Goal: Transaction & Acquisition: Purchase product/service

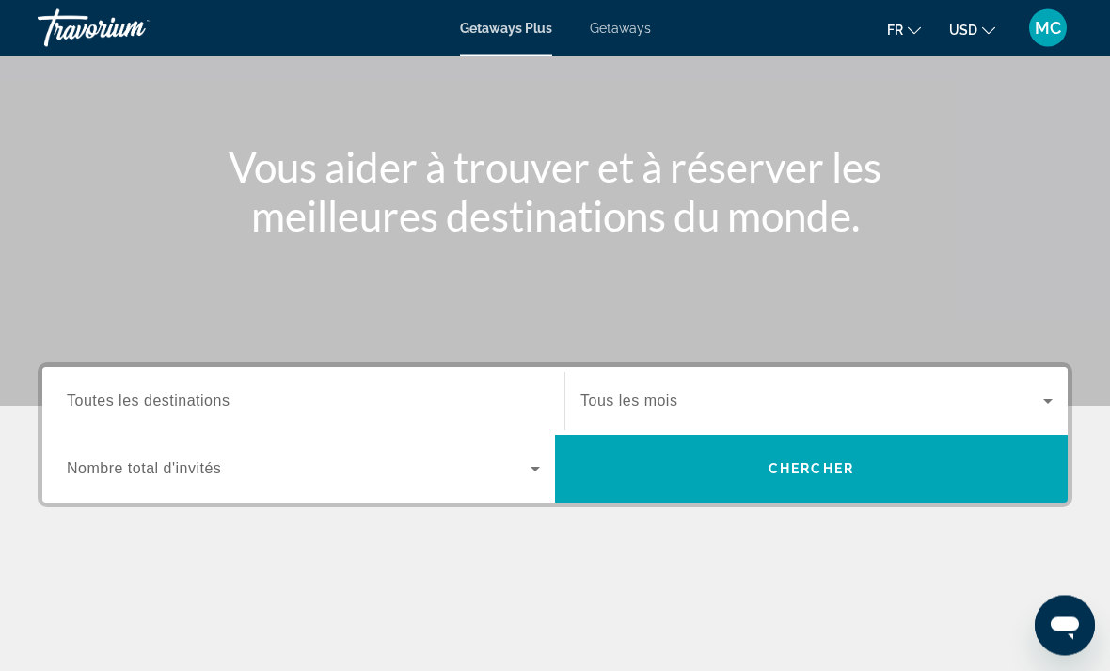
scroll to position [156, 0]
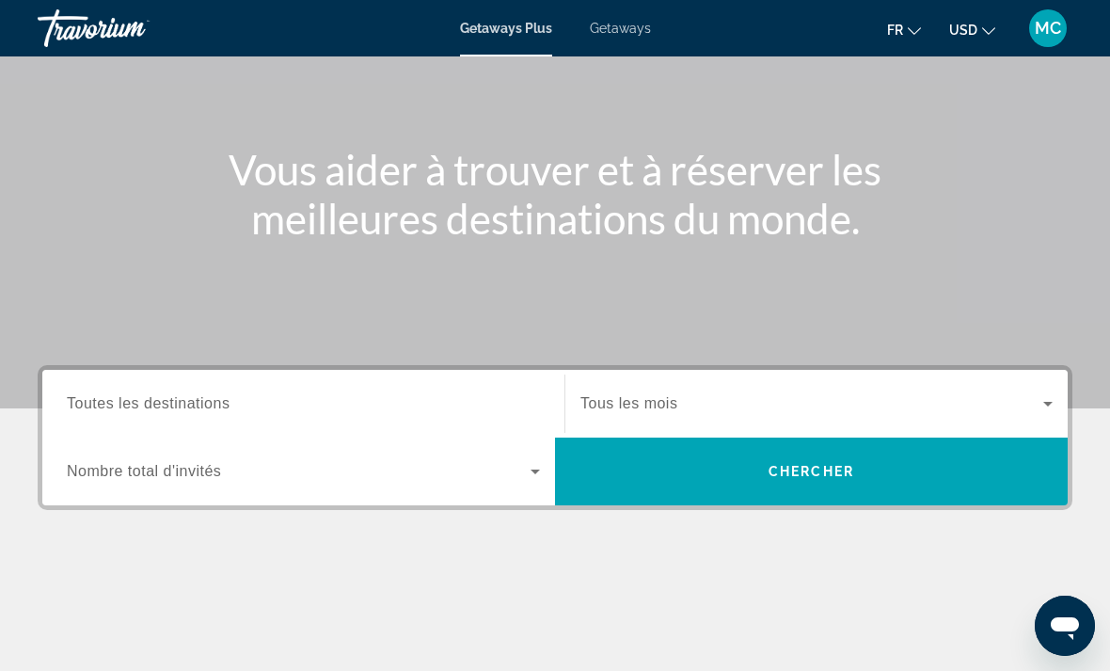
click at [633, 36] on span "Getaways" at bounding box center [620, 28] width 61 height 15
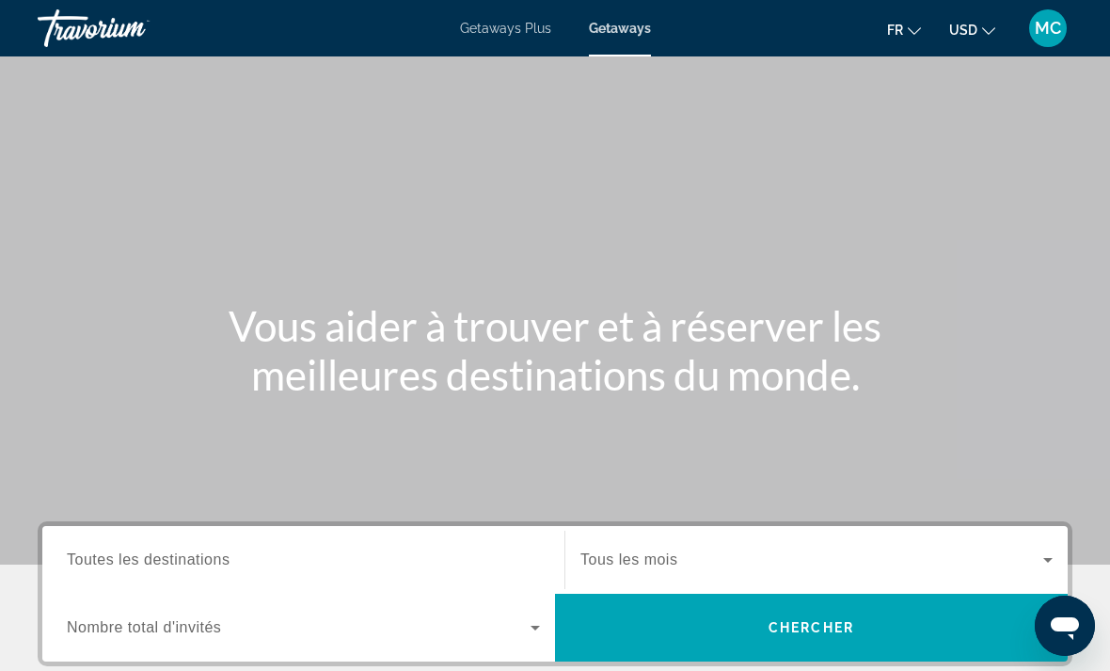
click at [500, 34] on span "Getaways Plus" at bounding box center [505, 28] width 91 height 15
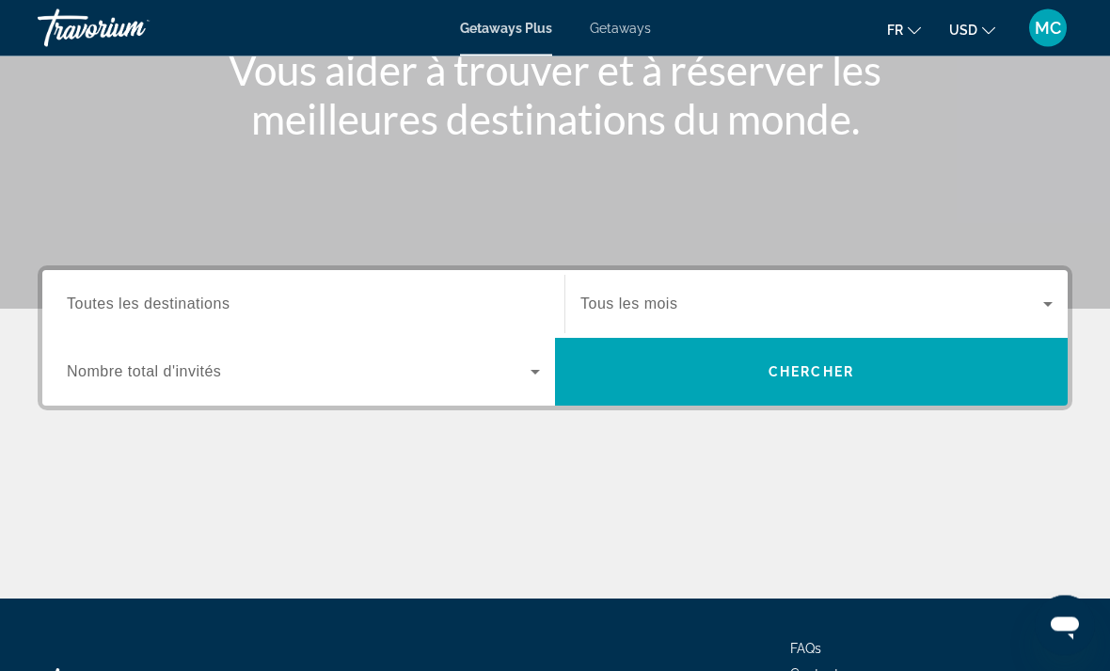
scroll to position [266, 0]
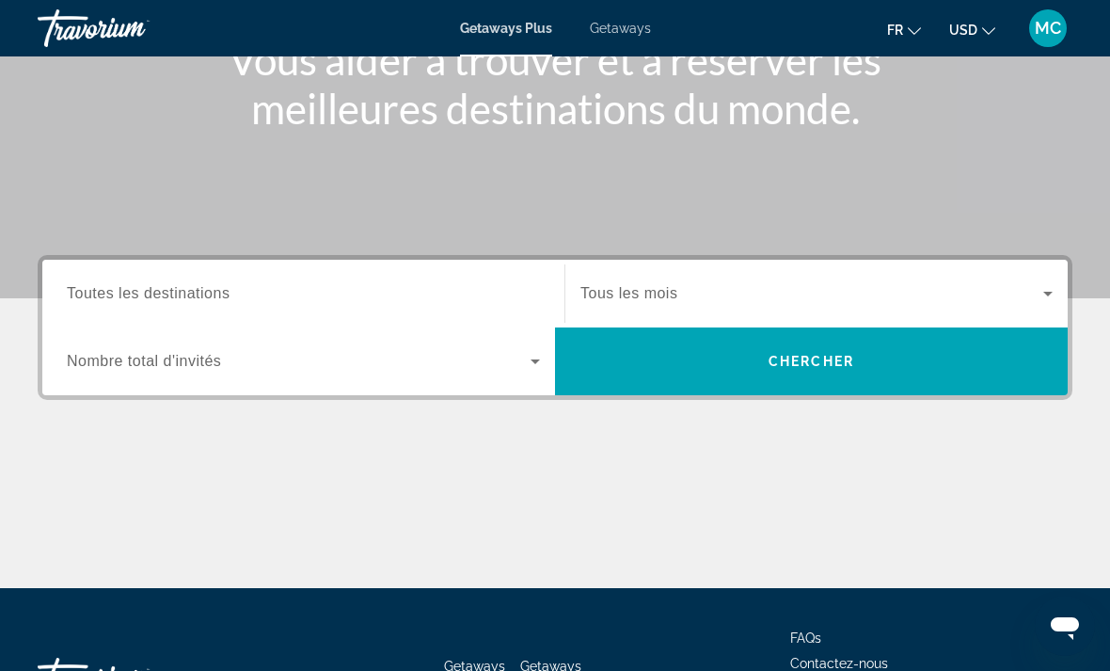
click at [139, 294] on span "Toutes les destinations" at bounding box center [148, 293] width 163 height 16
click at [139, 294] on input "Destination Toutes les destinations" at bounding box center [303, 294] width 473 height 23
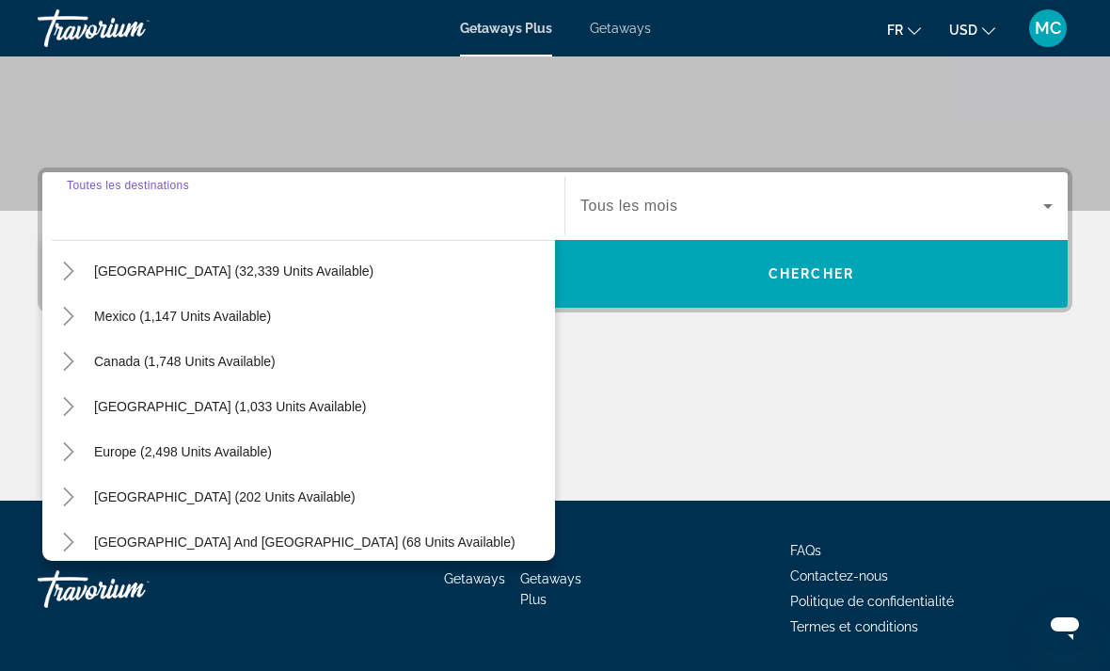
scroll to position [66, 0]
click at [179, 414] on span "Search widget" at bounding box center [230, 406] width 291 height 45
type input "**********"
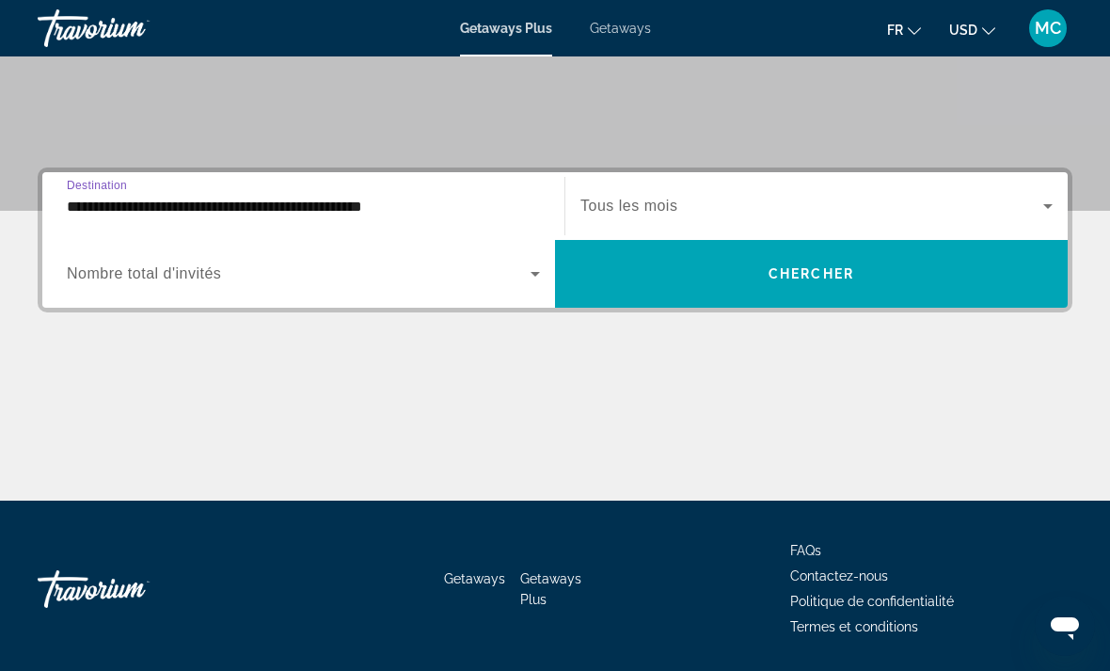
click at [354, 200] on input "**********" at bounding box center [303, 207] width 473 height 23
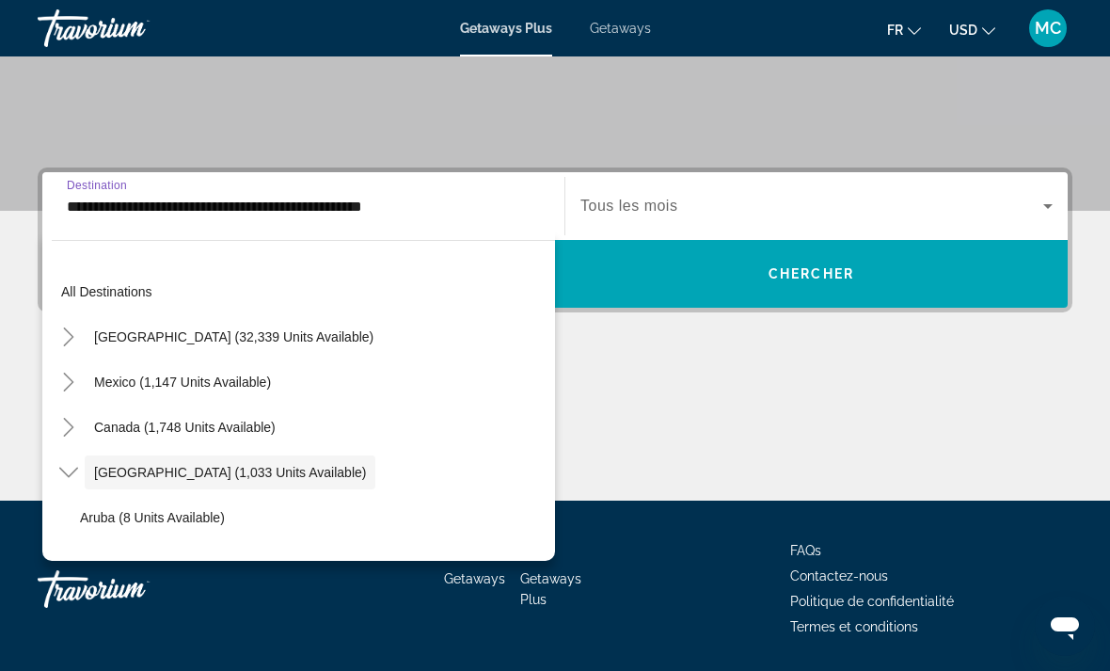
scroll to position [67, 0]
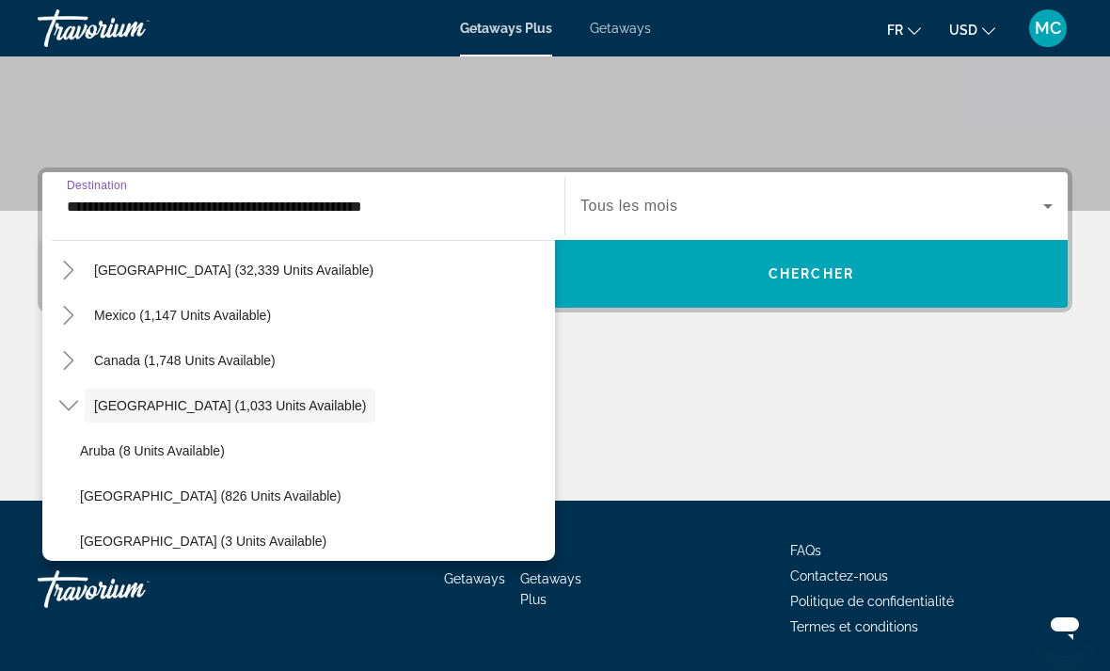
click at [464, 208] on input "**********" at bounding box center [303, 207] width 473 height 23
click at [461, 211] on input "**********" at bounding box center [303, 207] width 473 height 23
click at [701, 403] on div "Main content" at bounding box center [555, 429] width 1035 height 141
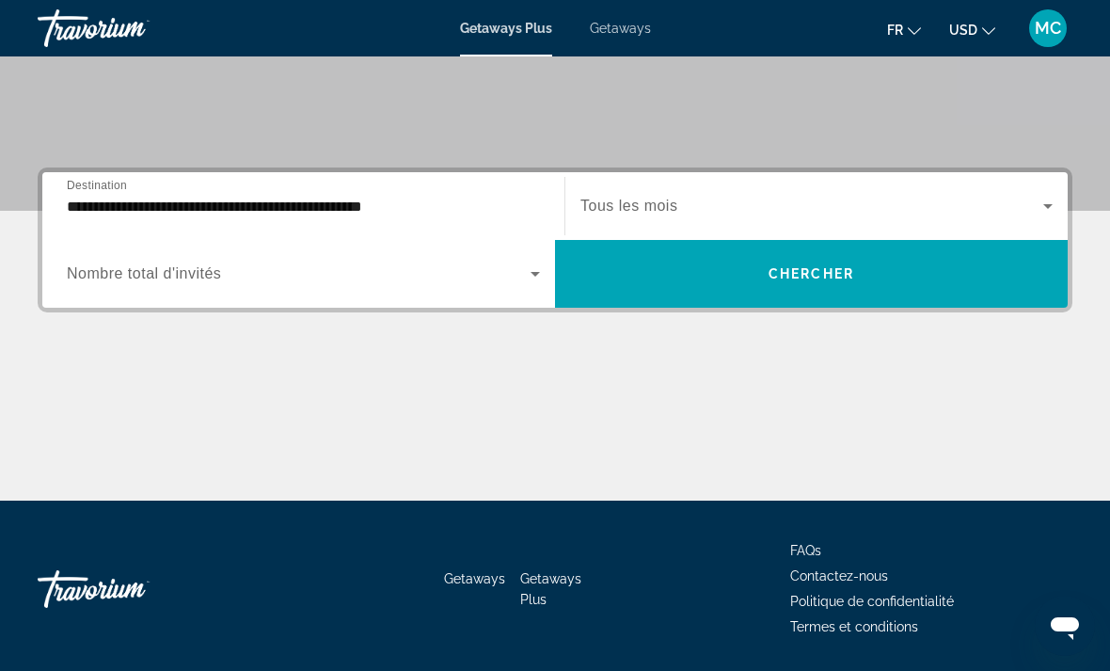
click at [1036, 199] on icon "Search widget" at bounding box center [1047, 206] width 23 height 23
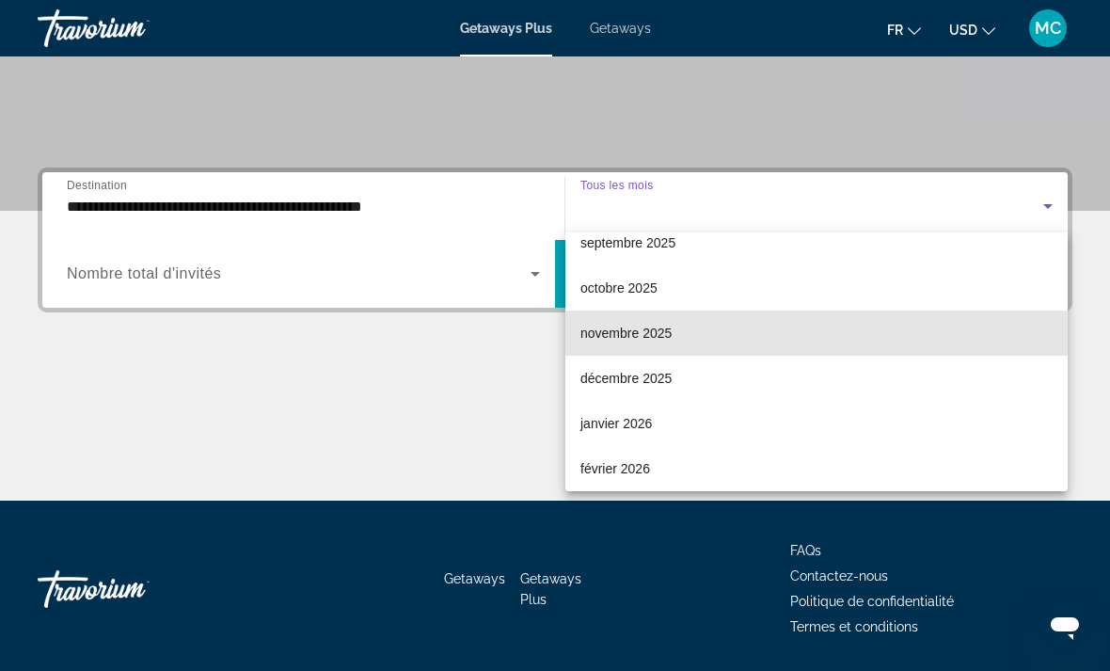
scroll to position [77, 0]
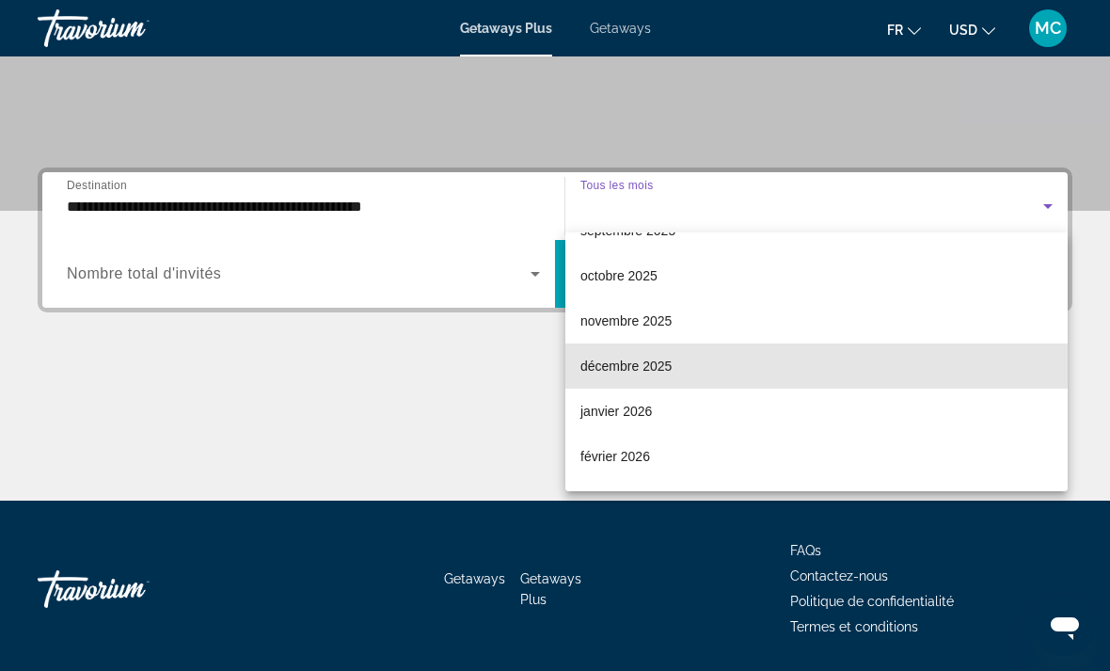
click at [672, 365] on span "décembre 2025" at bounding box center [625, 366] width 91 height 23
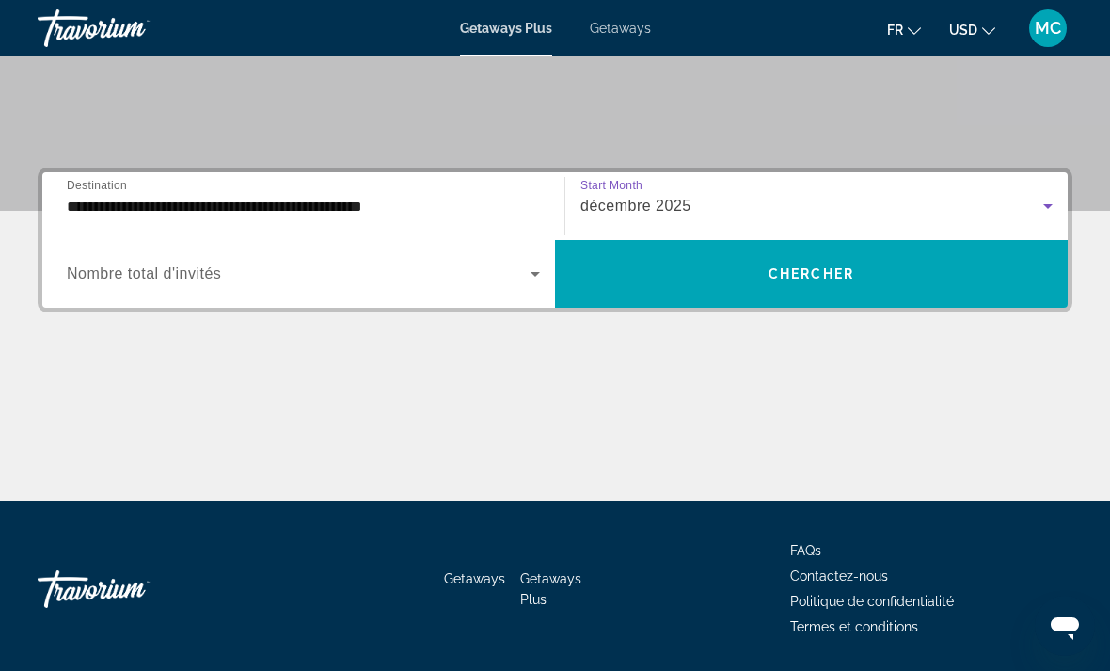
click at [161, 277] on span "Nombre total d'invités" at bounding box center [144, 273] width 154 height 16
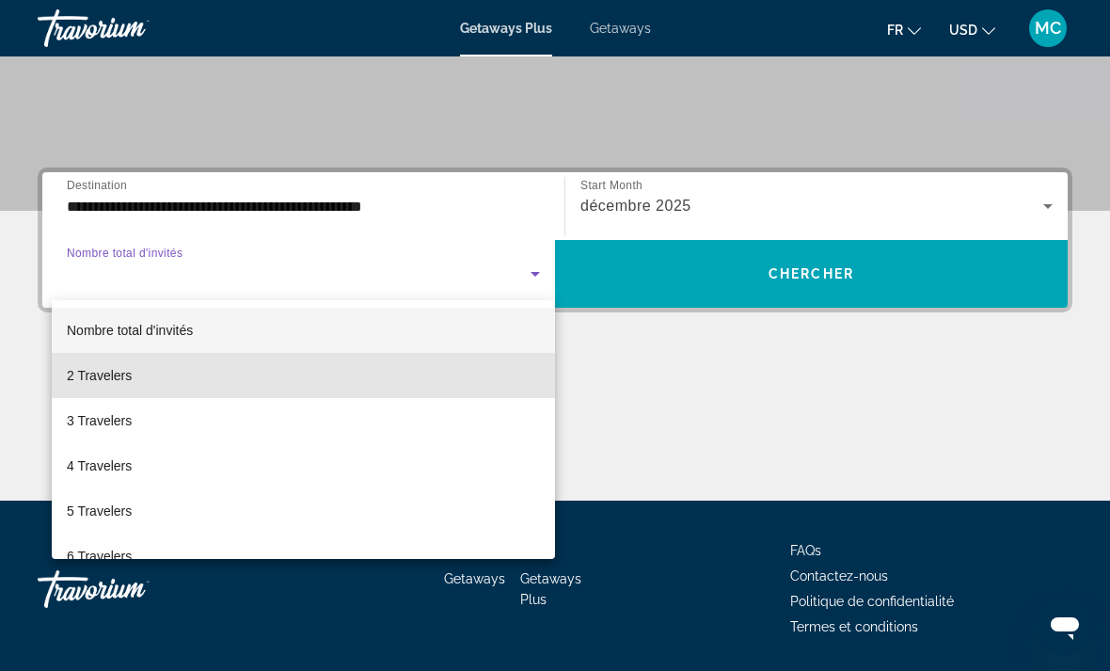
click at [115, 371] on span "2 Travelers" at bounding box center [99, 375] width 65 height 23
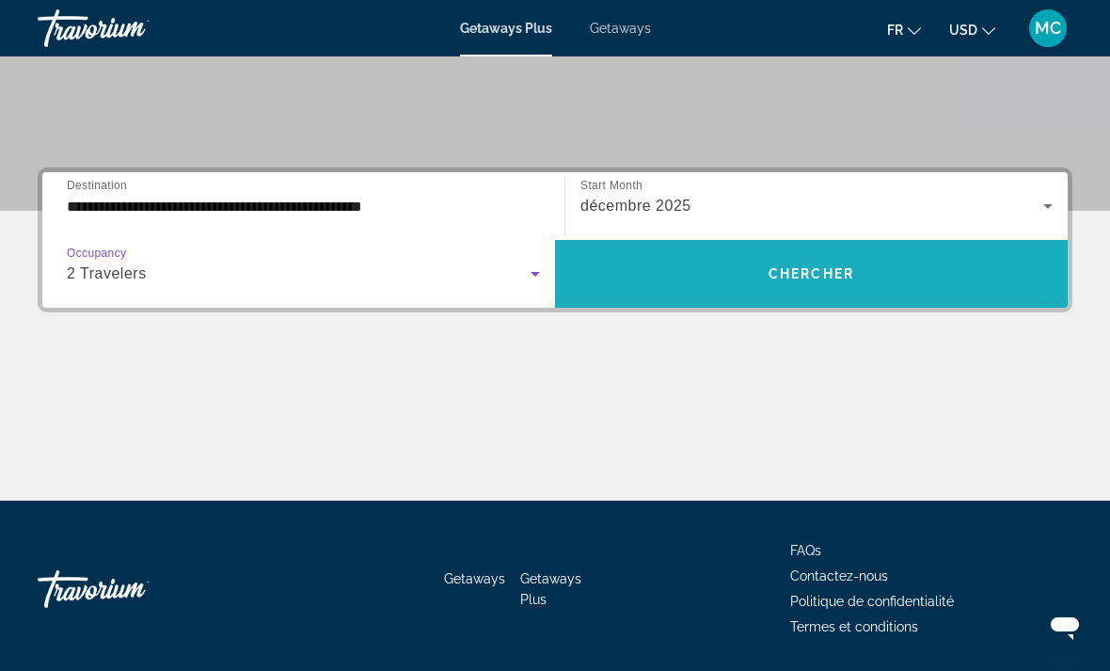
click at [820, 268] on span "Chercher" at bounding box center [811, 273] width 86 height 15
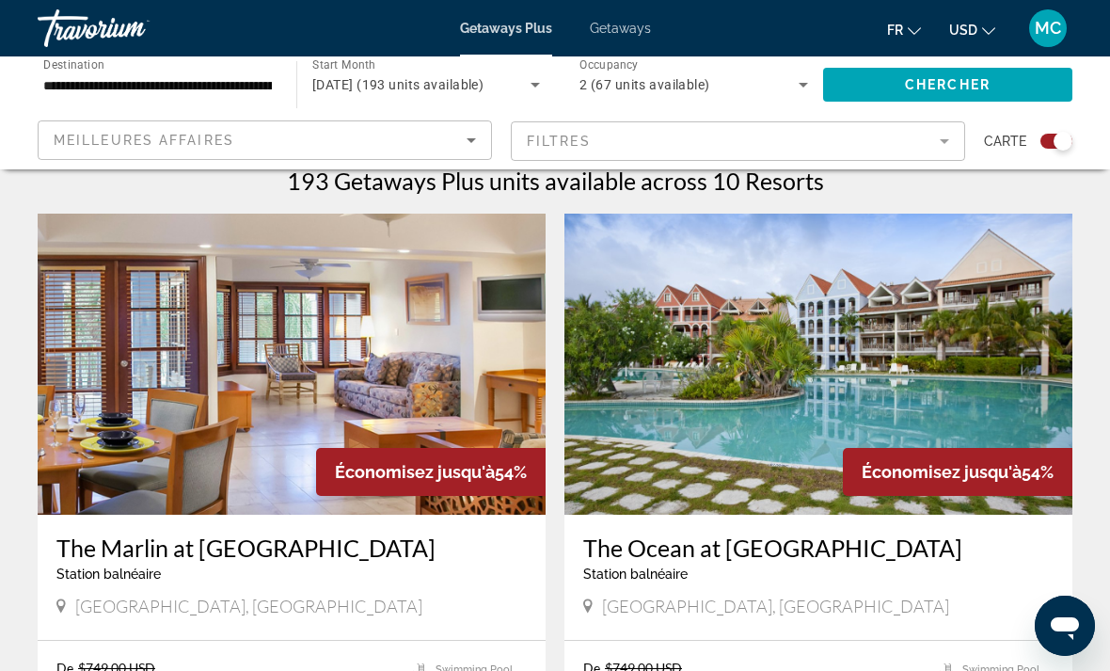
scroll to position [611, 0]
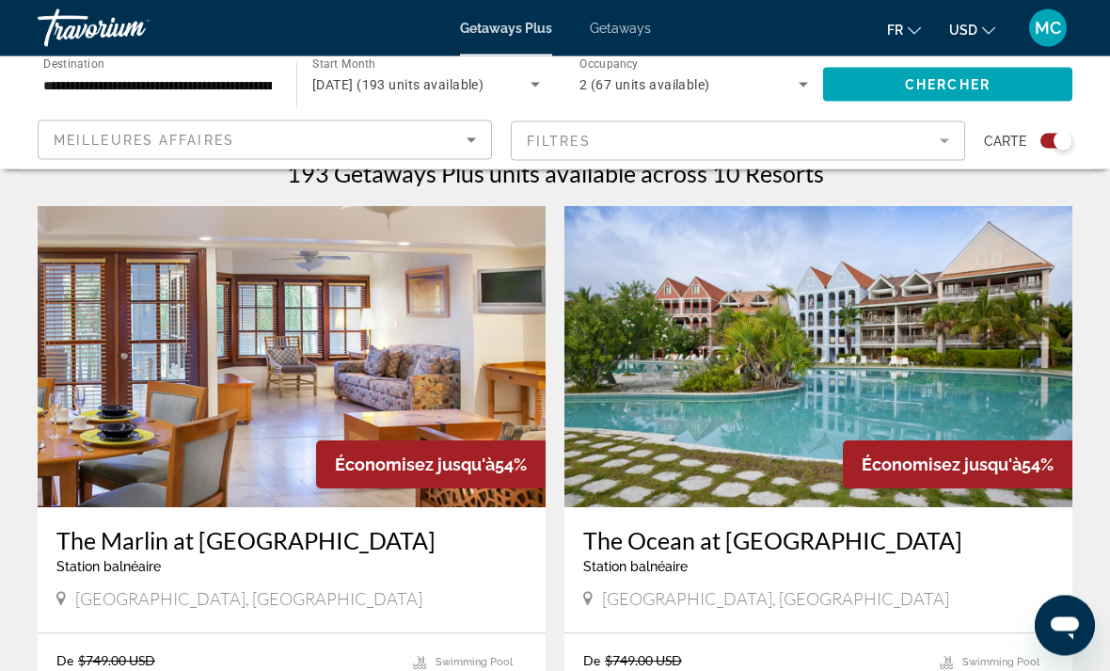
click at [129, 385] on img "Main content" at bounding box center [292, 357] width 508 height 301
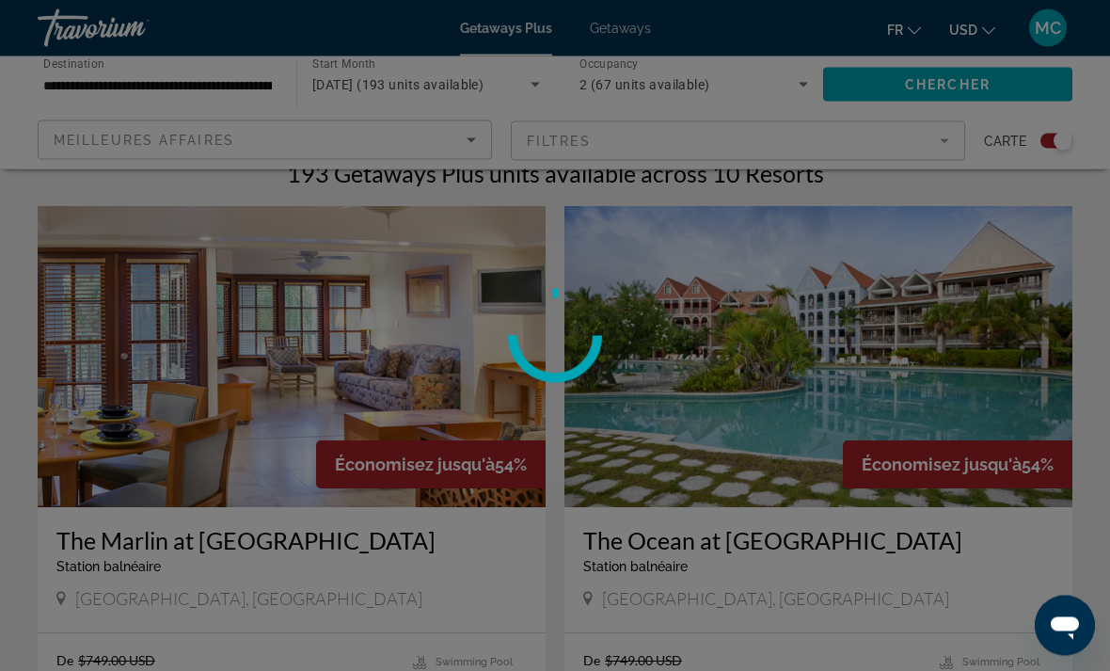
scroll to position [612, 0]
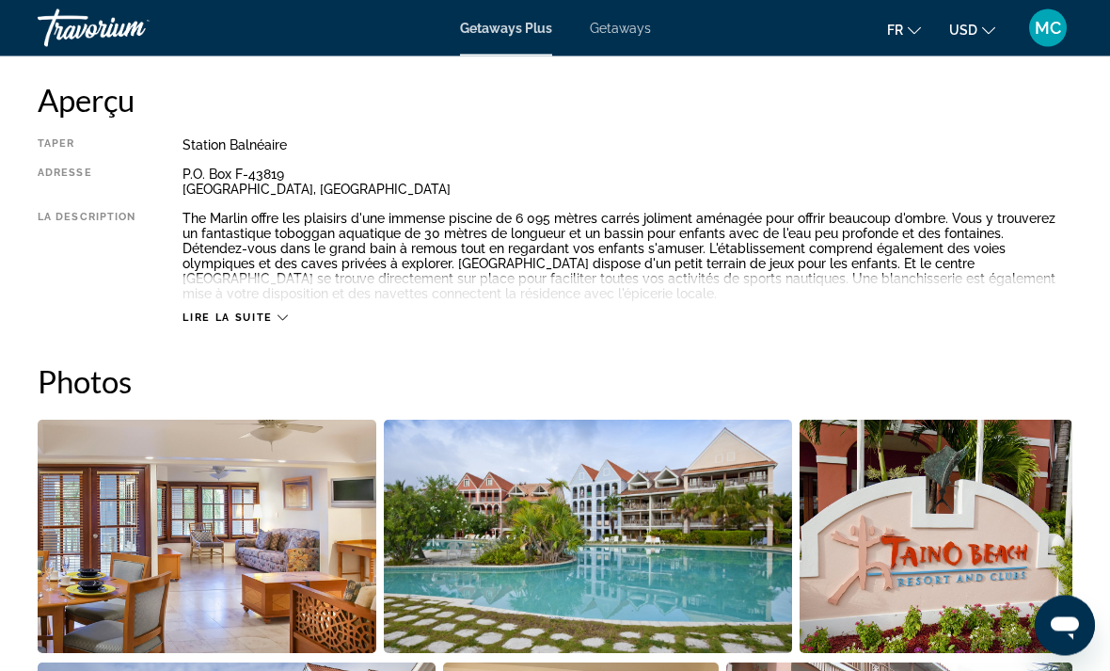
scroll to position [964, 0]
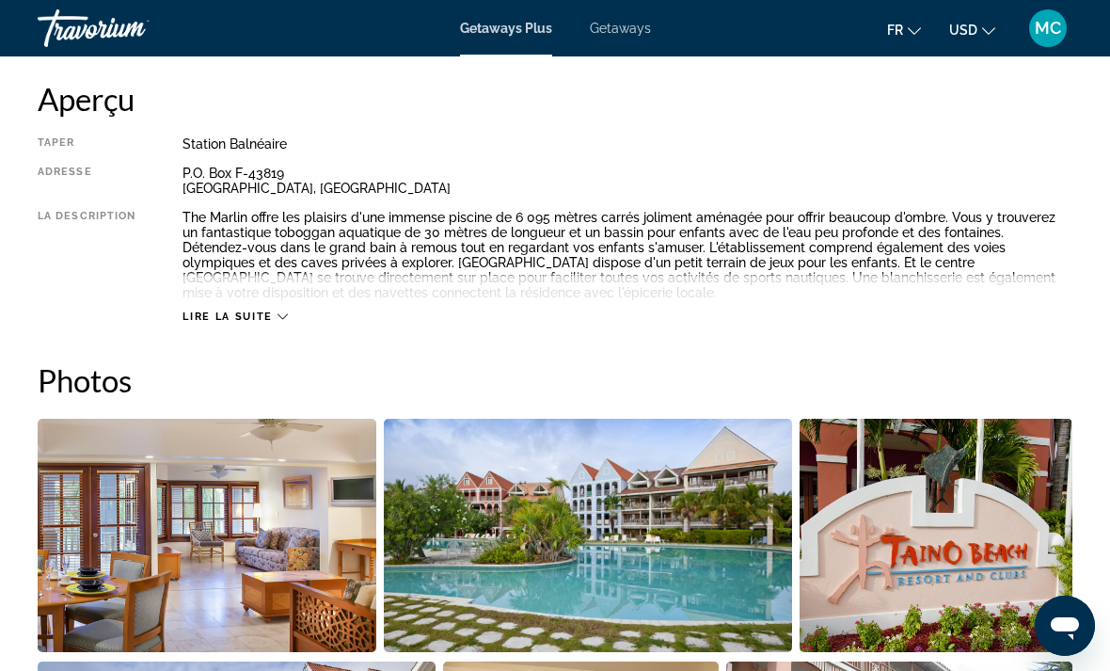
click at [239, 312] on span "Lire la suite" at bounding box center [226, 316] width 89 height 12
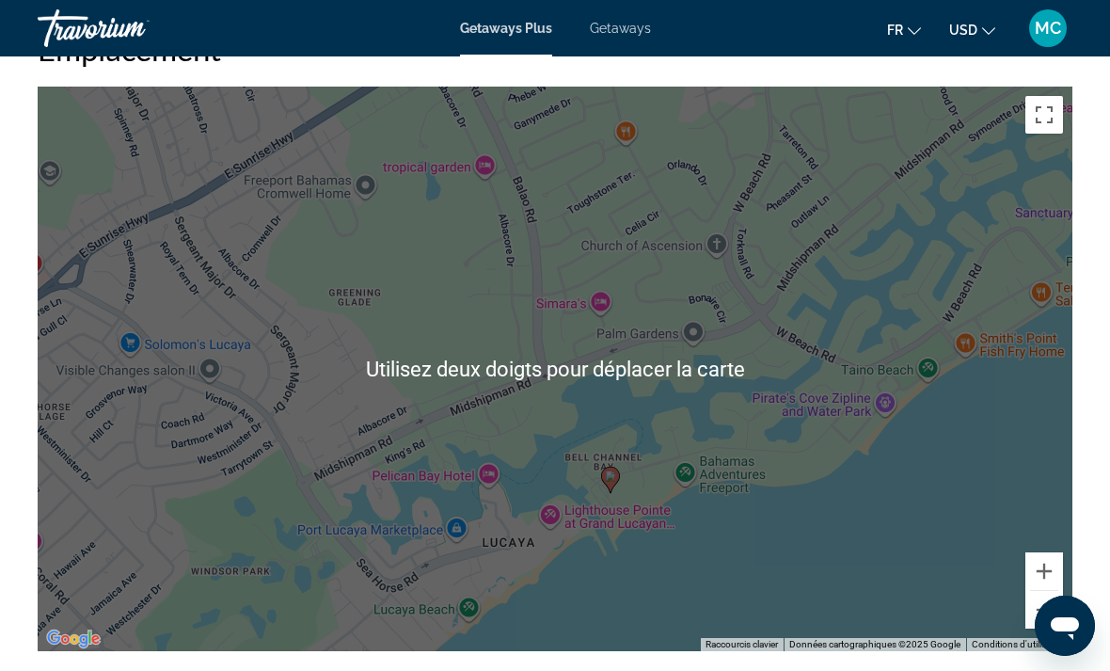
scroll to position [2786, 0]
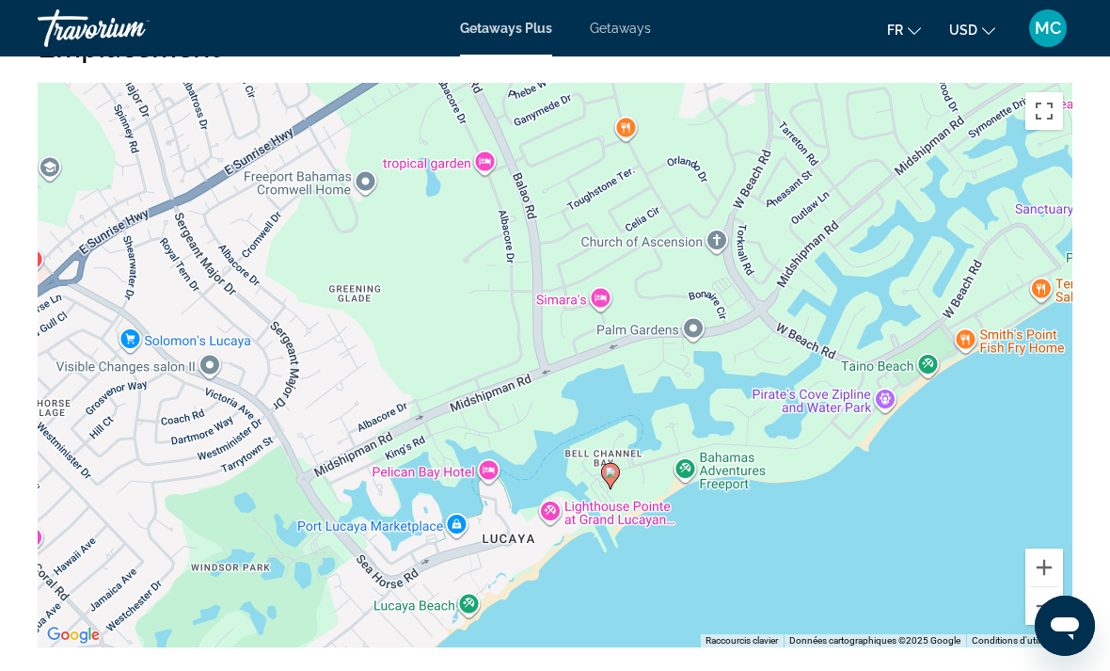
click at [1040, 612] on button "Zoom arrière" at bounding box center [1044, 606] width 38 height 38
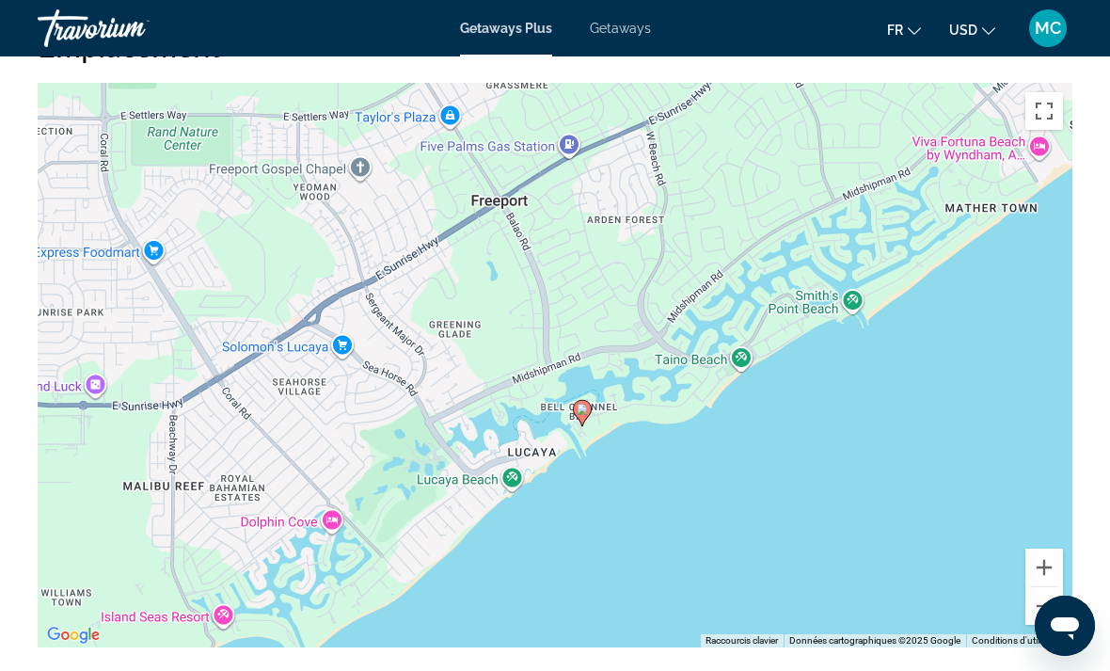
click at [1042, 610] on button "Zoom arrière" at bounding box center [1044, 606] width 38 height 38
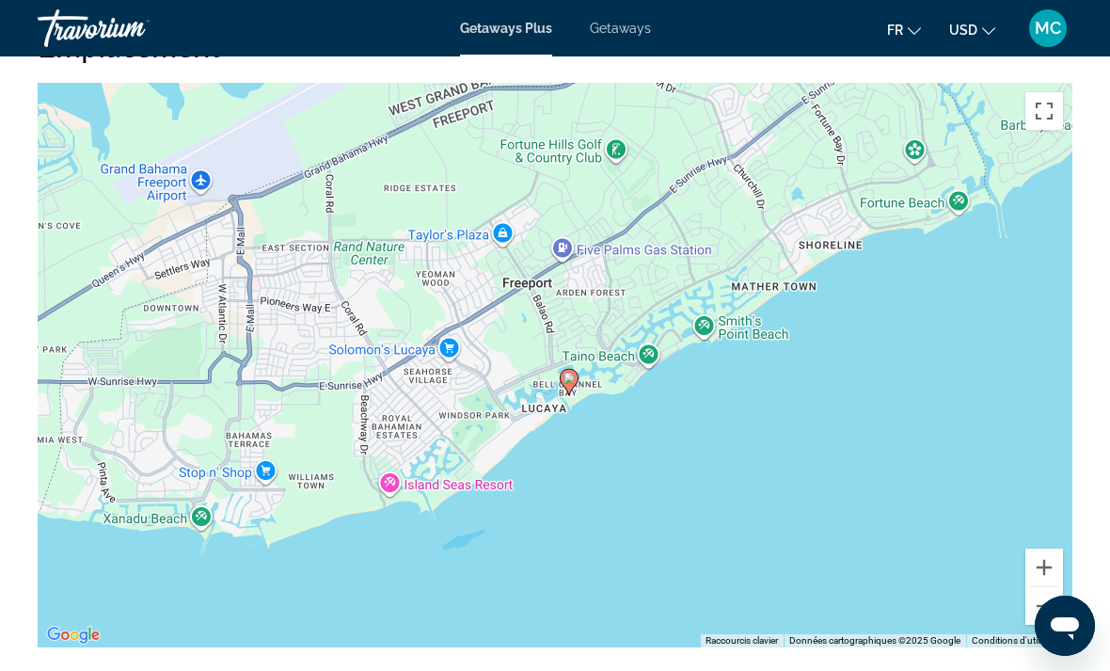
click at [1040, 612] on button "Zoom arrière" at bounding box center [1044, 606] width 38 height 38
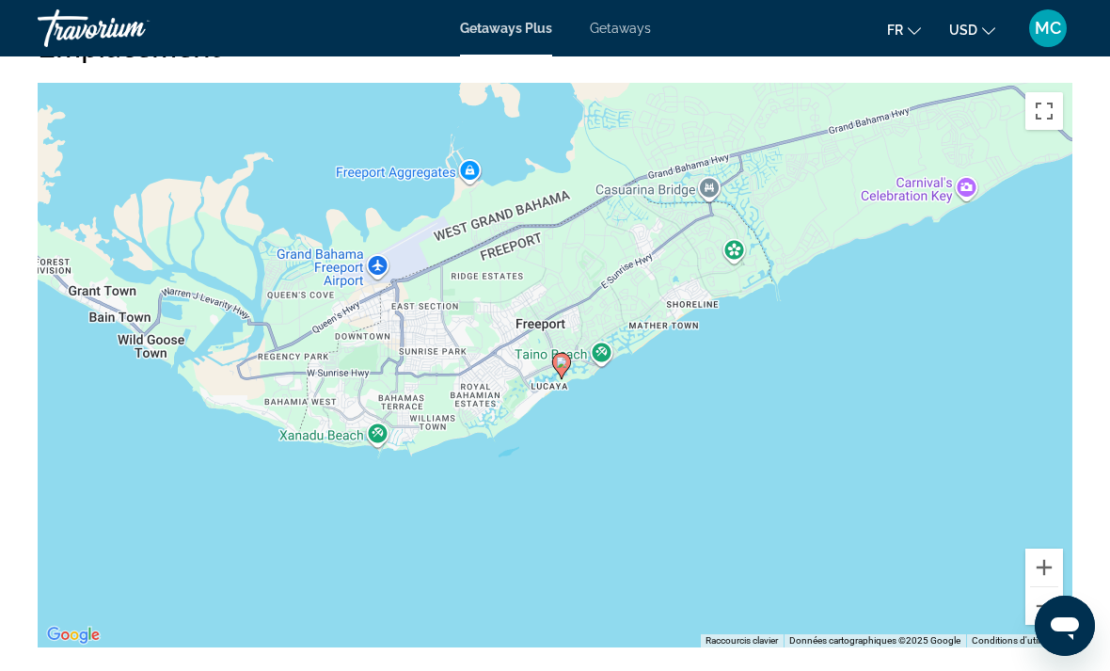
click at [1040, 610] on button "Zoom arrière" at bounding box center [1044, 606] width 38 height 38
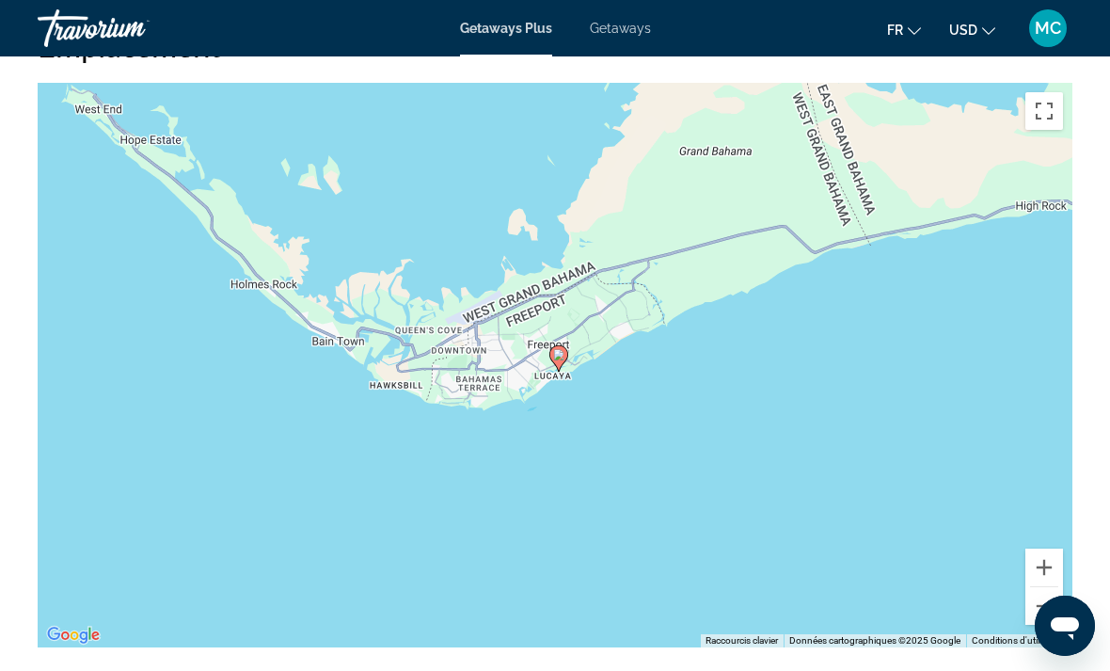
click at [1045, 555] on button "Zoom avant" at bounding box center [1044, 567] width 38 height 38
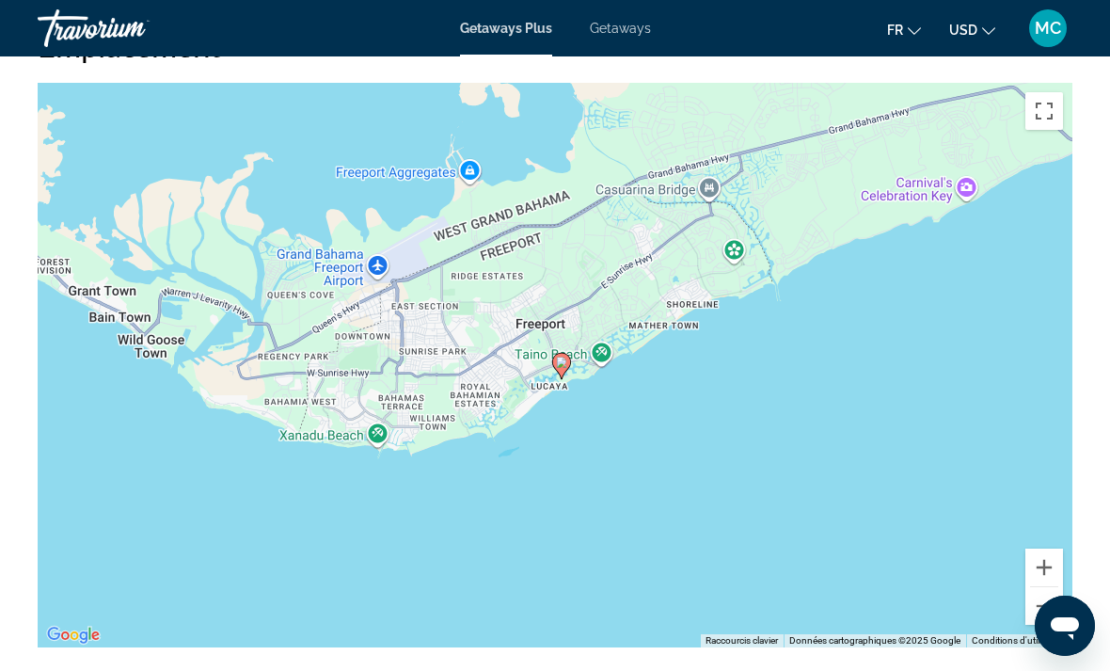
click at [1044, 557] on button "Zoom avant" at bounding box center [1044, 567] width 38 height 38
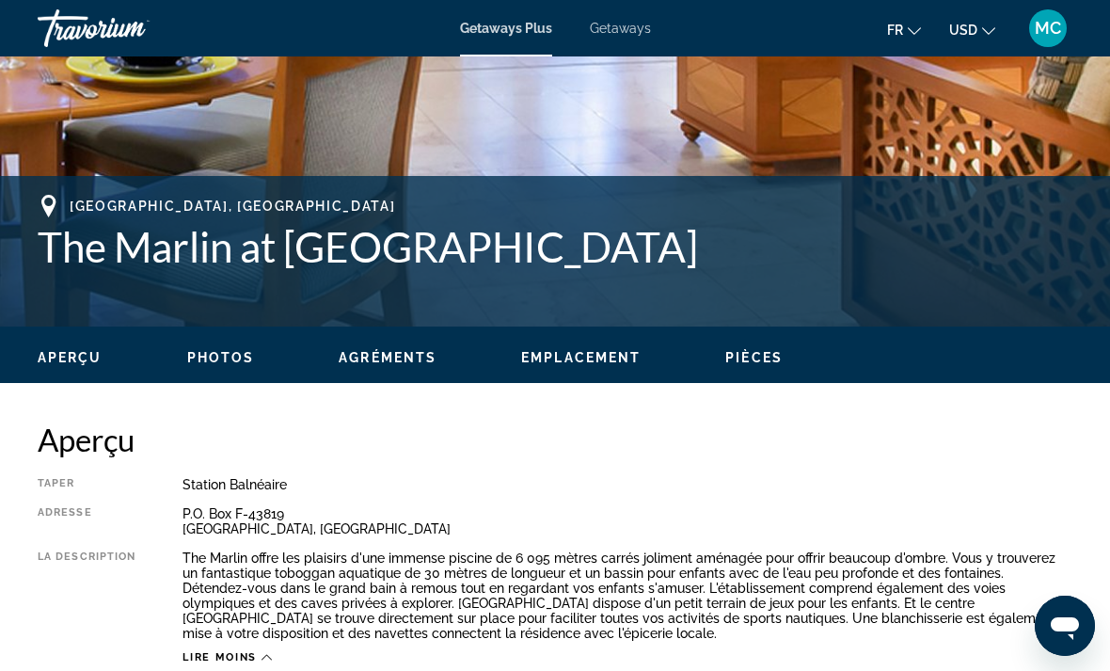
scroll to position [630, 0]
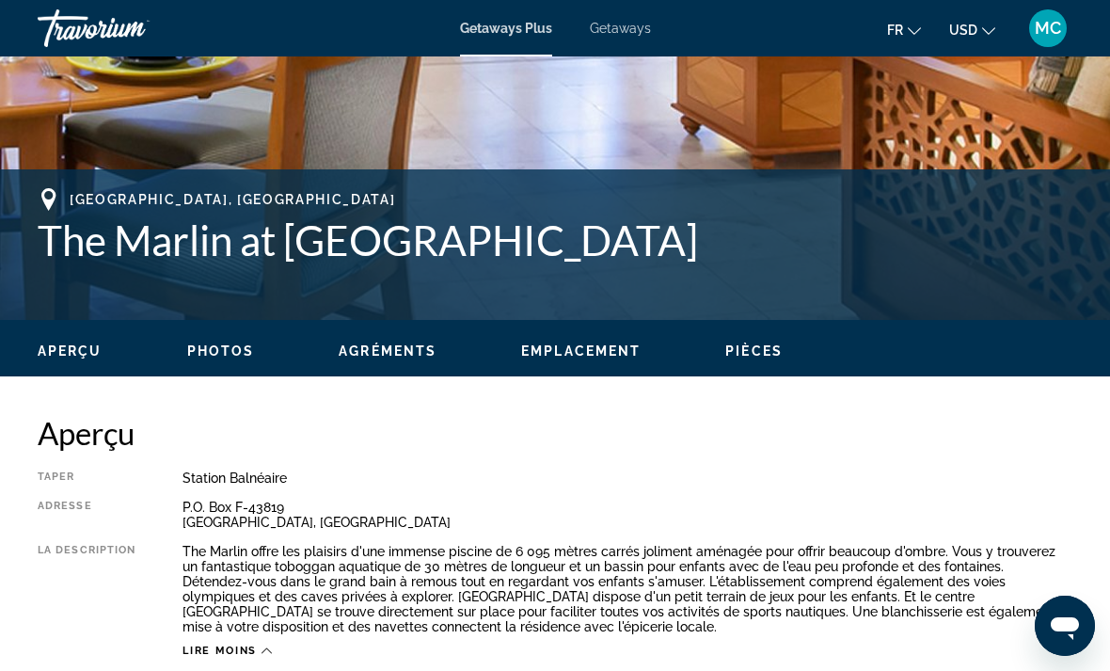
click at [385, 345] on span "Agréments" at bounding box center [388, 350] width 98 height 15
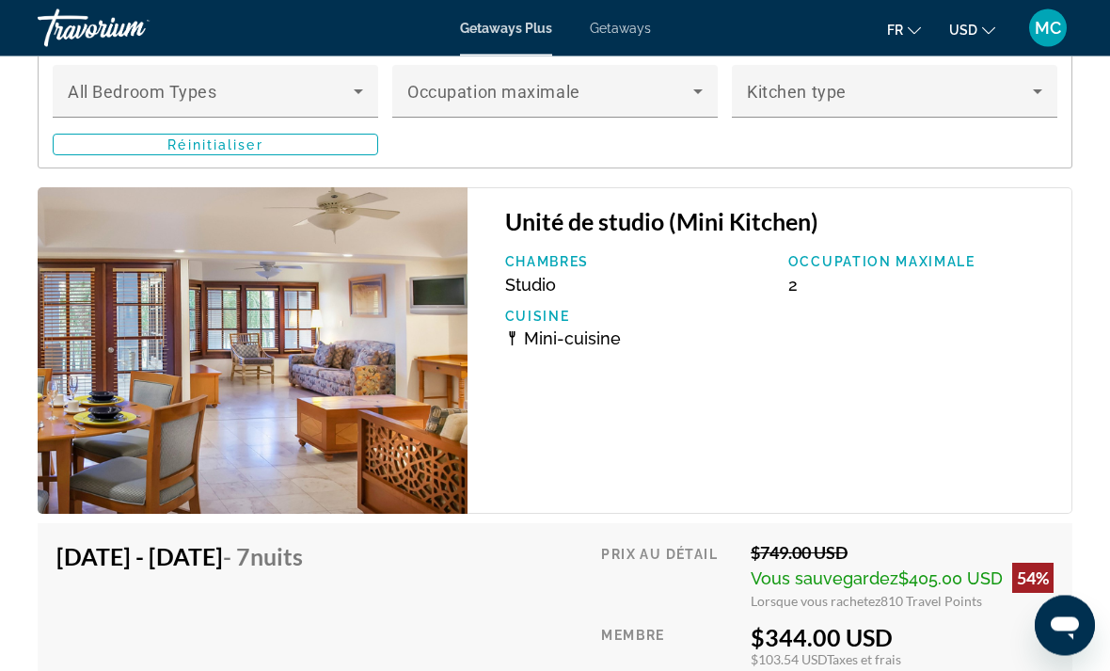
scroll to position [3507, 0]
click at [333, 423] on img "Main content" at bounding box center [253, 350] width 430 height 327
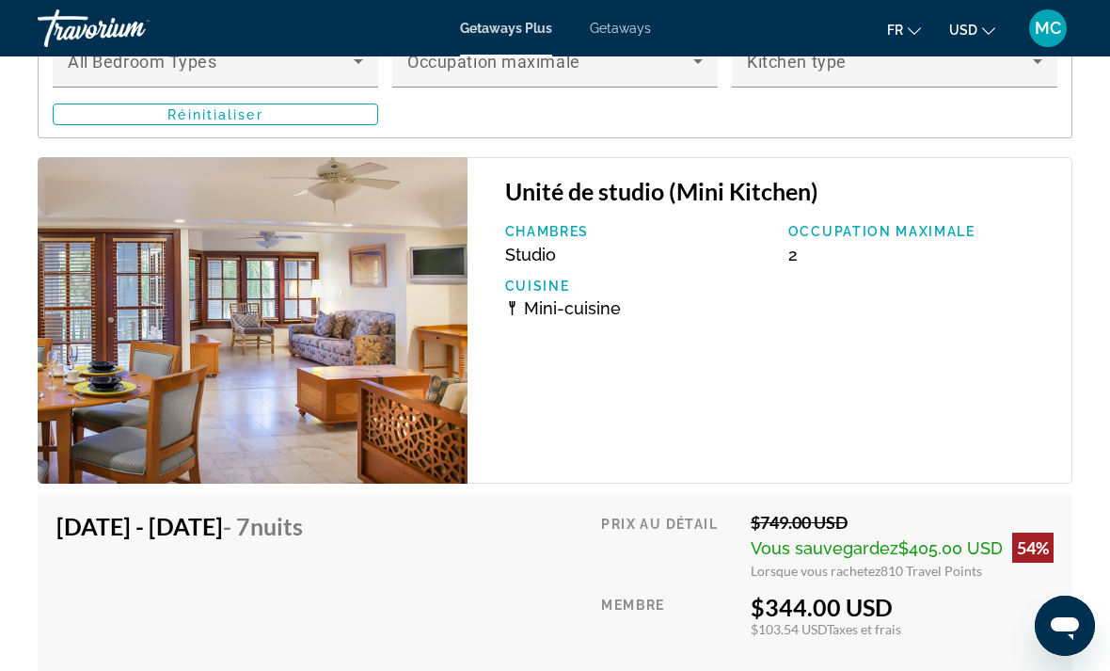
scroll to position [3535, 0]
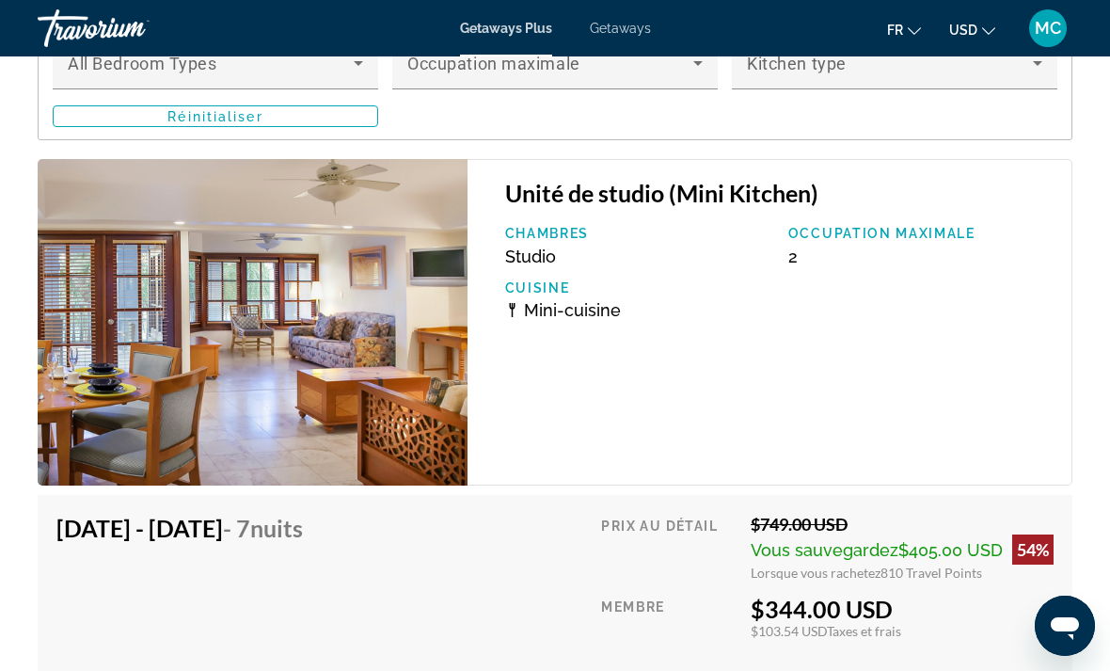
click at [331, 338] on img "Main content" at bounding box center [253, 322] width 430 height 327
click at [395, 366] on img "Main content" at bounding box center [253, 322] width 430 height 327
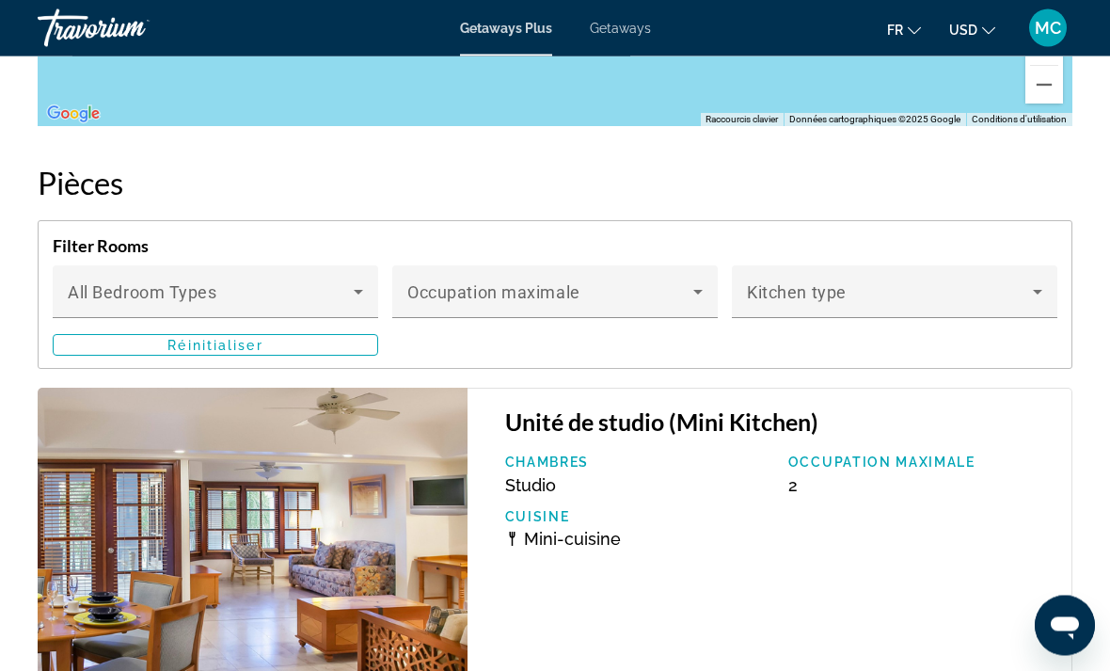
scroll to position [3307, 0]
click at [365, 282] on icon "Main content" at bounding box center [358, 291] width 23 height 23
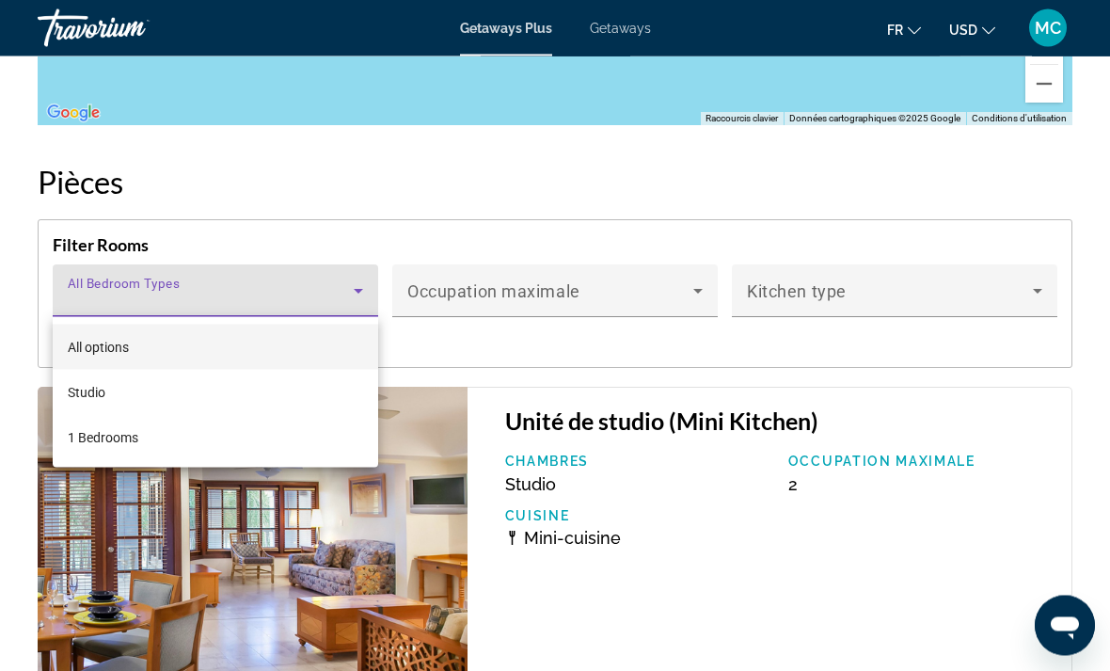
scroll to position [3308, 0]
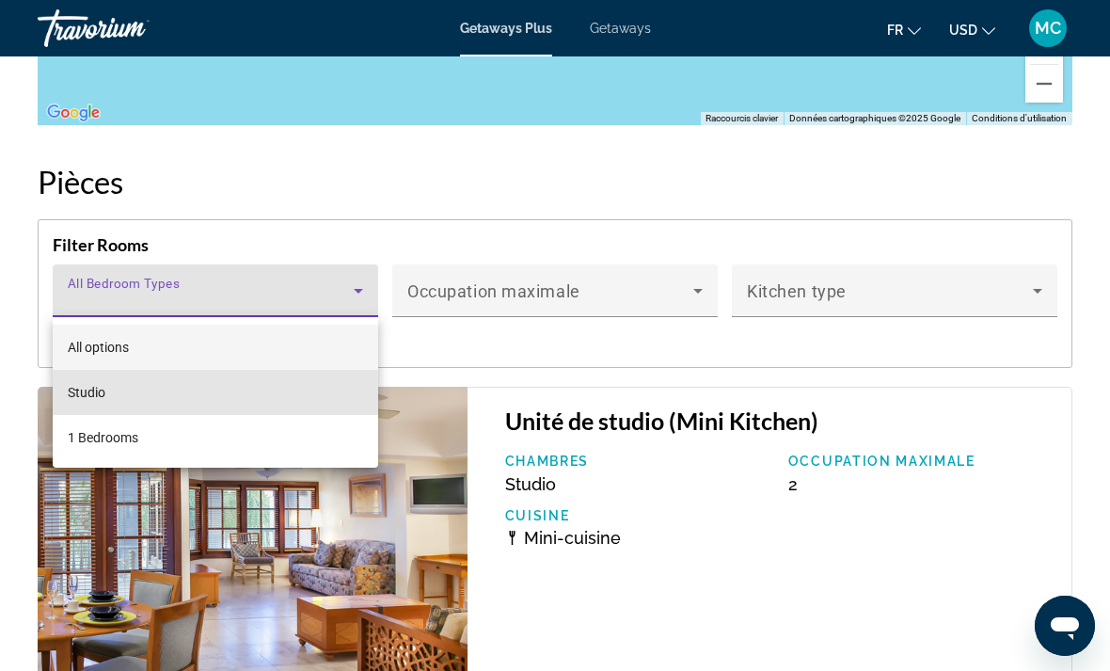
click at [286, 393] on mat-option "Studio" at bounding box center [215, 392] width 325 height 45
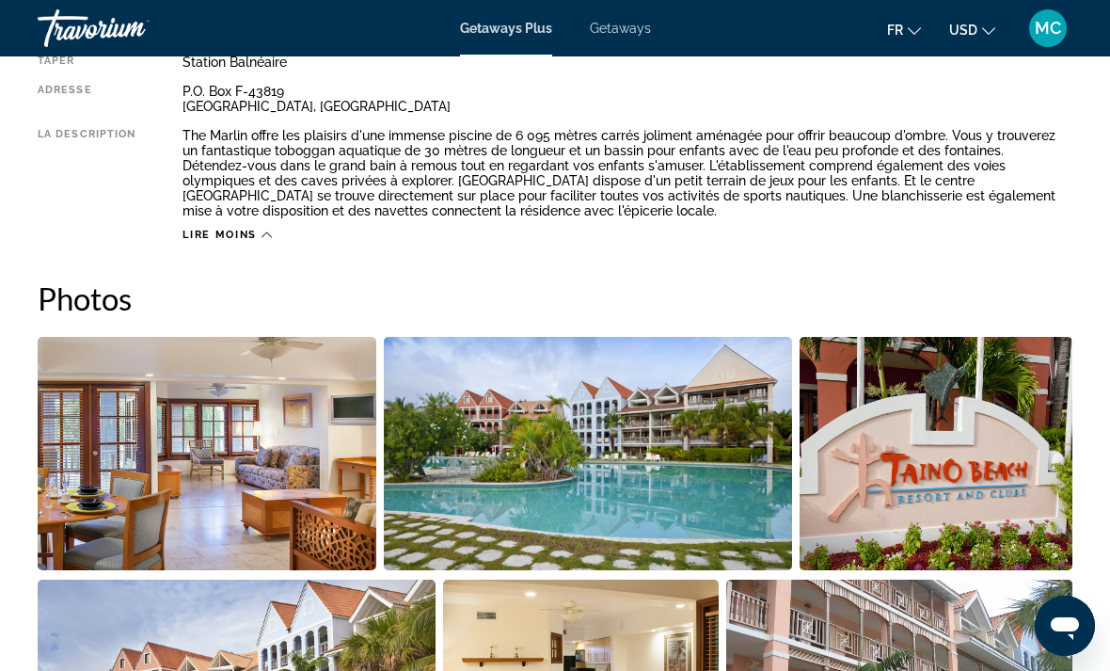
scroll to position [1039, 0]
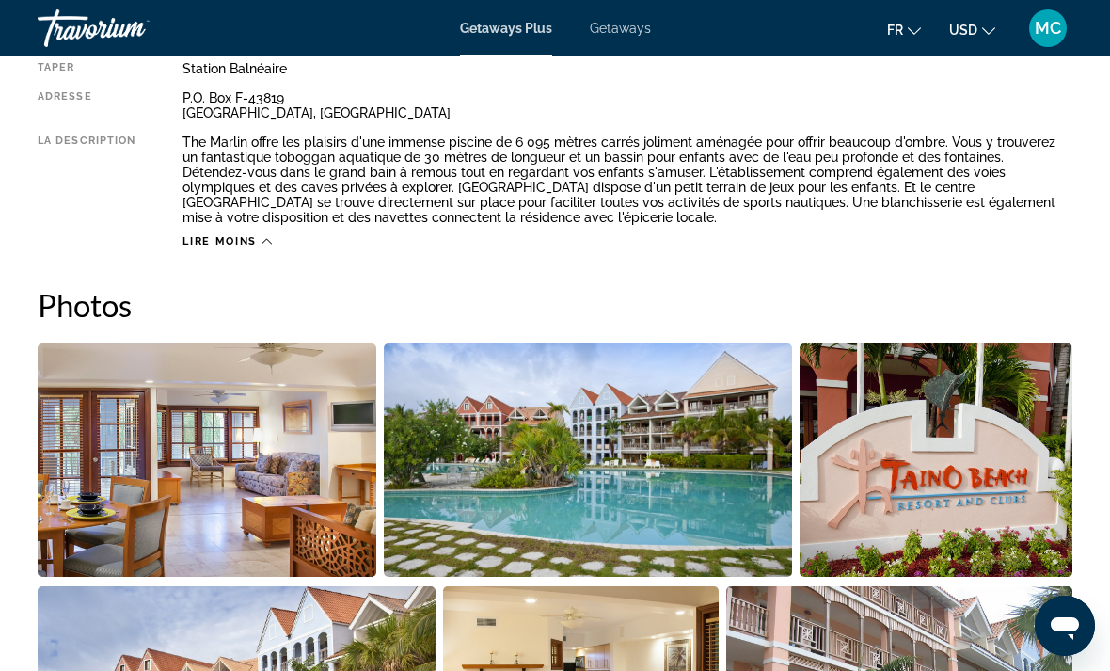
click at [615, 32] on span "Getaways" at bounding box center [620, 28] width 61 height 15
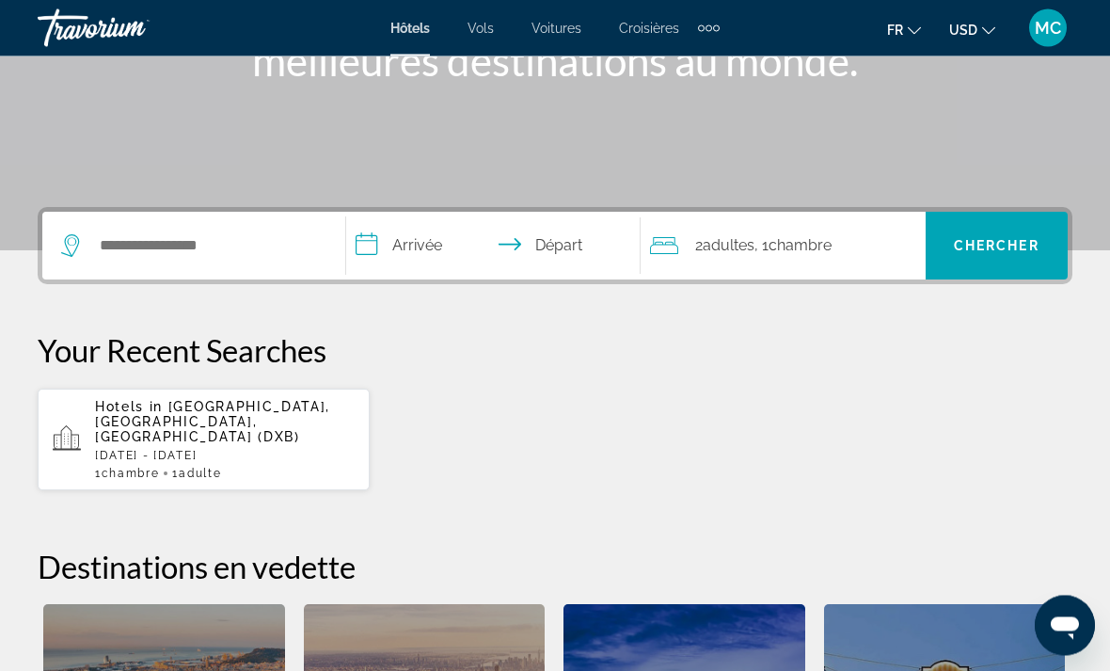
scroll to position [284, 0]
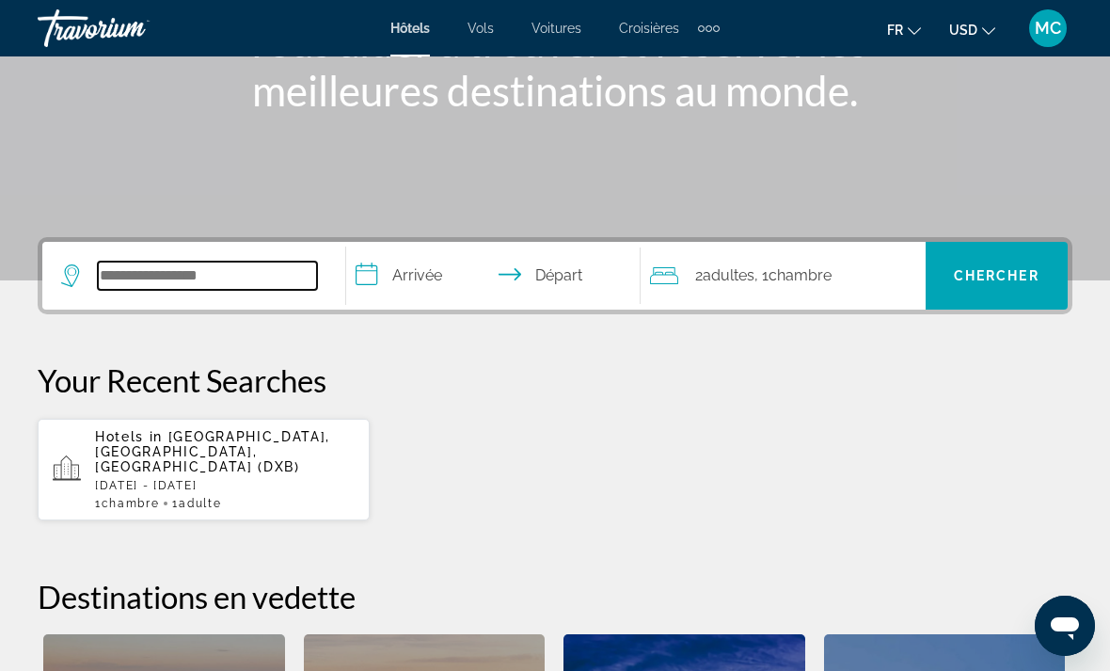
click at [134, 278] on input "Search widget" at bounding box center [207, 275] width 219 height 28
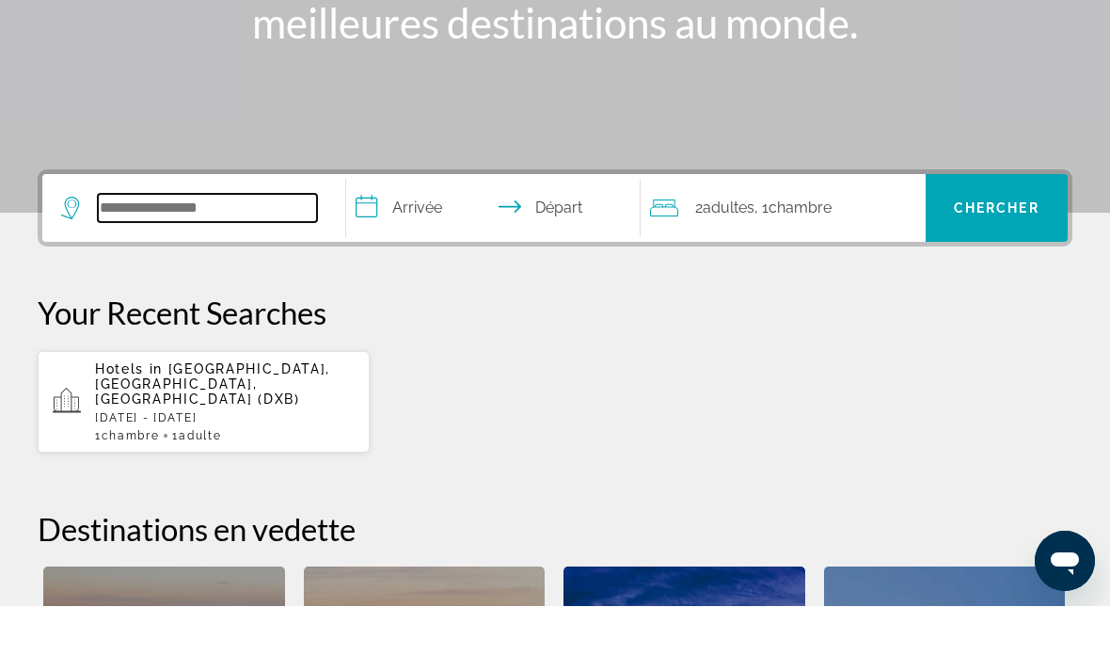
scroll to position [395, 0]
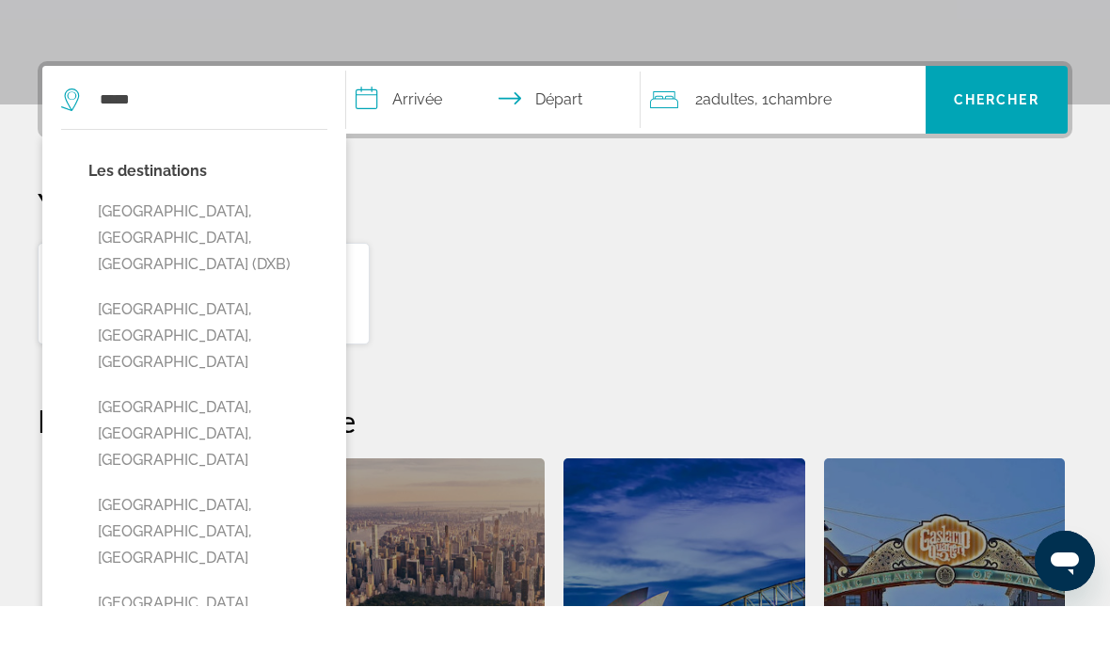
click at [200, 259] on button "[GEOGRAPHIC_DATA], [GEOGRAPHIC_DATA], [GEOGRAPHIC_DATA] (DXB)" at bounding box center [207, 303] width 239 height 88
type input "**********"
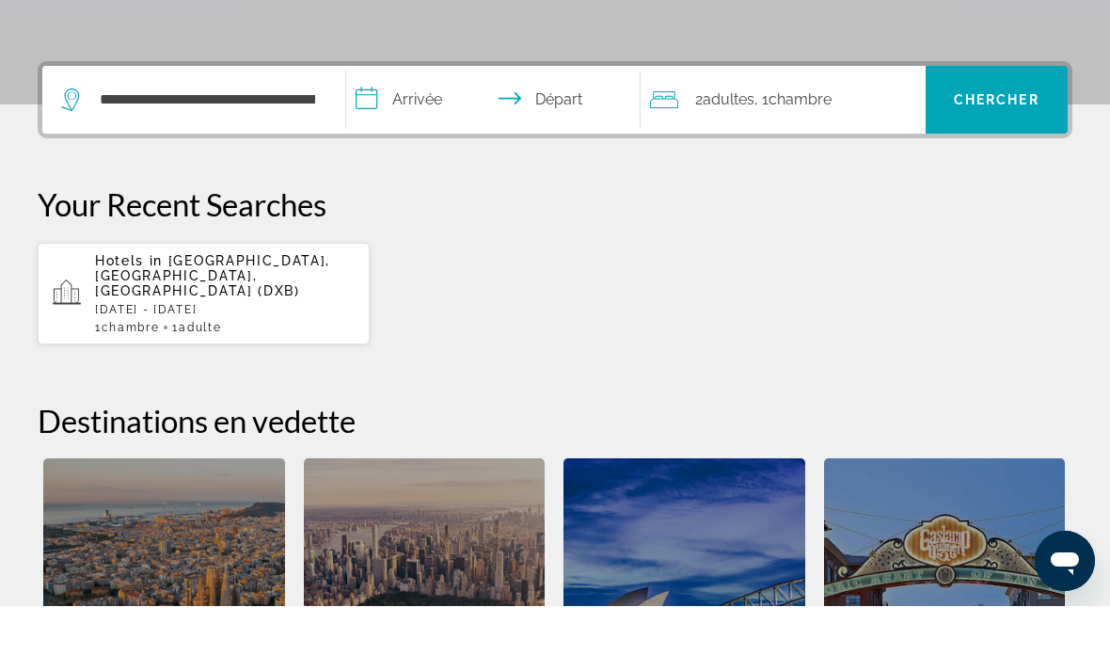
click at [435, 131] on input "**********" at bounding box center [497, 167] width 302 height 73
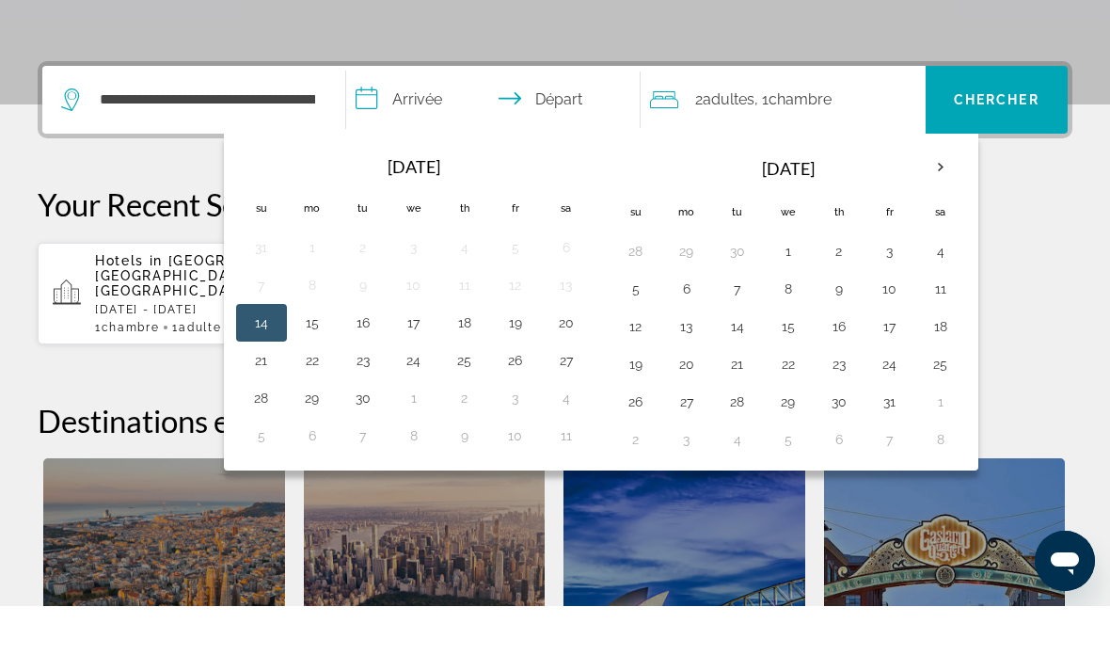
scroll to position [460, 0]
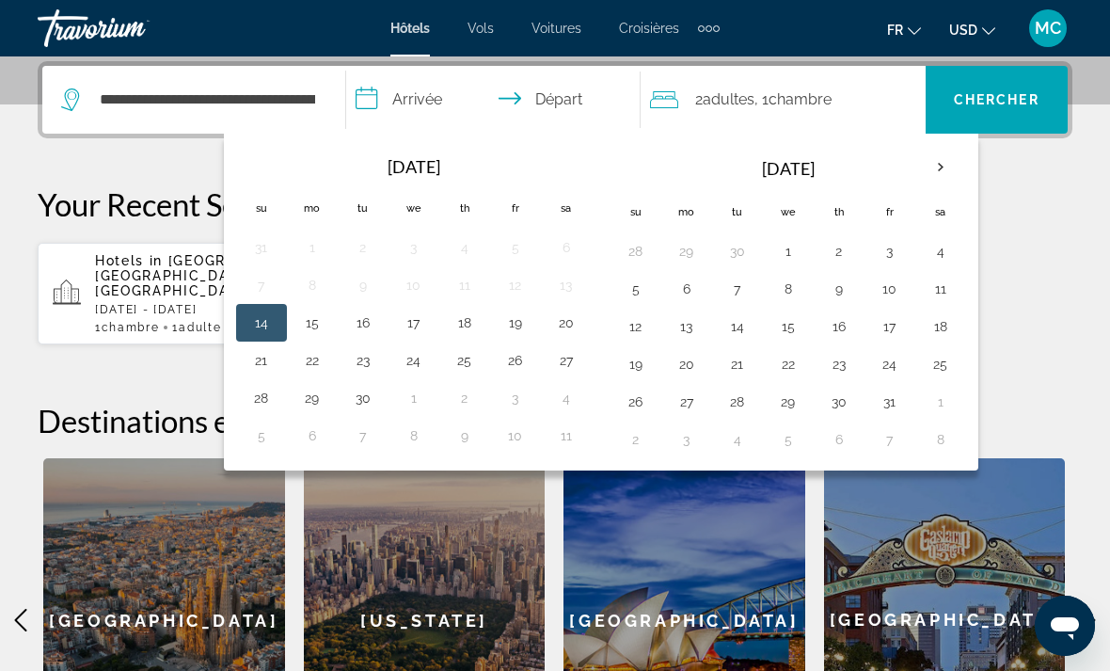
click at [942, 163] on th "Next month" at bounding box center [940, 167] width 51 height 41
click at [941, 166] on th "Next month" at bounding box center [940, 167] width 51 height 41
click at [640, 365] on button "21" at bounding box center [636, 364] width 30 height 26
click at [742, 396] on button "30" at bounding box center [737, 401] width 30 height 26
type input "**********"
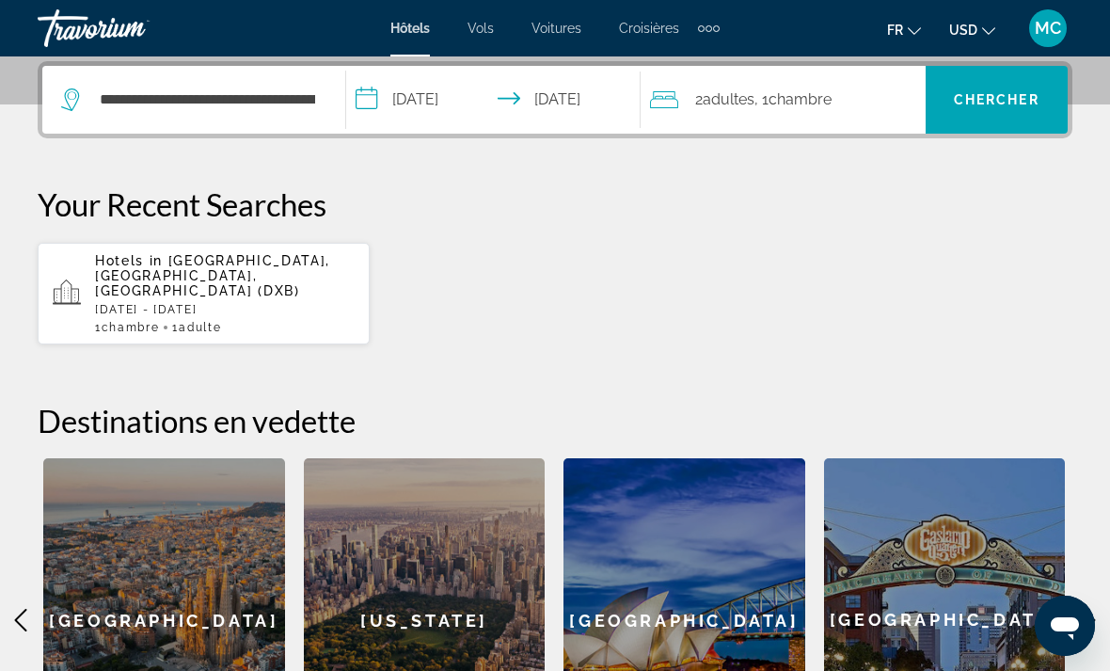
click at [969, 101] on span "Chercher" at bounding box center [997, 99] width 86 height 15
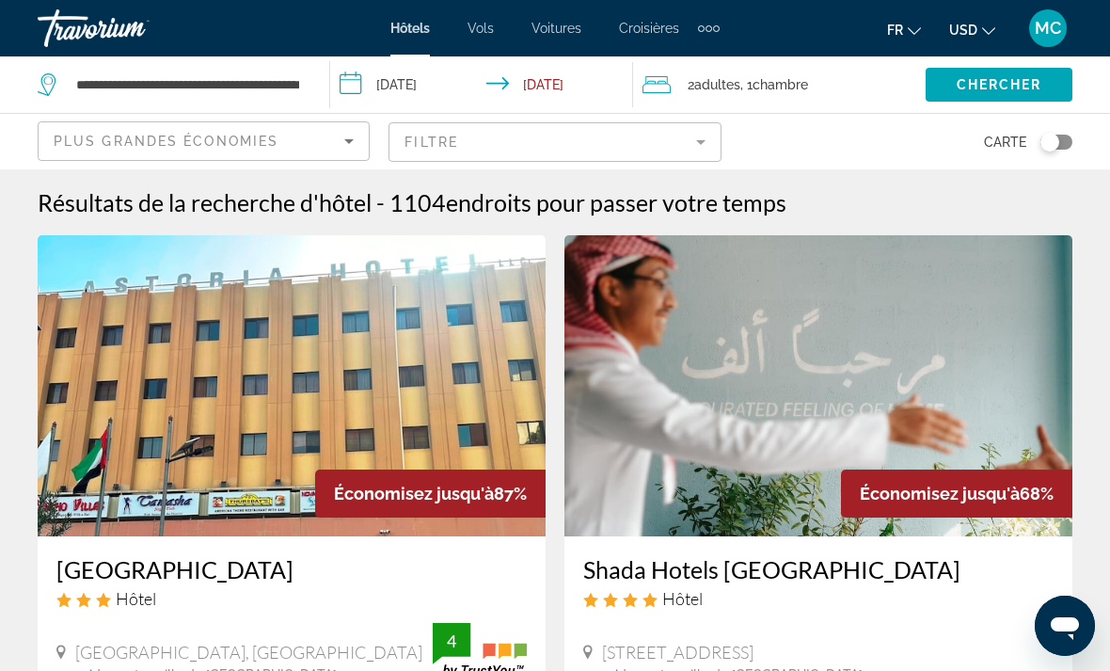
click at [700, 143] on mat-form-field "Filtre" at bounding box center [554, 142] width 332 height 40
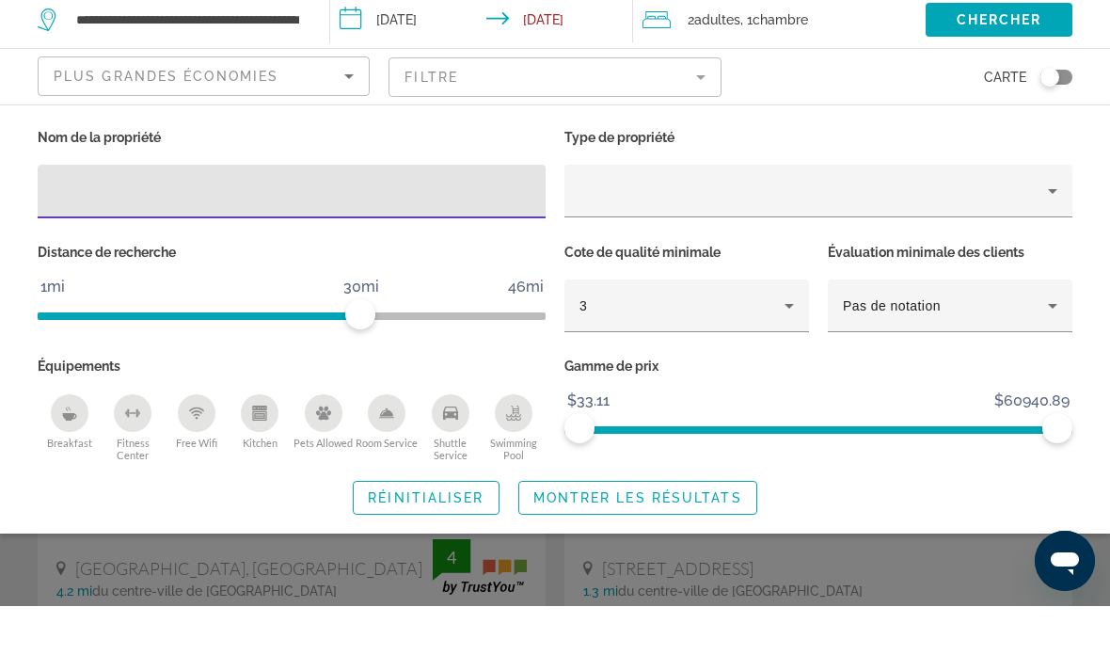
scroll to position [30, 0]
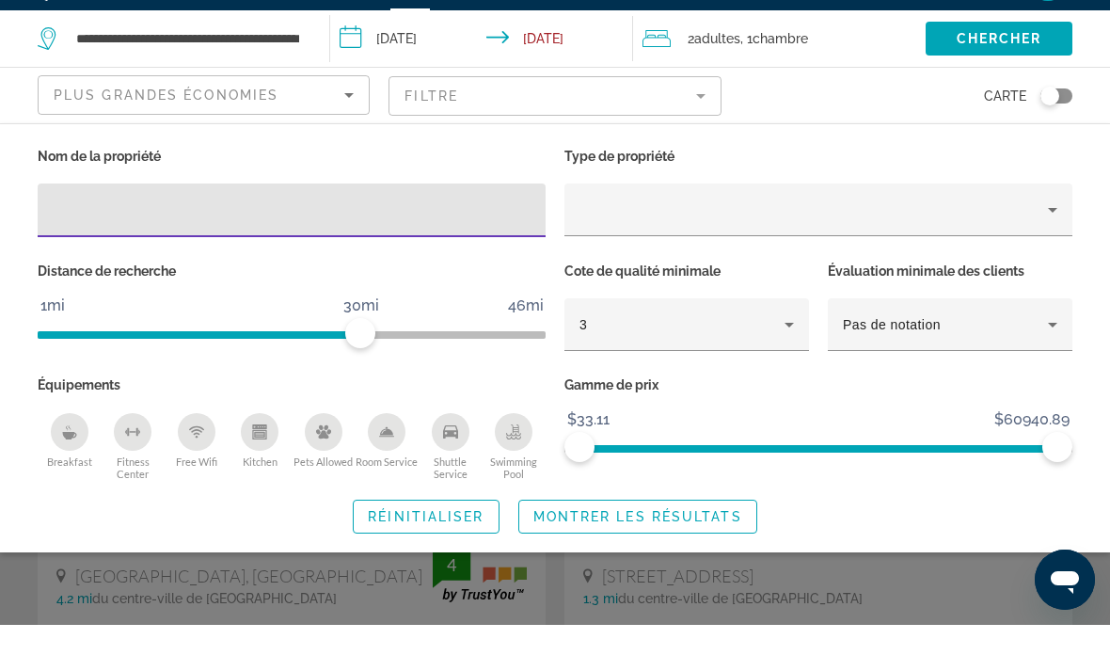
click at [71, 478] on icon "Breakfast" at bounding box center [69, 482] width 14 height 8
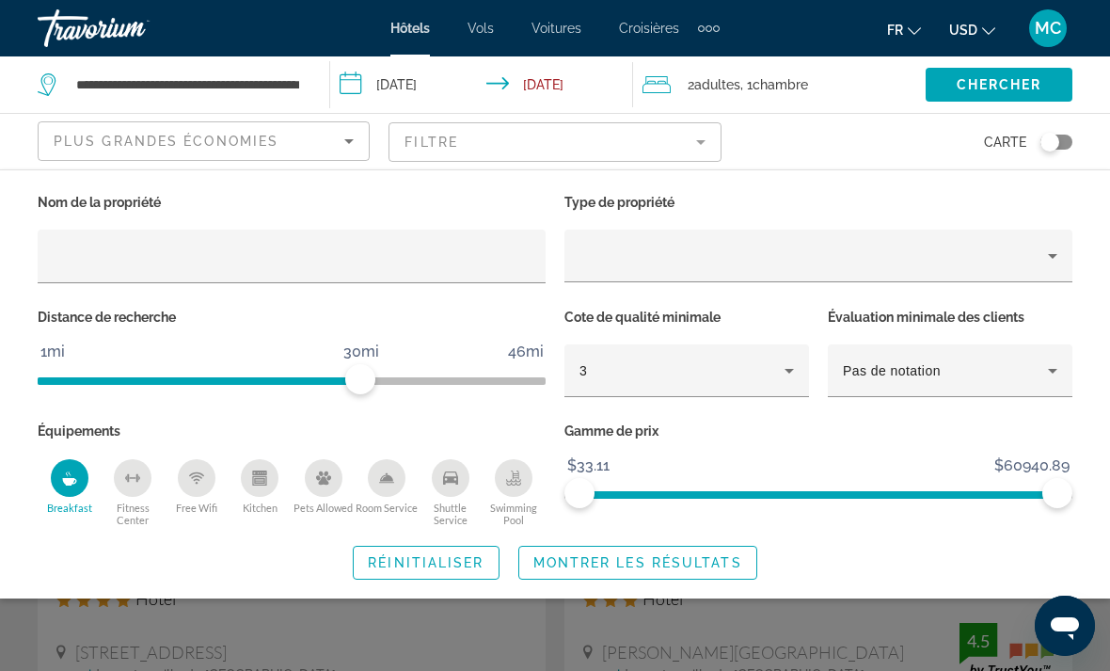
click at [212, 477] on div "Free Wifi" at bounding box center [197, 478] width 38 height 38
click at [515, 474] on icon "Swimming Pool" at bounding box center [515, 474] width 8 height 9
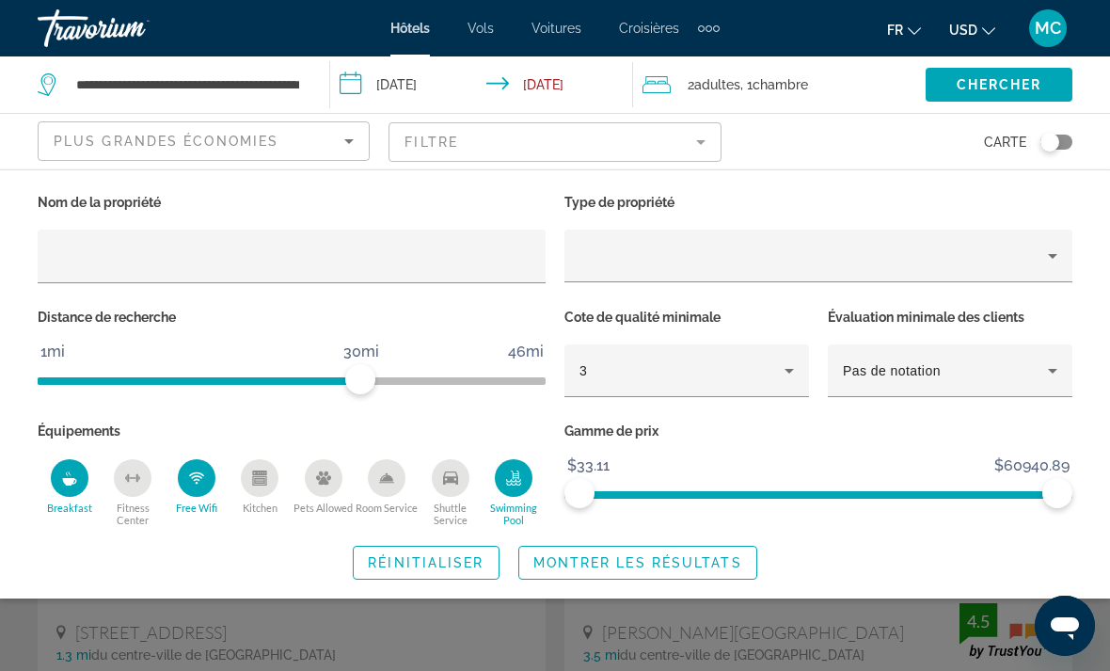
scroll to position [21, 0]
click at [685, 555] on span "Montrer les résultats" at bounding box center [637, 562] width 209 height 15
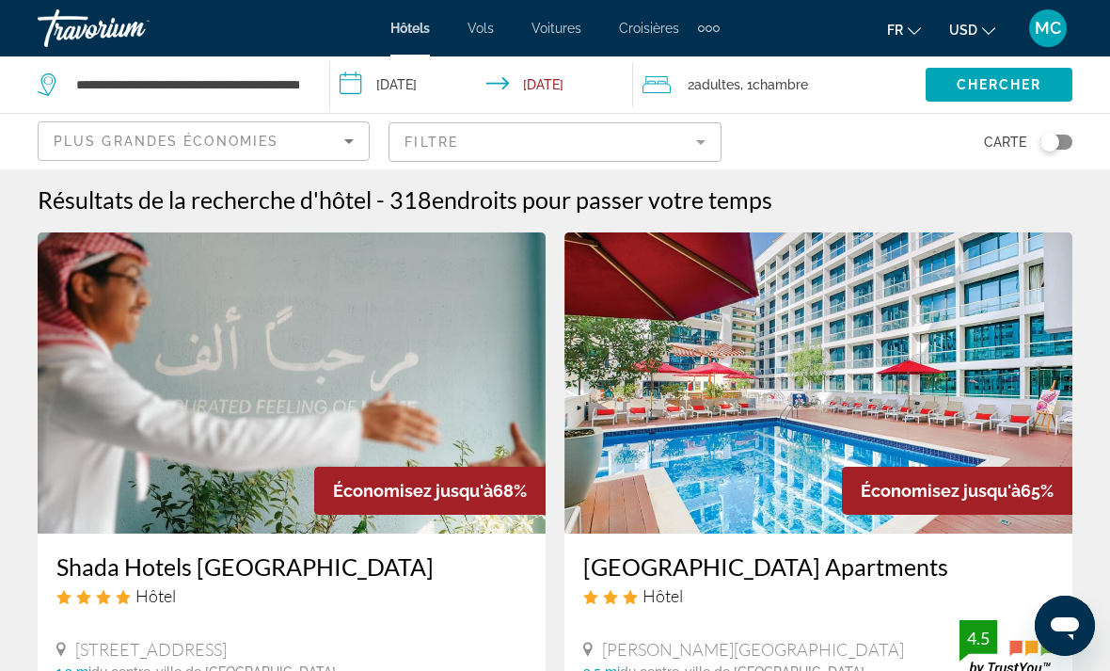
scroll to position [2, 0]
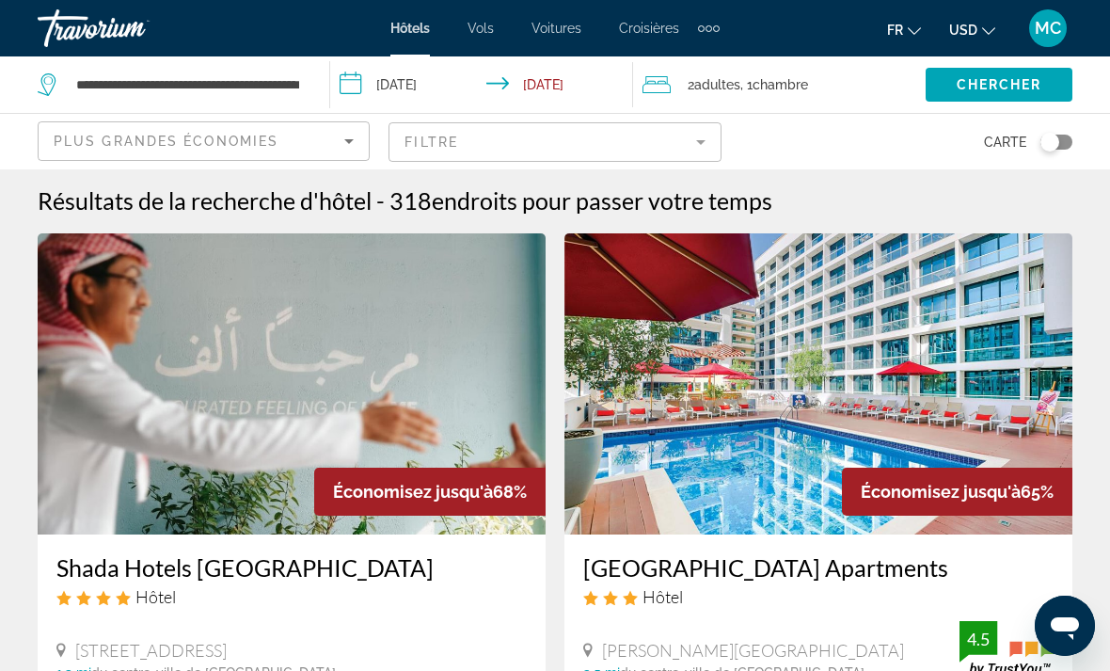
click at [399, 379] on img "Main content" at bounding box center [292, 383] width 508 height 301
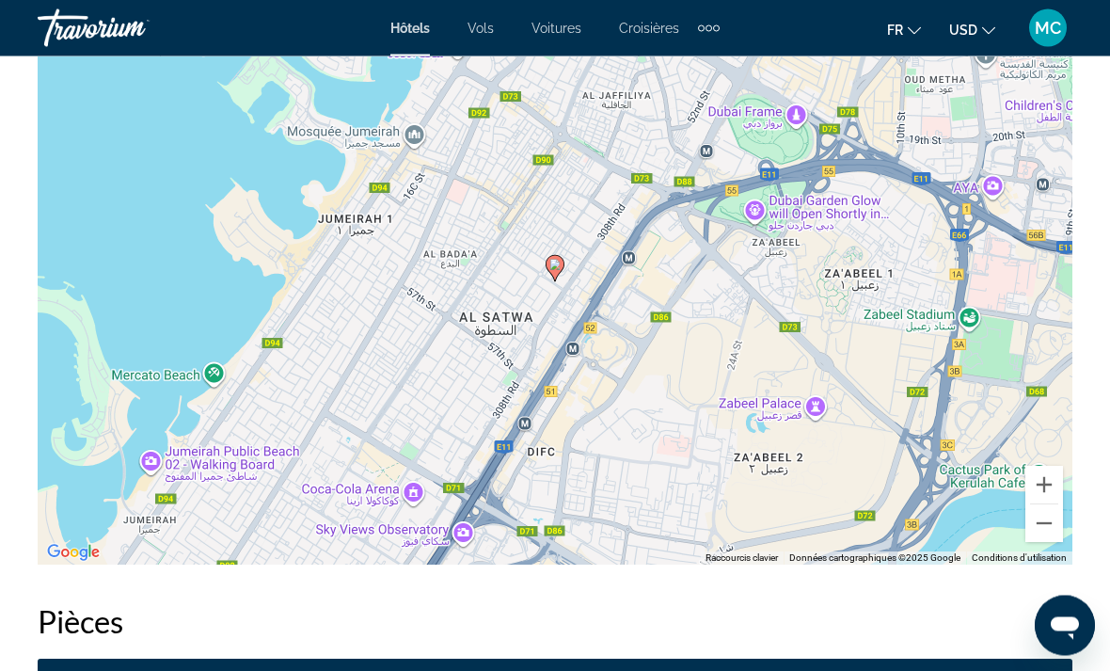
scroll to position [2221, 0]
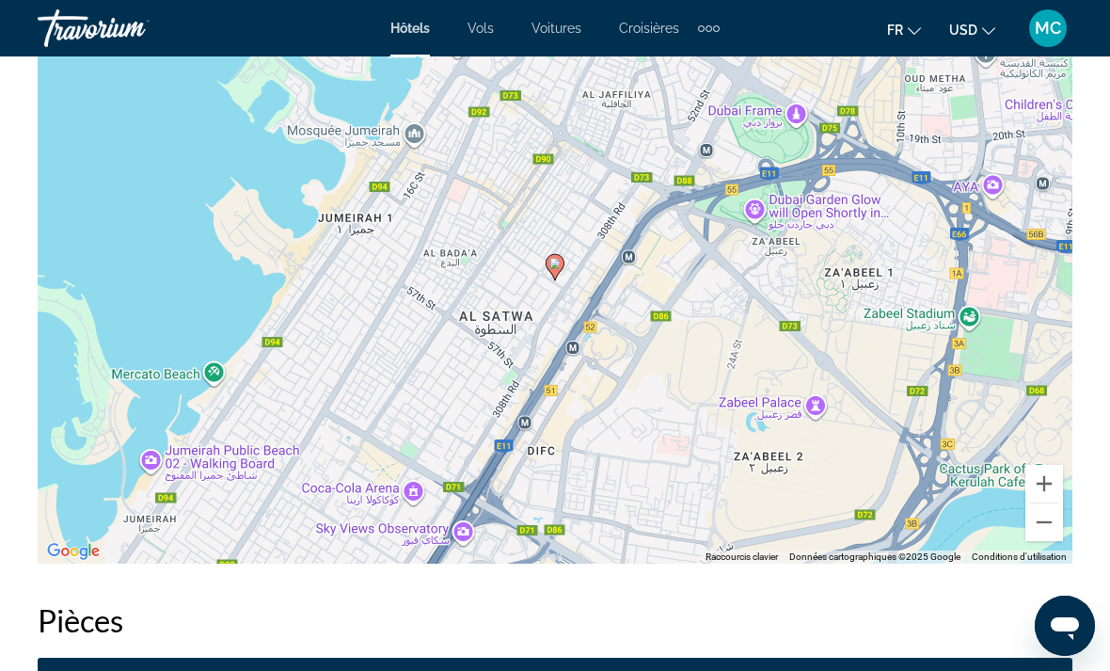
click at [1040, 522] on button "Zoom arrière" at bounding box center [1044, 522] width 38 height 38
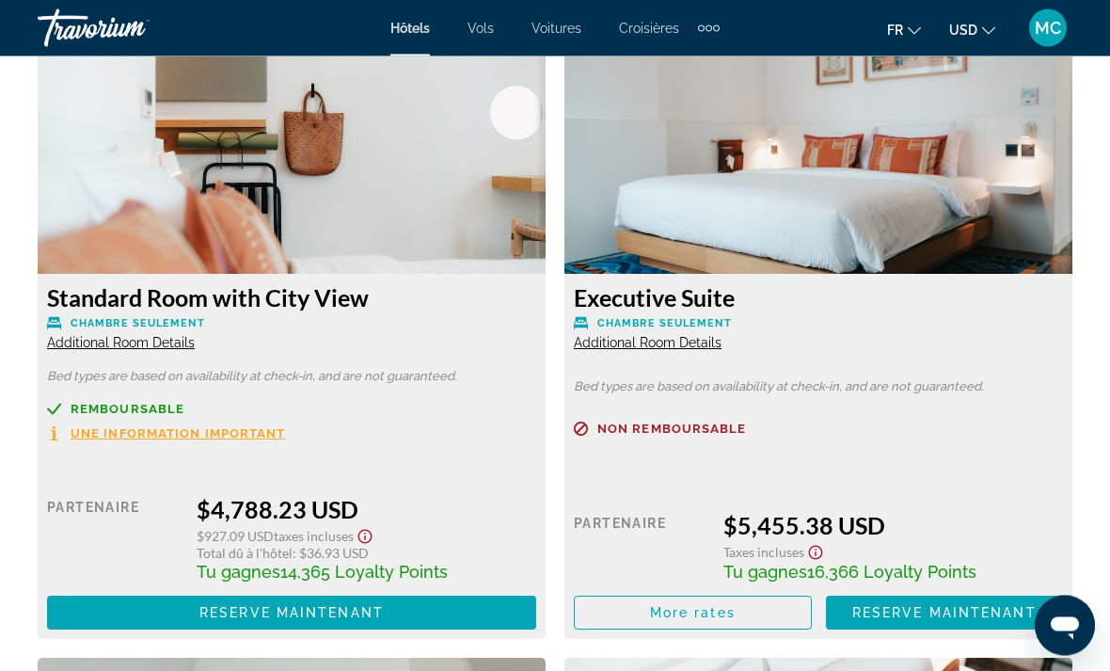
scroll to position [4211, 0]
click at [247, 437] on span "Une information important" at bounding box center [178, 433] width 215 height 12
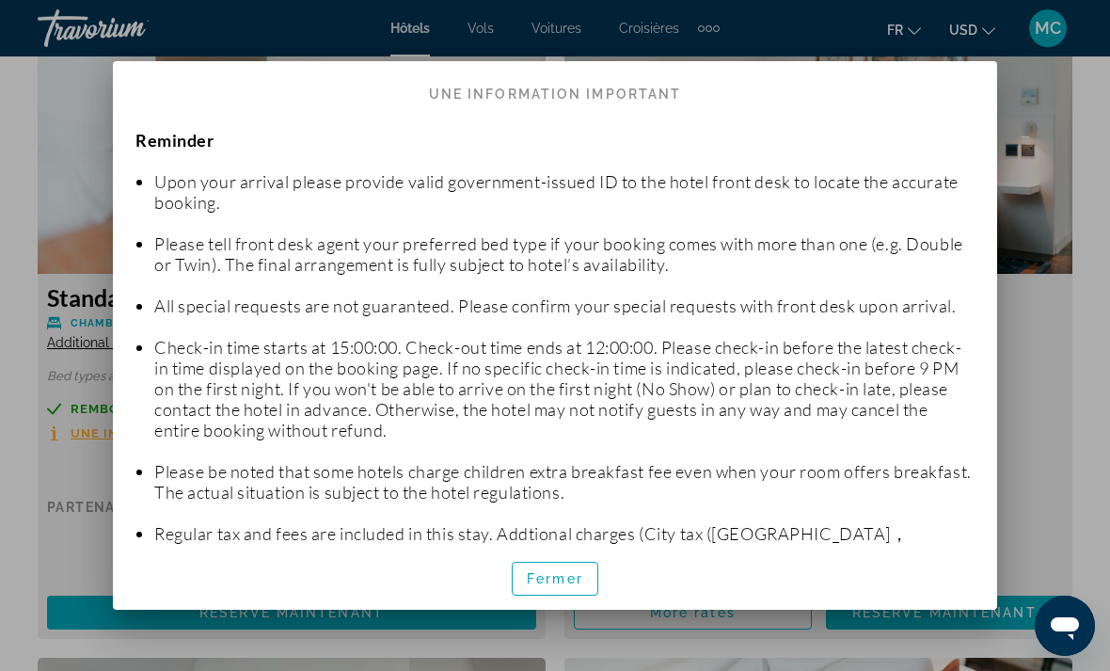
click at [577, 581] on span "button" at bounding box center [555, 578] width 85 height 45
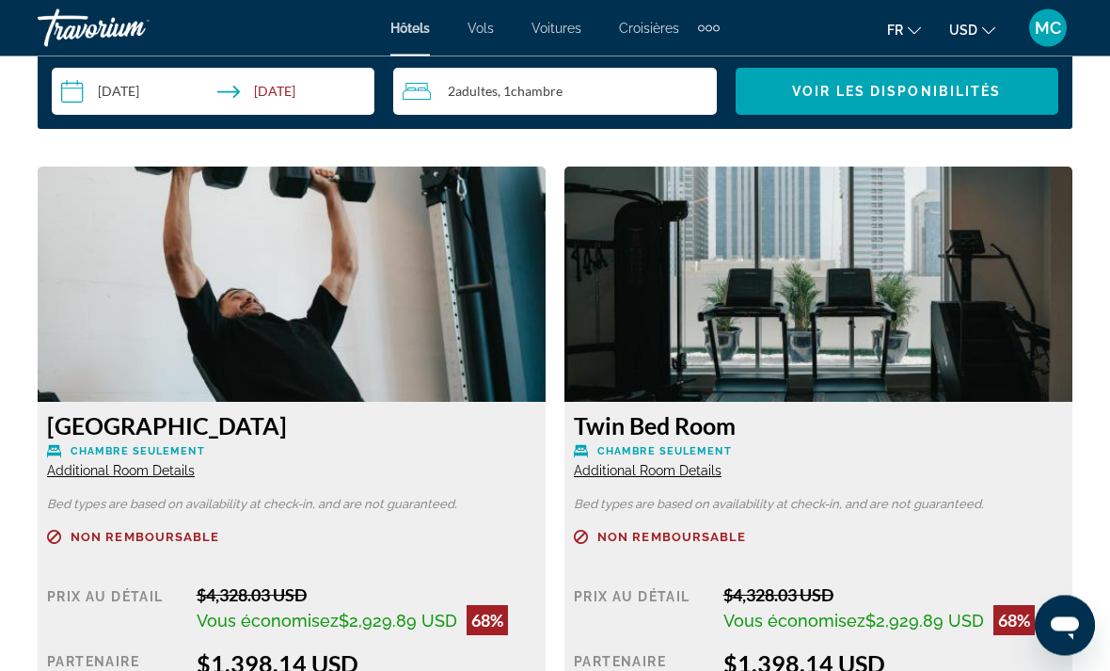
scroll to position [2806, 0]
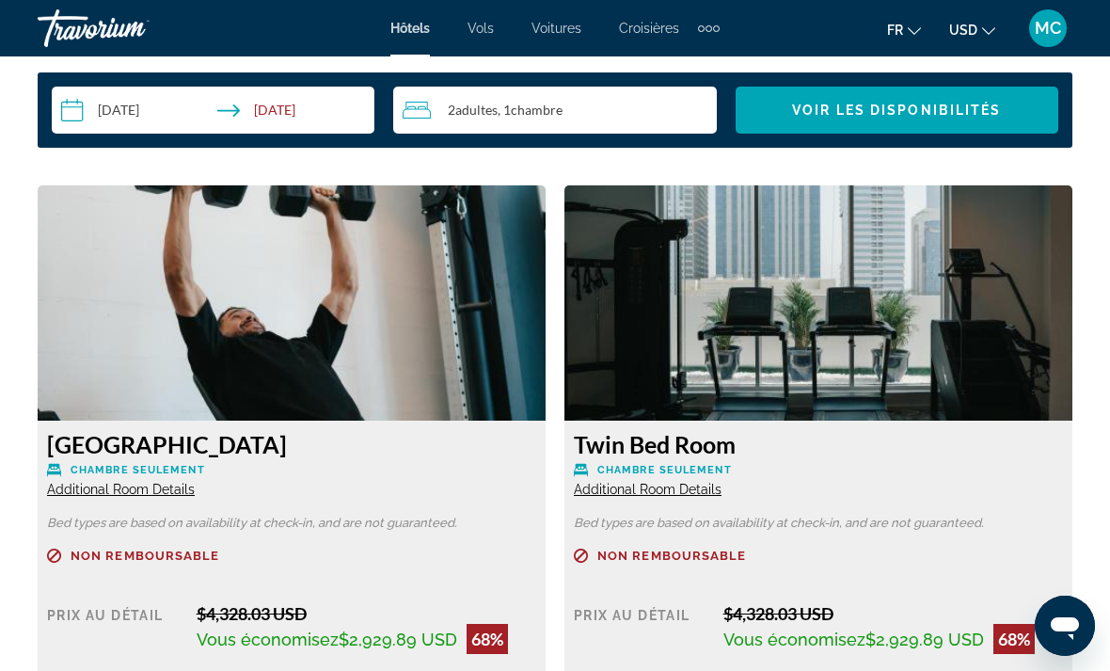
click at [398, 331] on img "Main content" at bounding box center [292, 302] width 508 height 235
click at [421, 388] on img "Main content" at bounding box center [292, 302] width 508 height 235
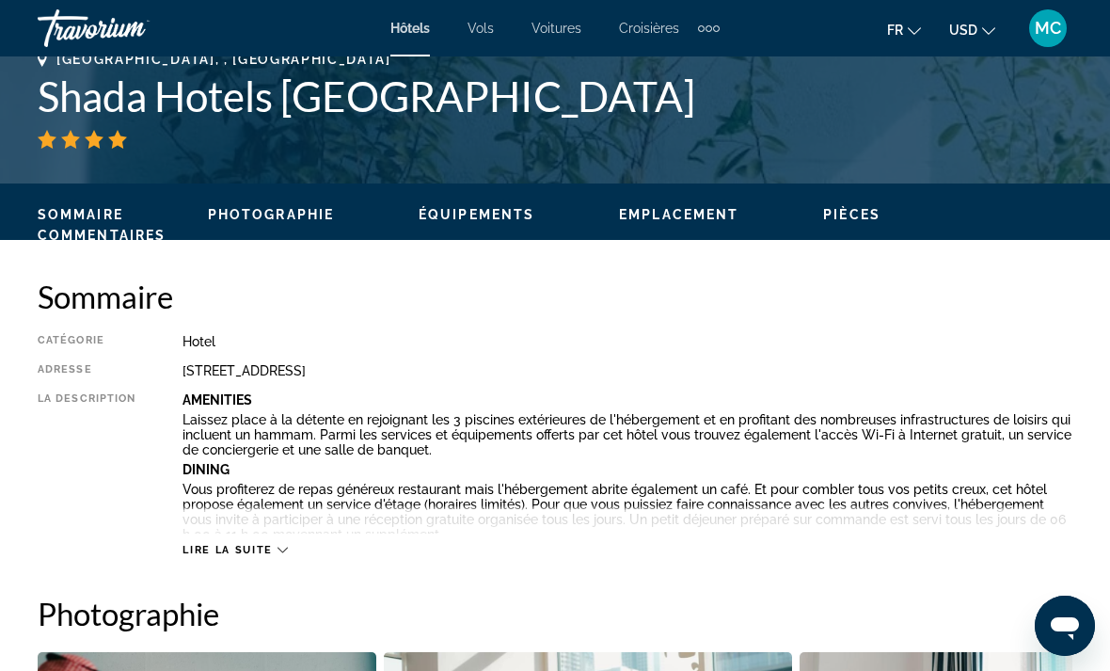
scroll to position [756, 0]
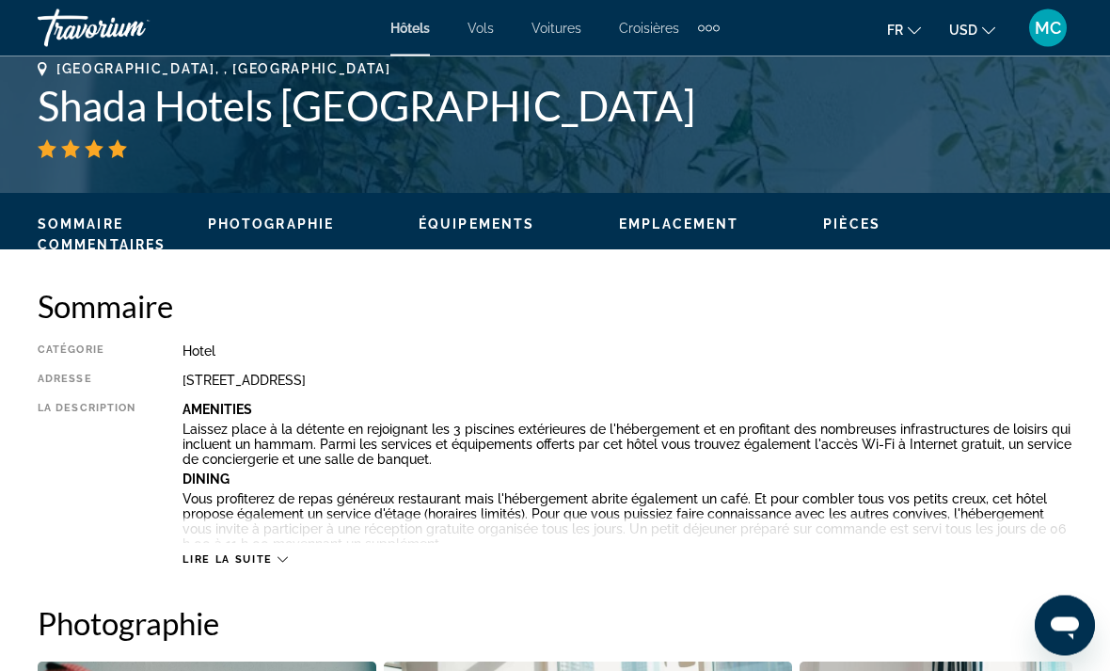
click at [273, 231] on span "Photographie" at bounding box center [271, 224] width 126 height 15
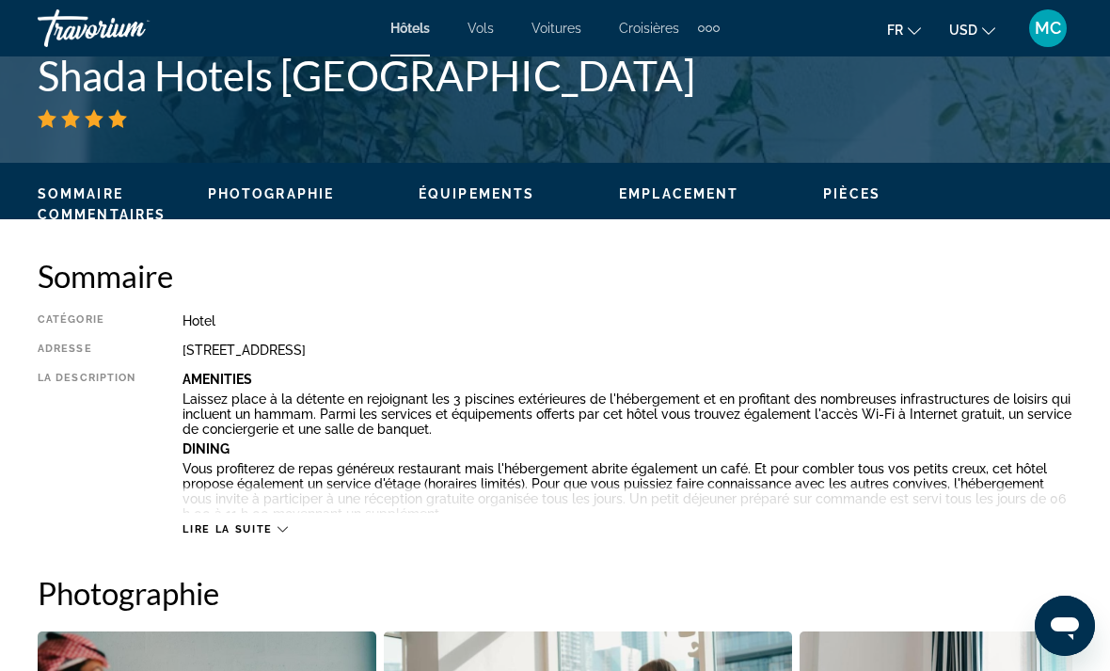
click at [484, 190] on span "Équipements" at bounding box center [477, 193] width 116 height 15
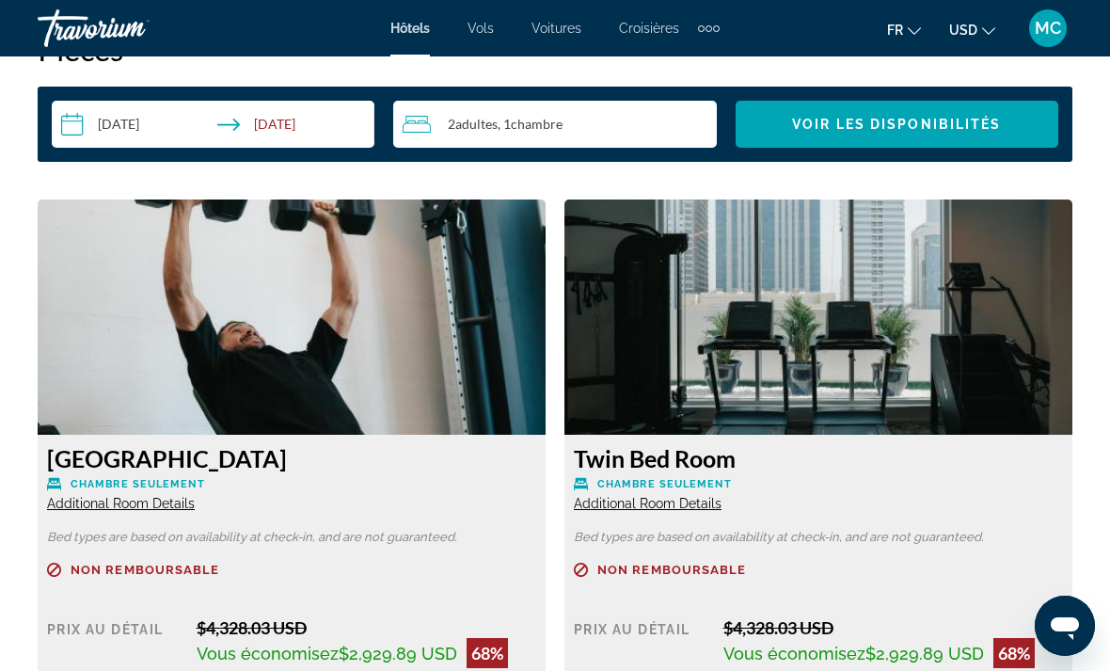
scroll to position [2798, 0]
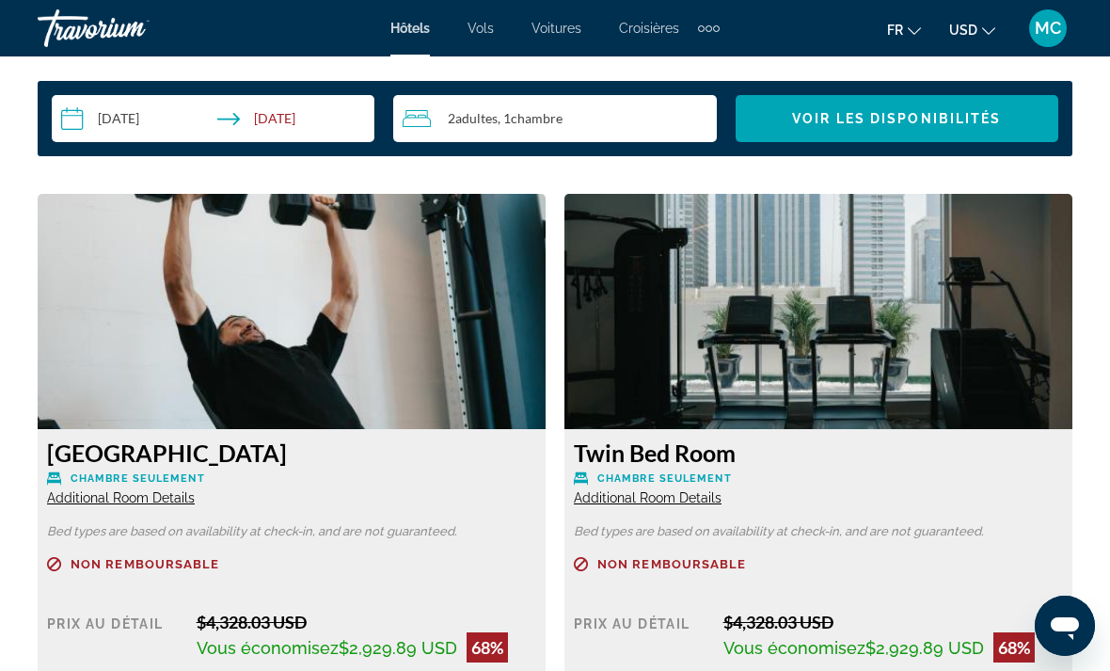
click at [166, 473] on span "Chambre seulement" at bounding box center [138, 478] width 134 height 12
click at [366, 486] on div "[GEOGRAPHIC_DATA] Chambre seulement Additional Room Details" at bounding box center [291, 472] width 489 height 68
click at [417, 475] on p "Chambre seulement" at bounding box center [291, 478] width 489 height 14
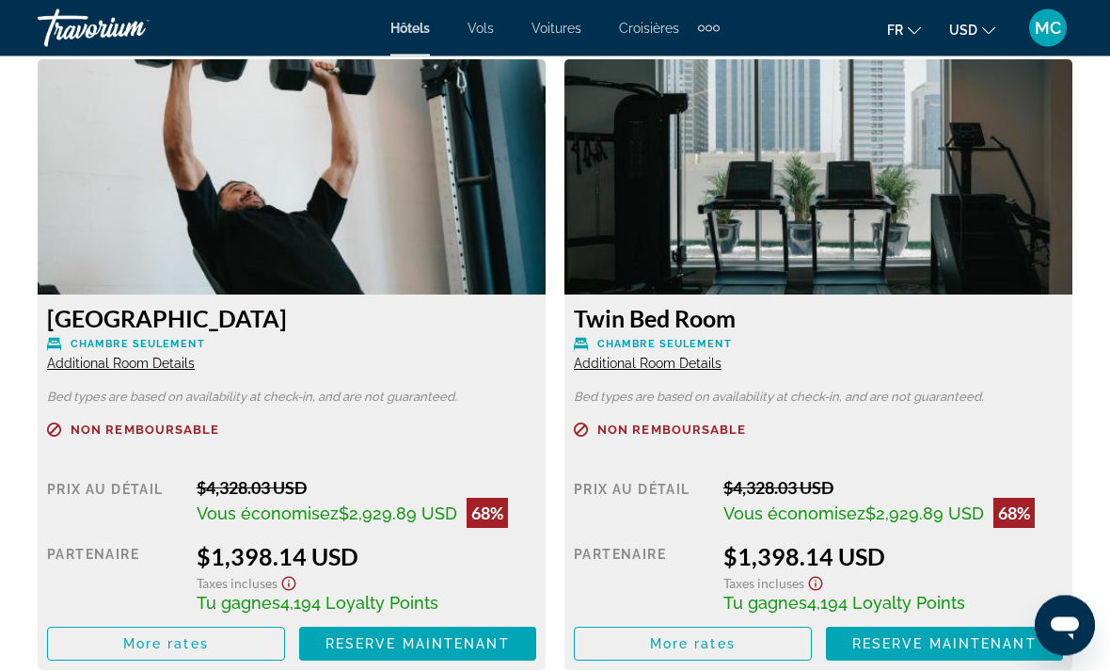
scroll to position [2930, 0]
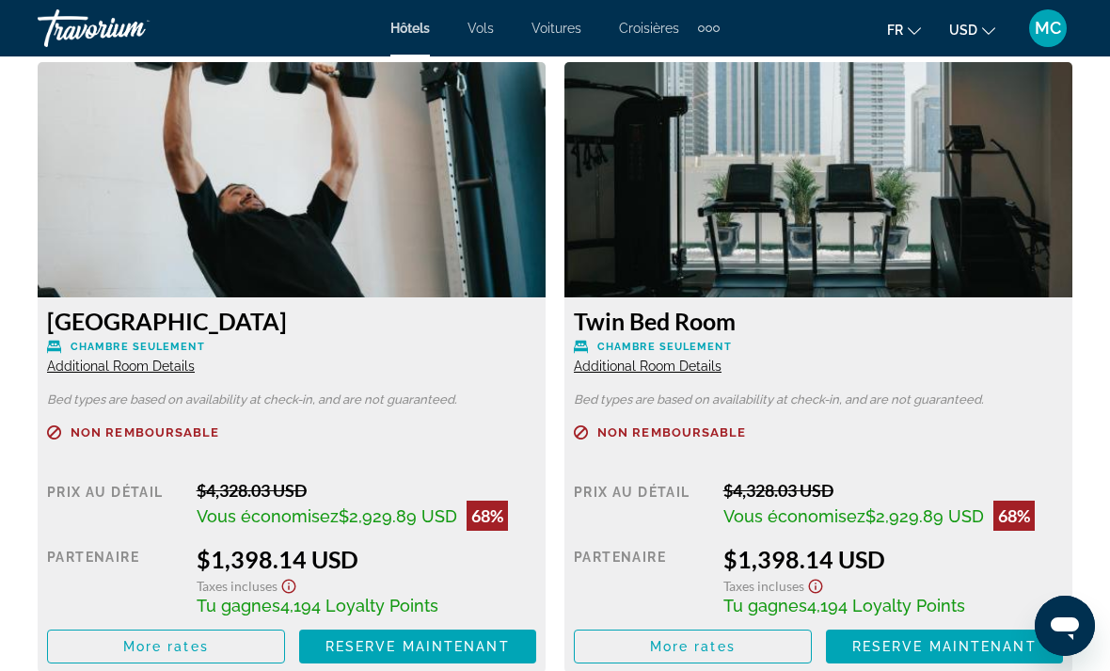
click at [457, 244] on img "Main content" at bounding box center [292, 179] width 508 height 235
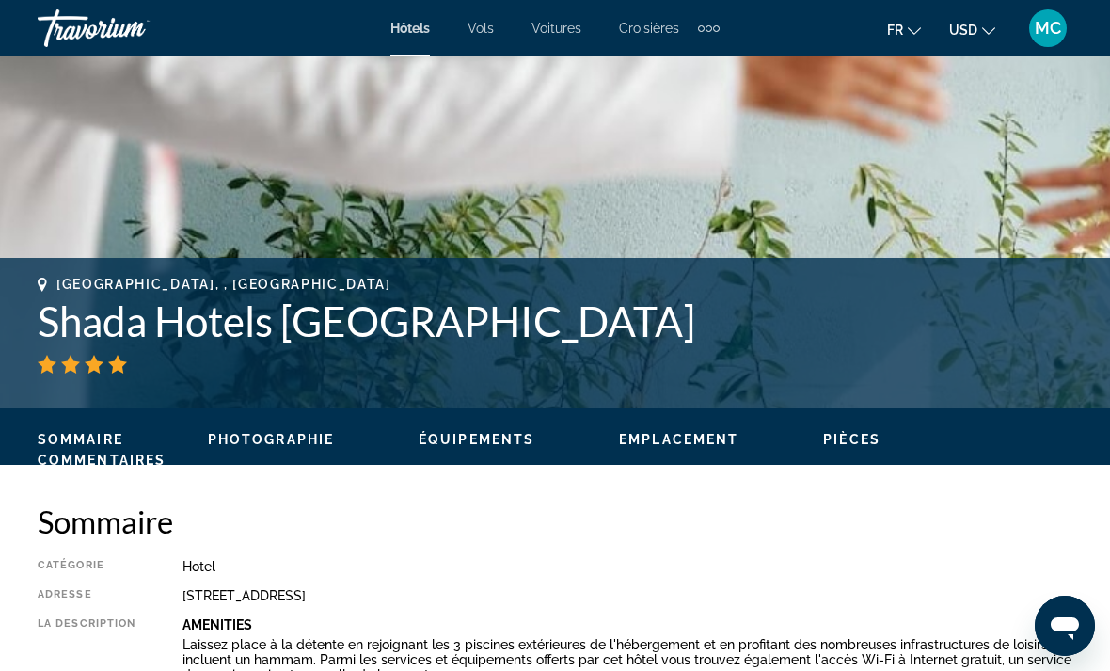
scroll to position [545, 0]
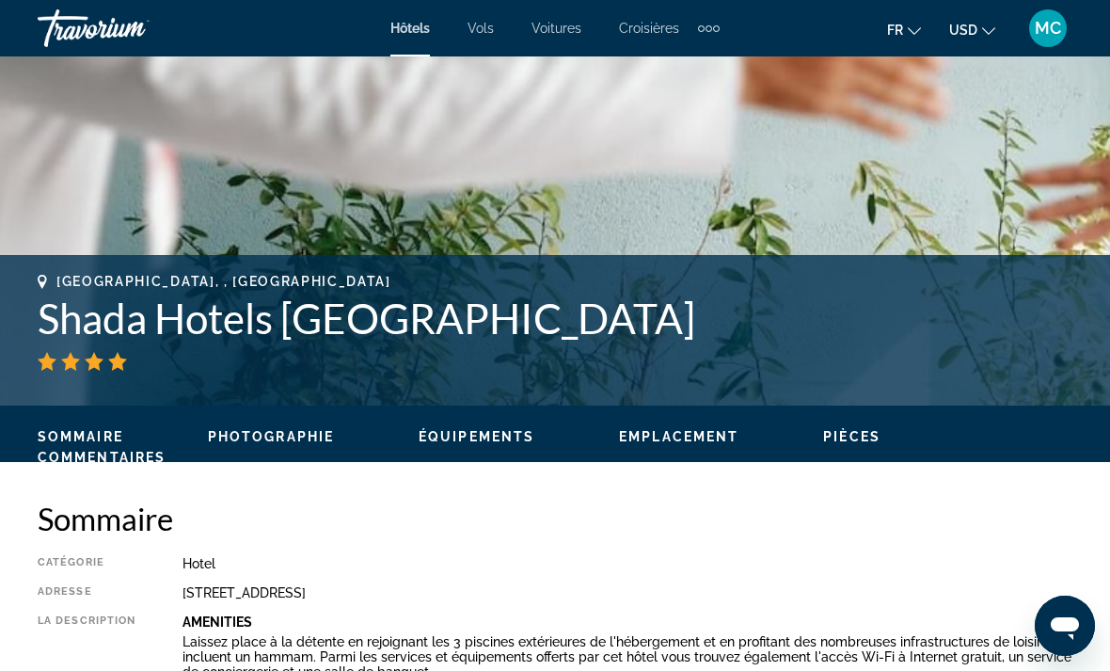
click at [494, 440] on span "Équipements" at bounding box center [477, 436] width 116 height 15
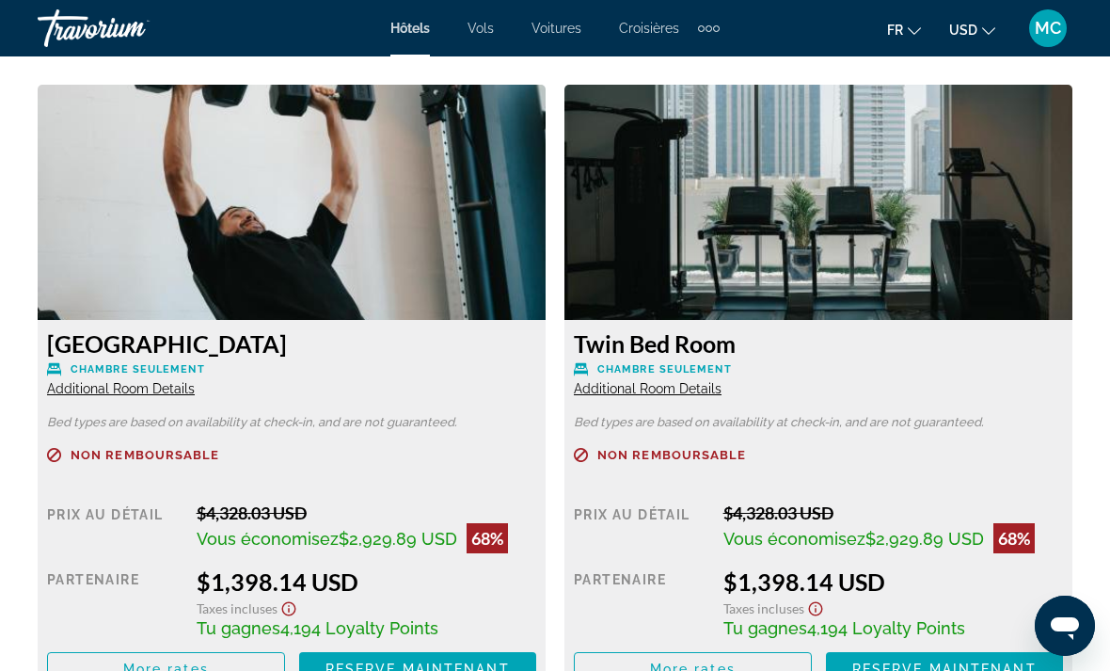
scroll to position [2943, 0]
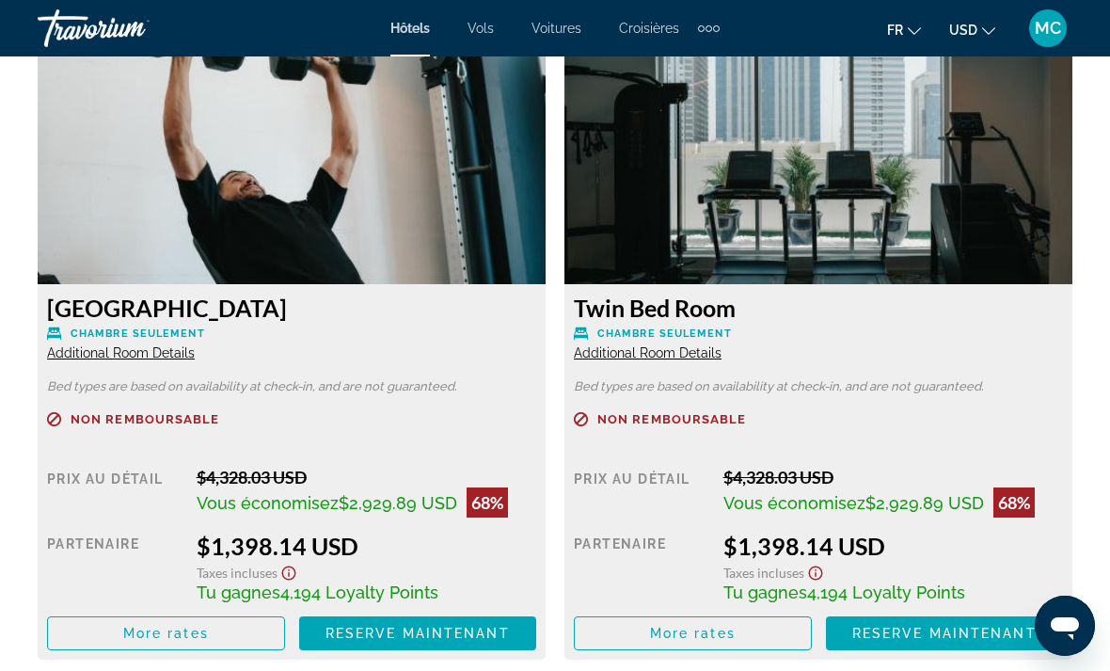
click at [150, 632] on span "More rates" at bounding box center [166, 632] width 86 height 15
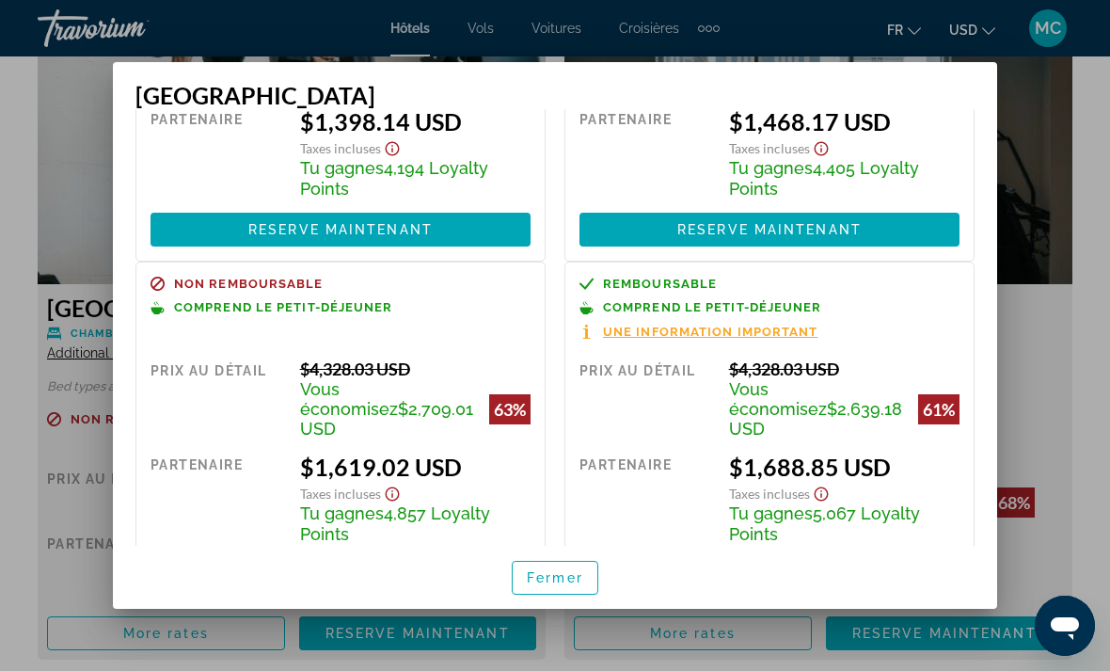
scroll to position [229, 0]
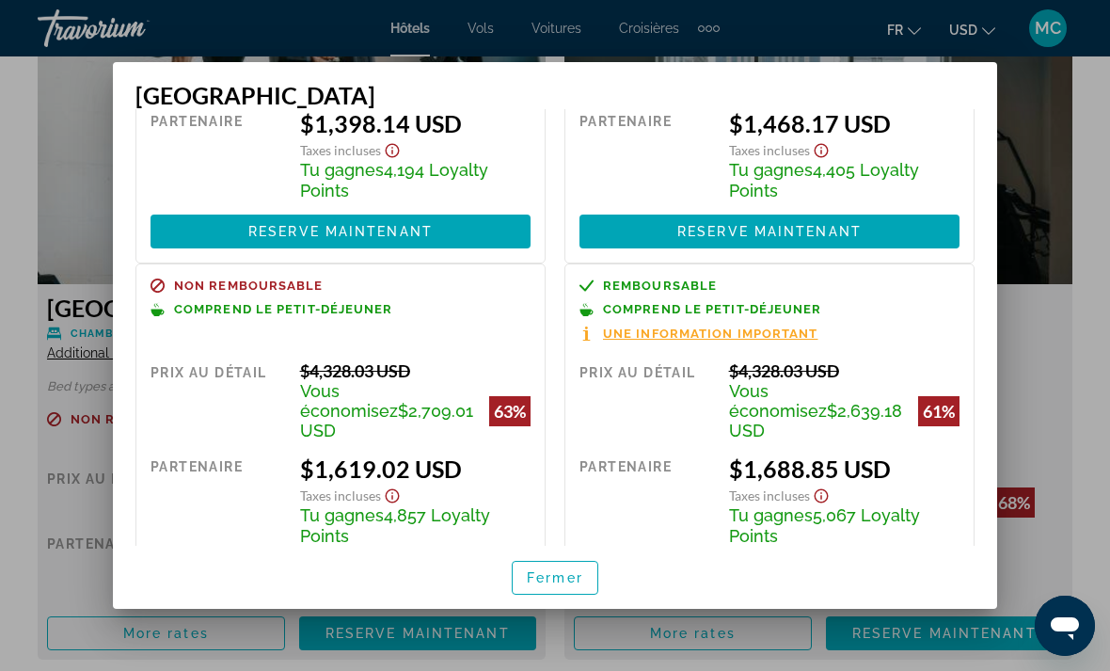
click at [922, 454] on div "$1,688.85 USD" at bounding box center [844, 468] width 230 height 28
click at [732, 303] on span "Comprend le petit-déjeuner" at bounding box center [712, 309] width 219 height 12
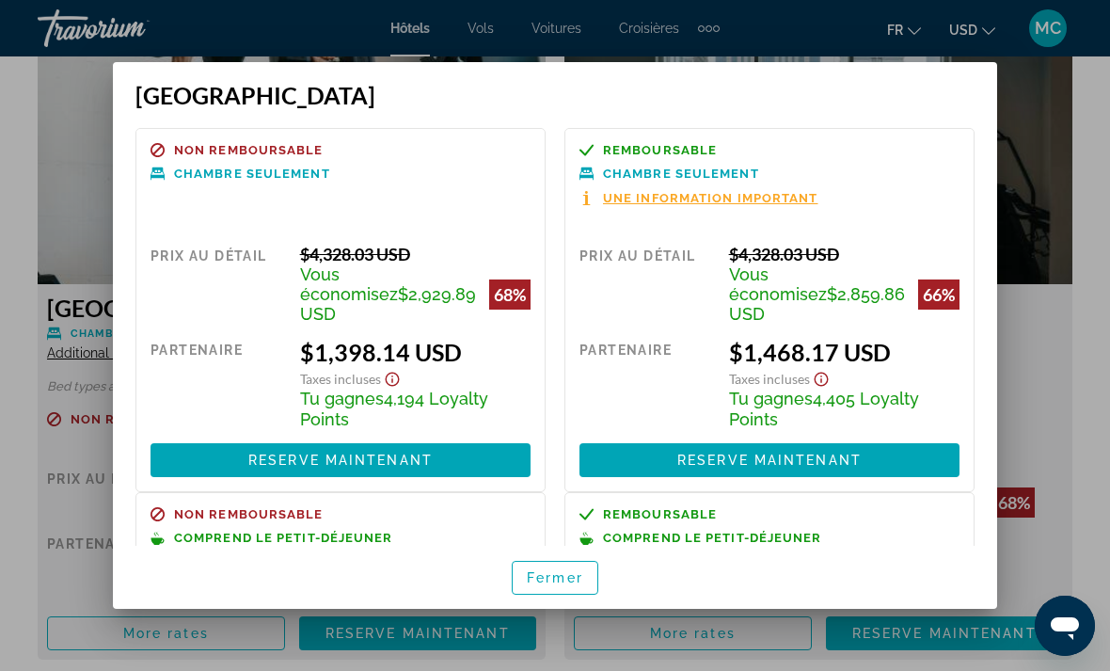
scroll to position [0, 0]
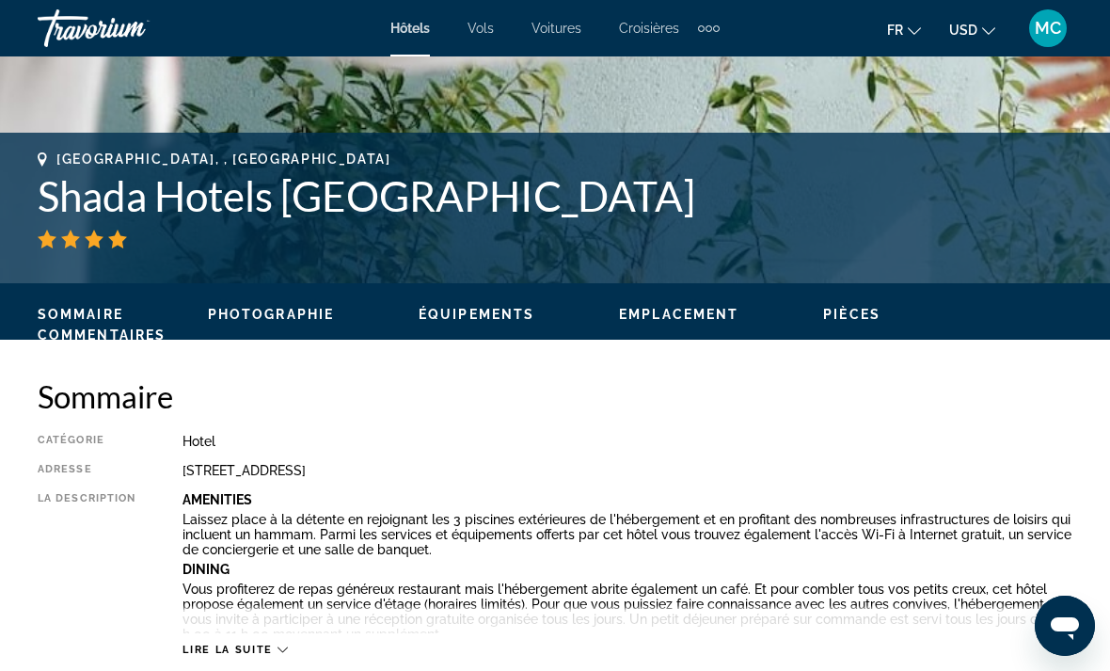
scroll to position [666, 0]
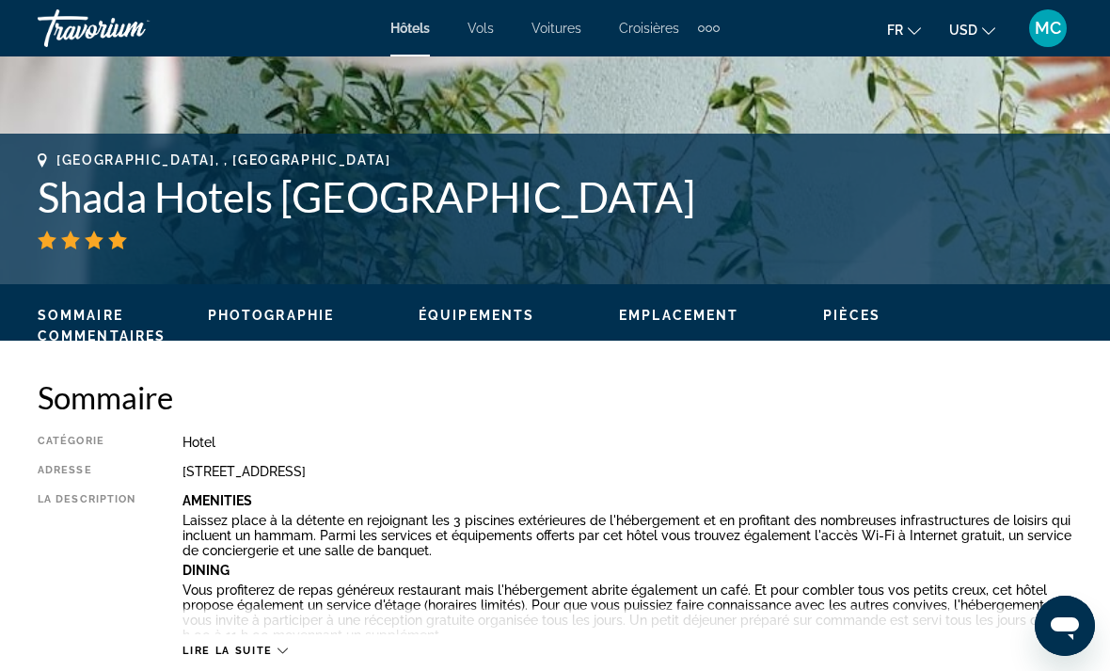
click at [118, 508] on div "La description" at bounding box center [87, 563] width 98 height 141
click at [125, 487] on div "Catégorie Hotel Adresse 23Rd St, Dubai 000000, United Arab Emirates La descript…" at bounding box center [555, 546] width 1035 height 223
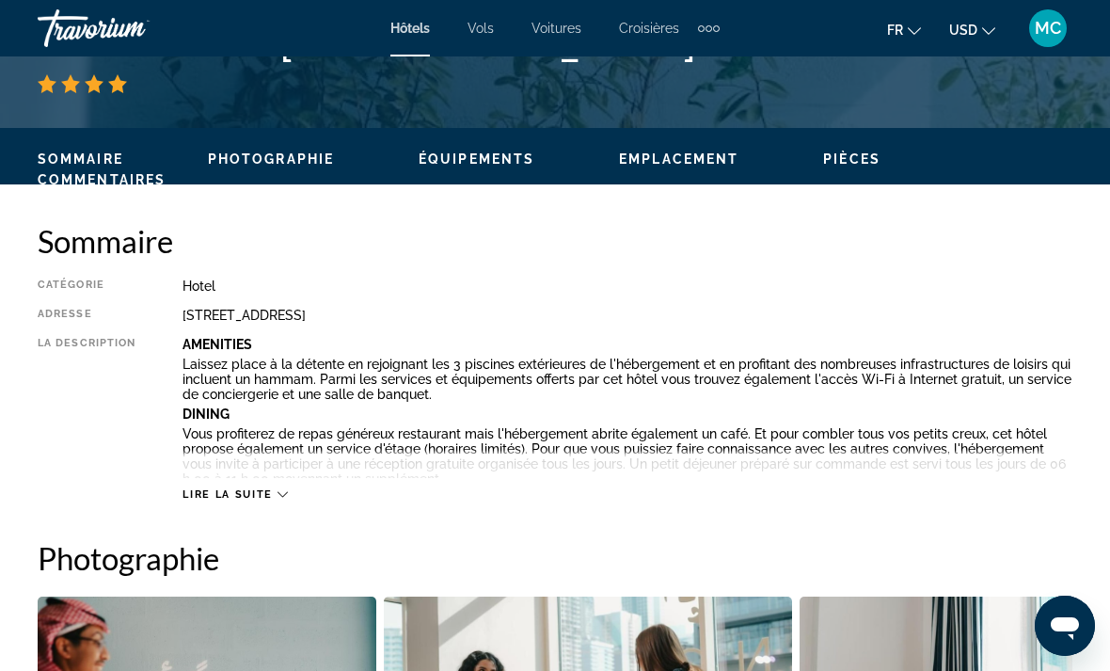
scroll to position [821, 0]
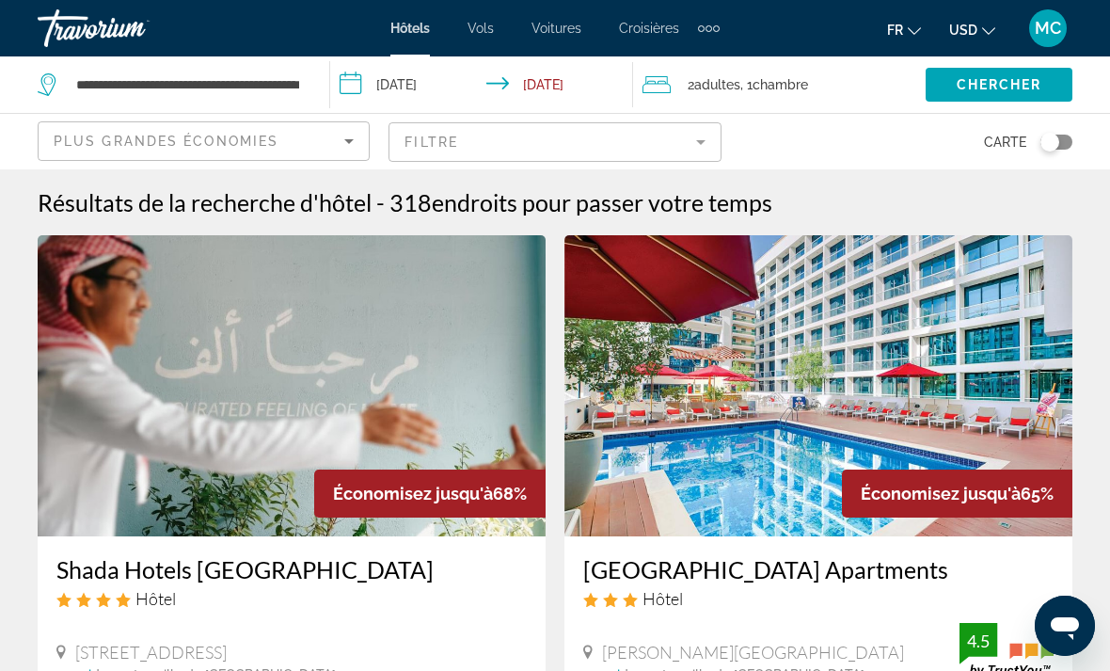
click at [797, 387] on img "Main content" at bounding box center [818, 385] width 508 height 301
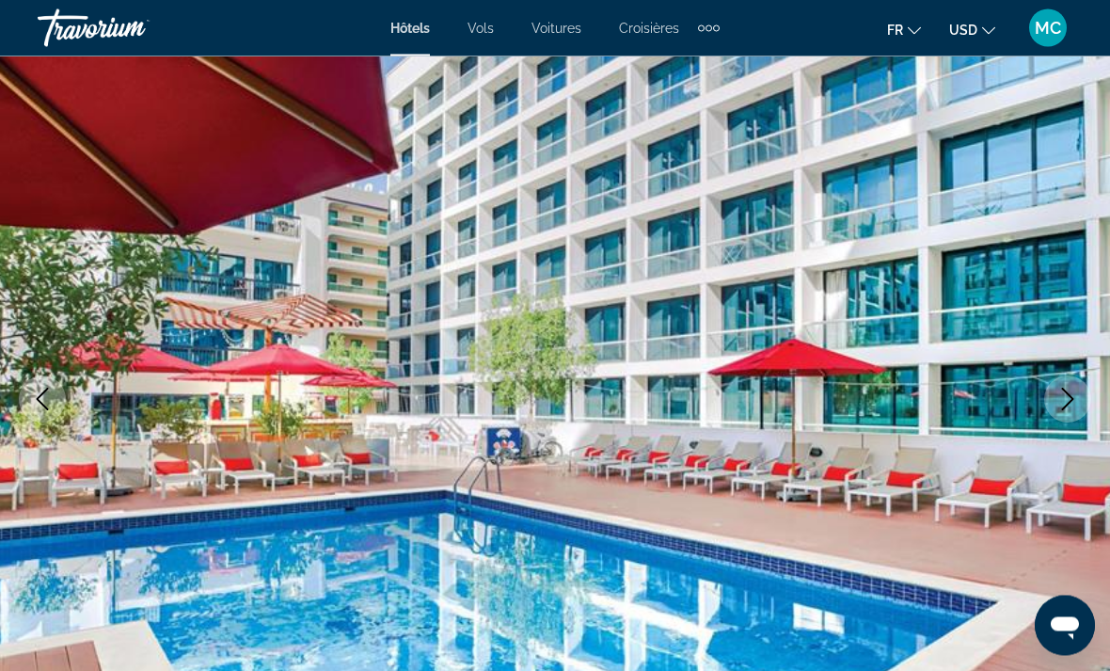
scroll to position [104, 0]
click at [909, 500] on img "Main content" at bounding box center [555, 398] width 1110 height 893
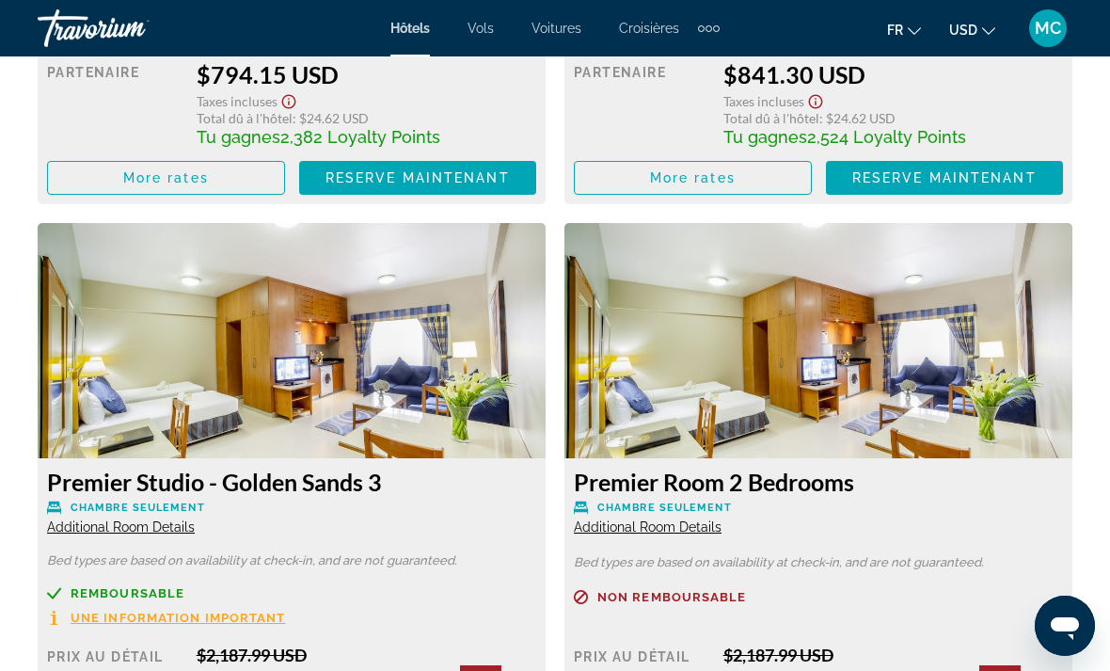
scroll to position [4049, 0]
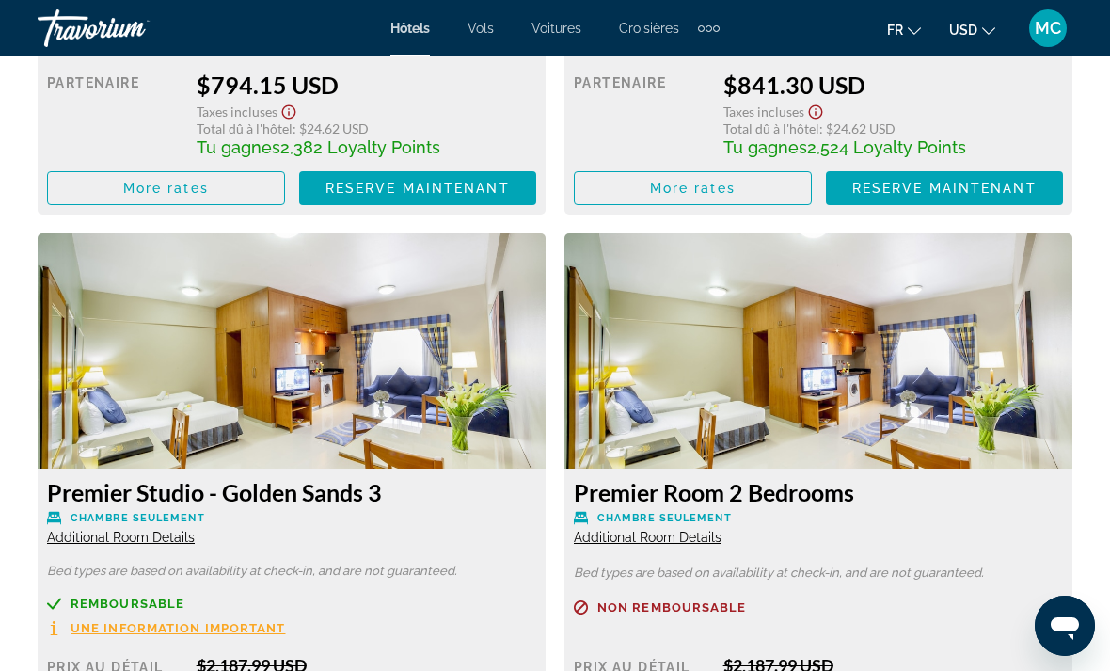
click at [931, 371] on img "Main content" at bounding box center [818, 350] width 508 height 235
click at [997, 442] on img "Main content" at bounding box center [818, 350] width 508 height 235
click at [1000, 387] on img "Main content" at bounding box center [818, 350] width 508 height 235
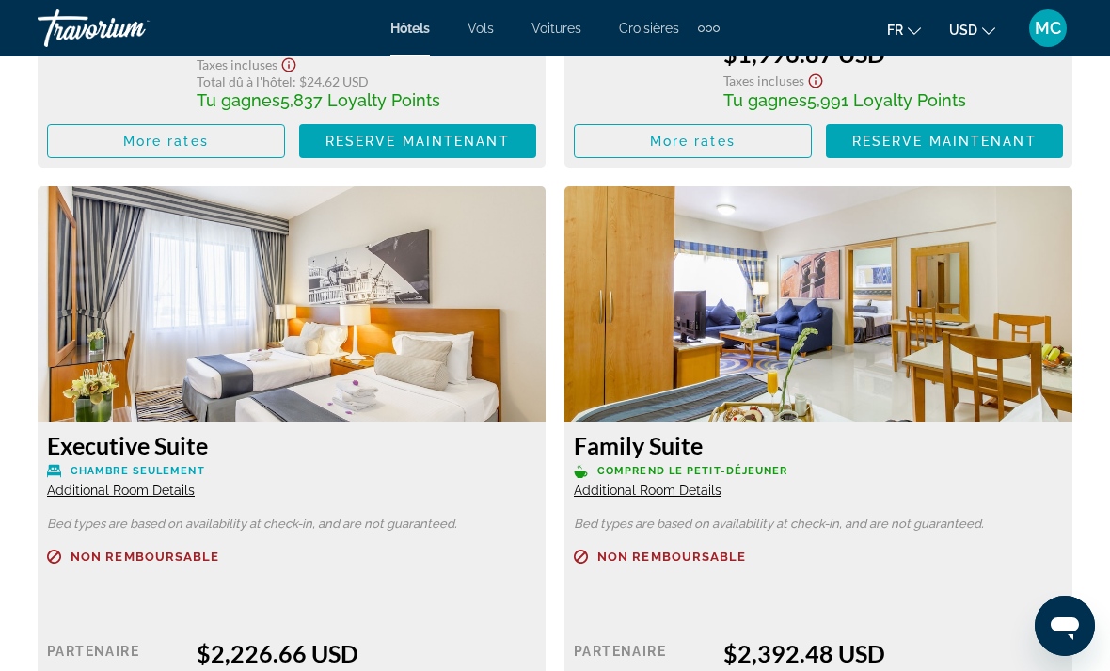
scroll to position [6069, 0]
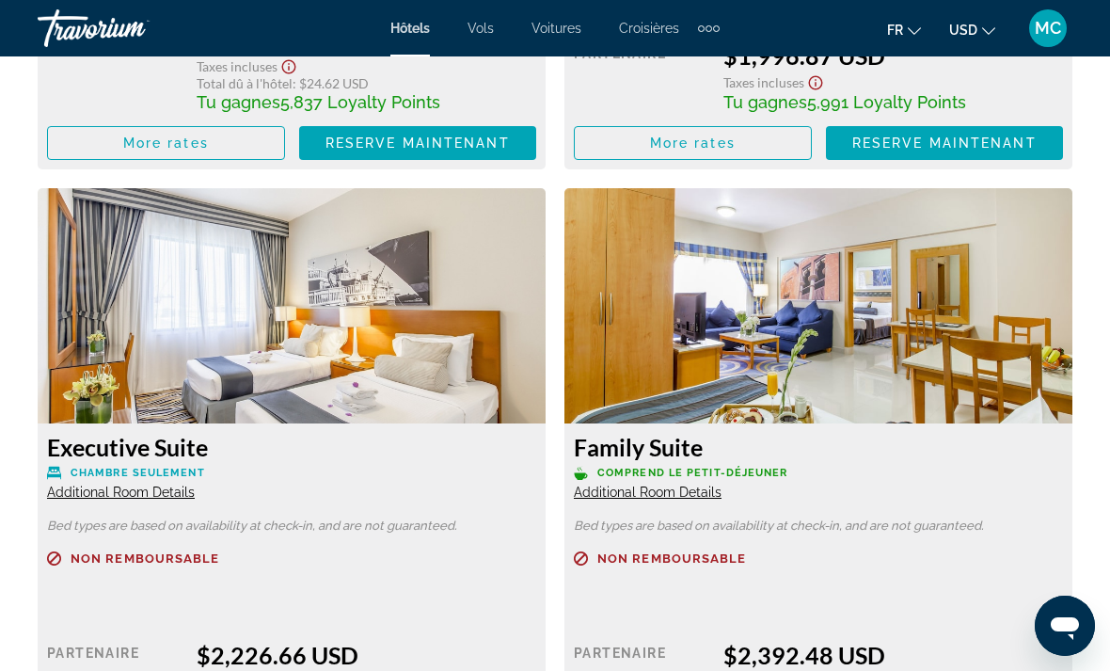
click at [936, 519] on p "Bed types are based on availability at check-in, and are not guaranteed." at bounding box center [818, 525] width 489 height 13
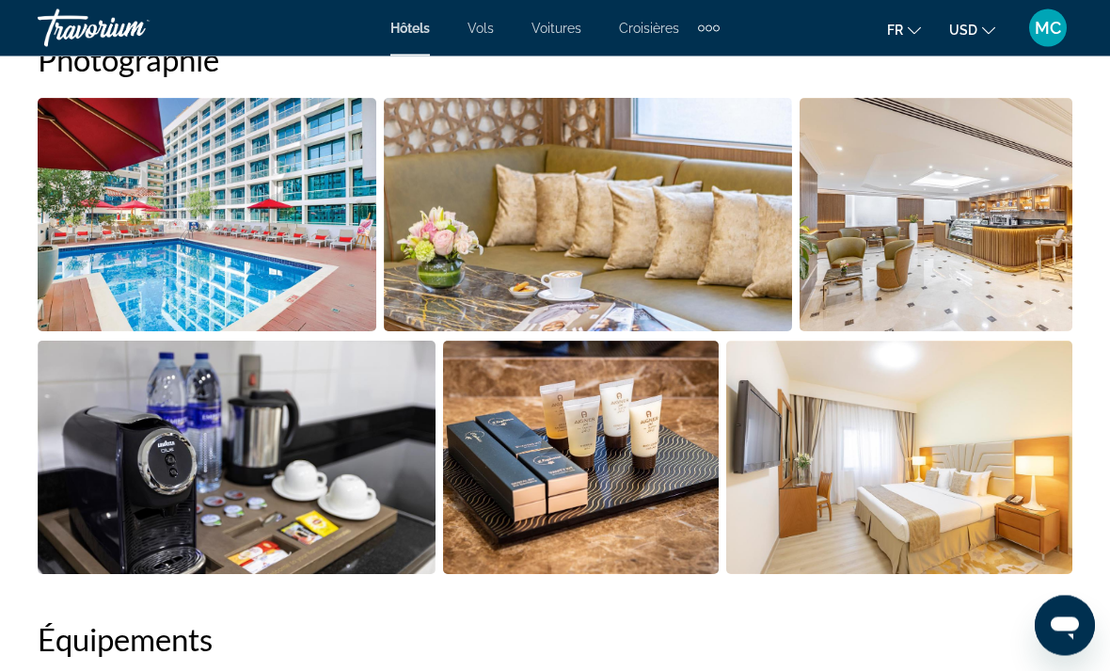
scroll to position [1318, 0]
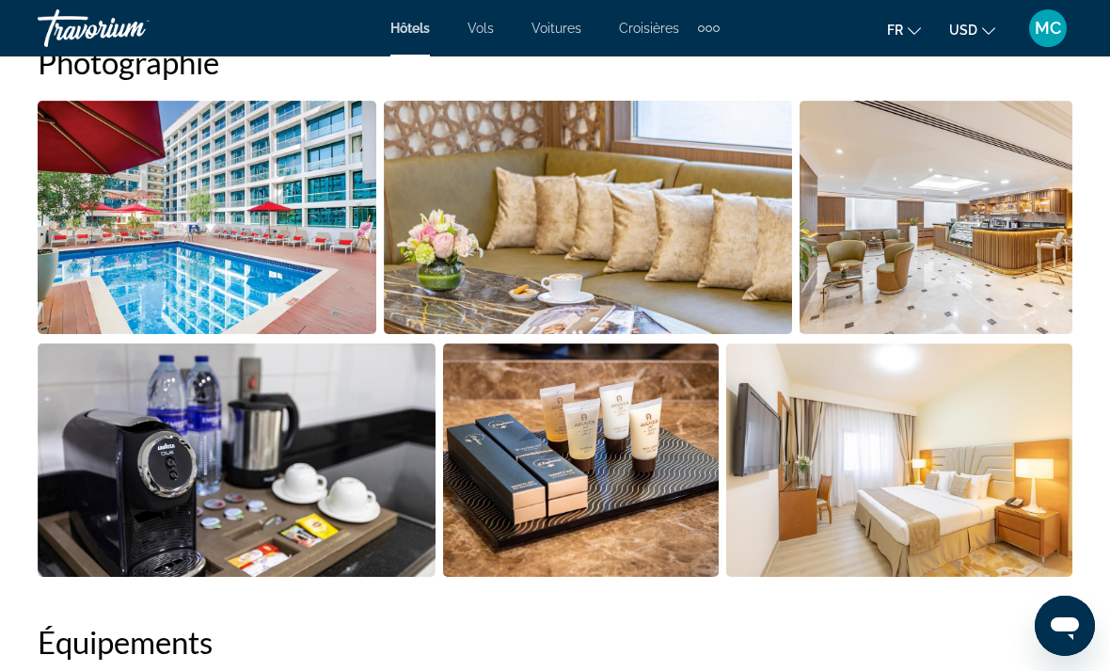
click at [296, 247] on img "Open full-screen image slider" at bounding box center [207, 217] width 339 height 233
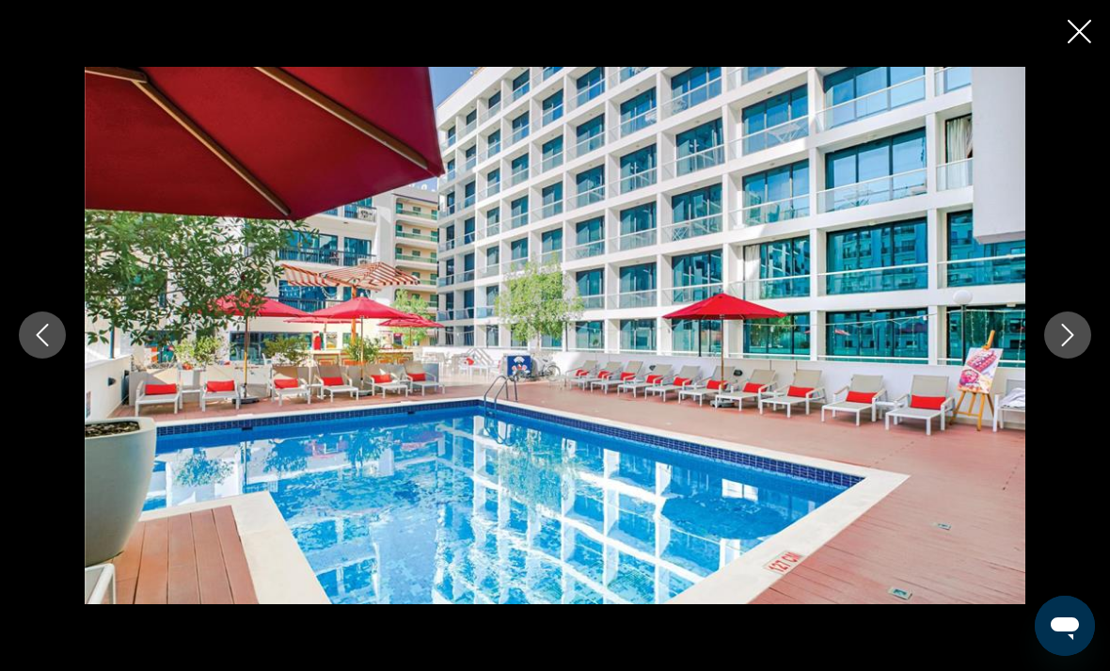
click at [1061, 333] on icon "Next image" at bounding box center [1067, 335] width 23 height 23
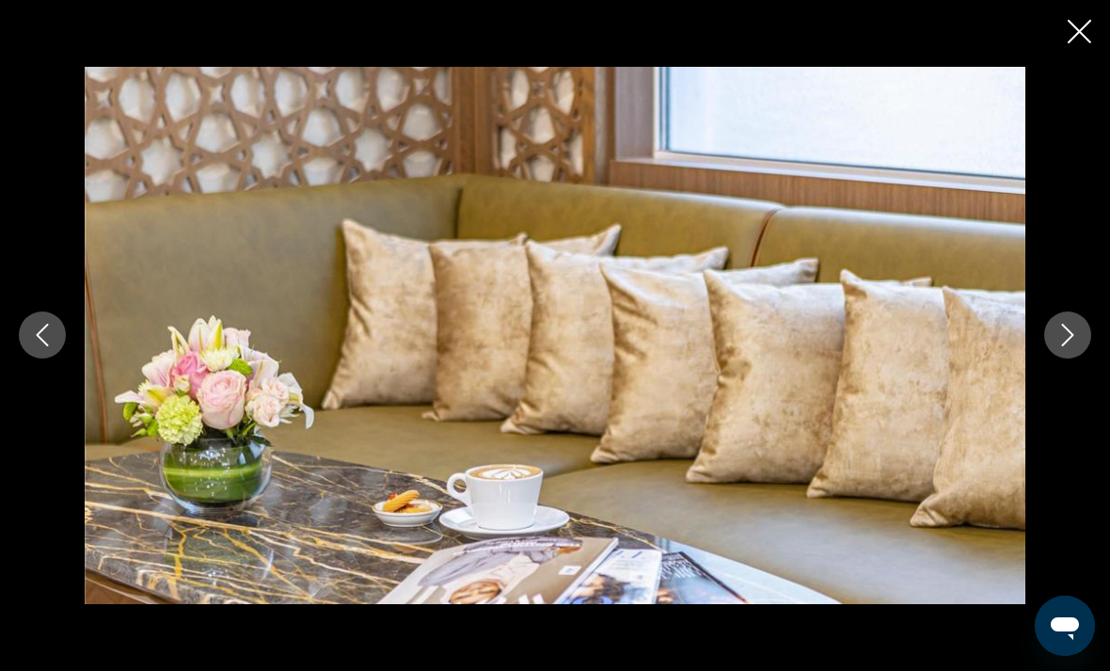
click at [1064, 331] on icon "Next image" at bounding box center [1067, 335] width 23 height 23
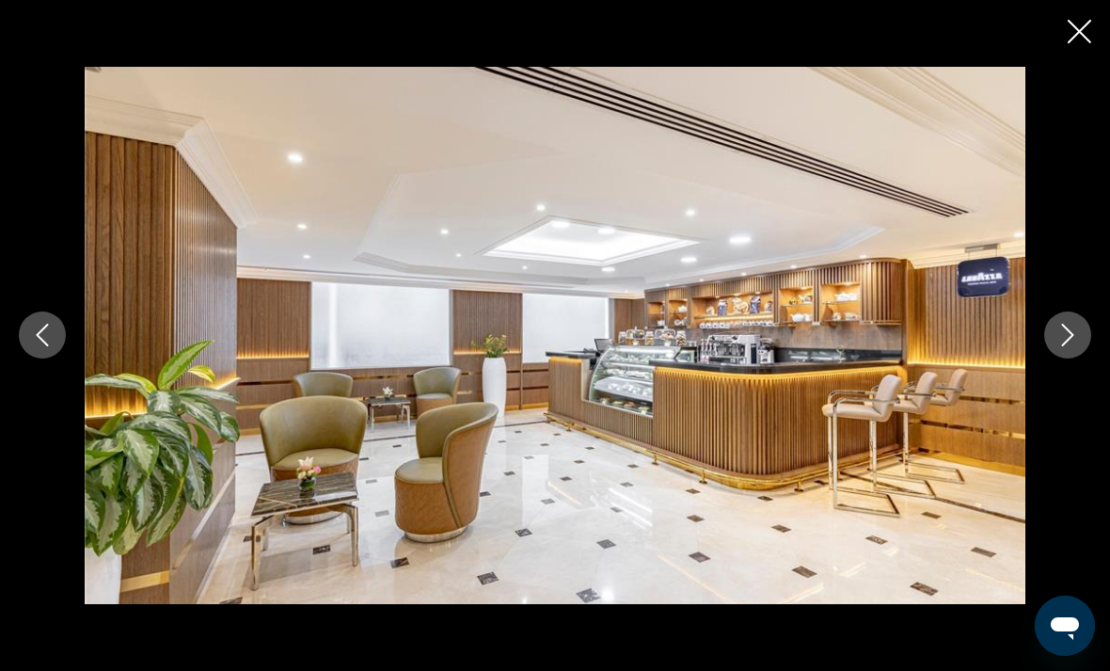
click at [1062, 327] on icon "Next image" at bounding box center [1067, 335] width 23 height 23
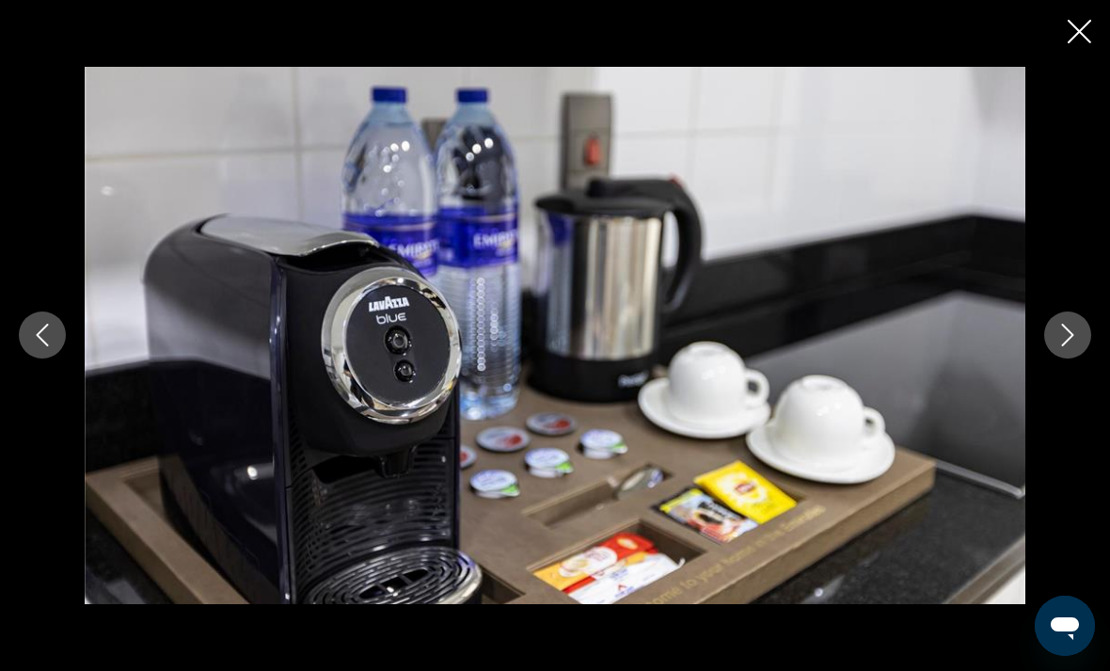
click at [1056, 334] on icon "Next image" at bounding box center [1067, 335] width 23 height 23
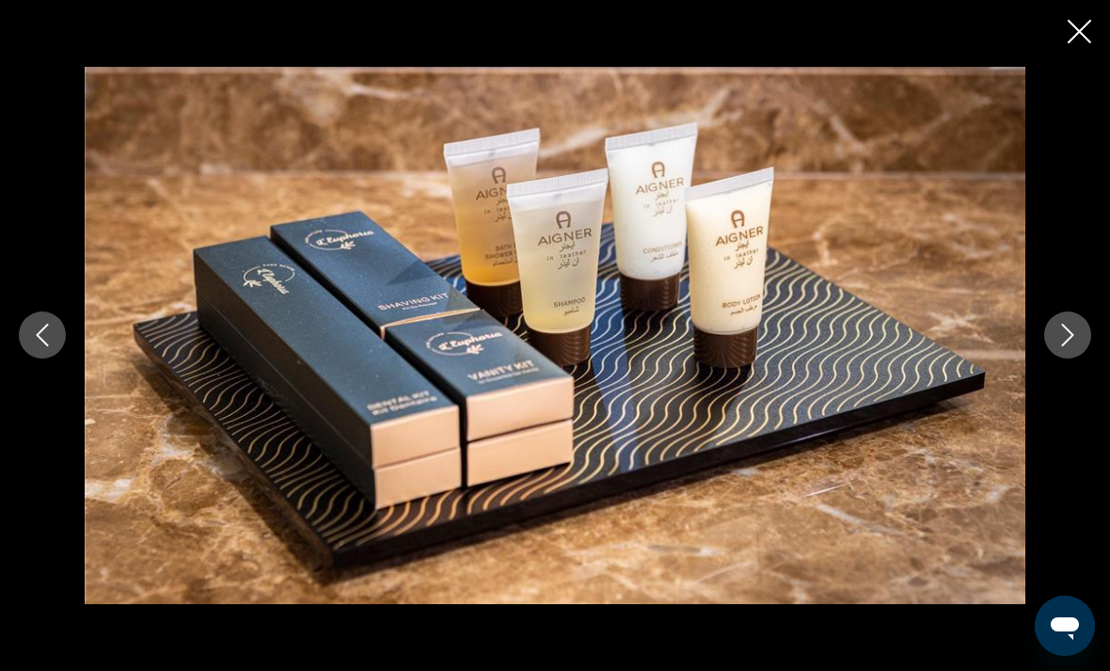
click at [1062, 328] on icon "Next image" at bounding box center [1067, 335] width 23 height 23
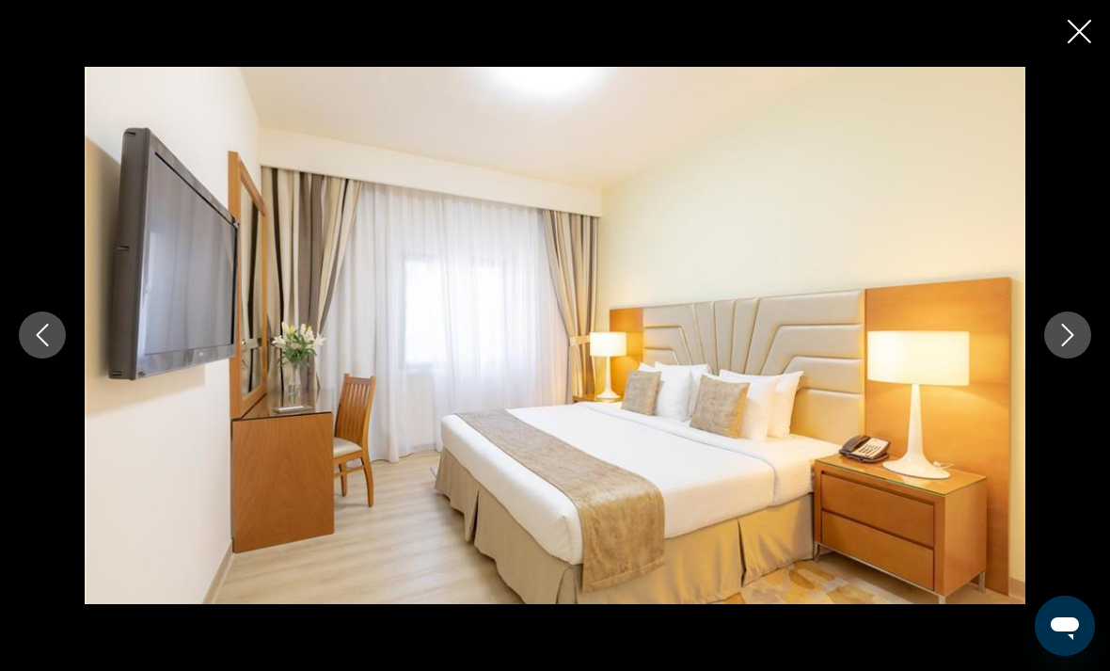
click at [1061, 326] on icon "Next image" at bounding box center [1067, 335] width 23 height 23
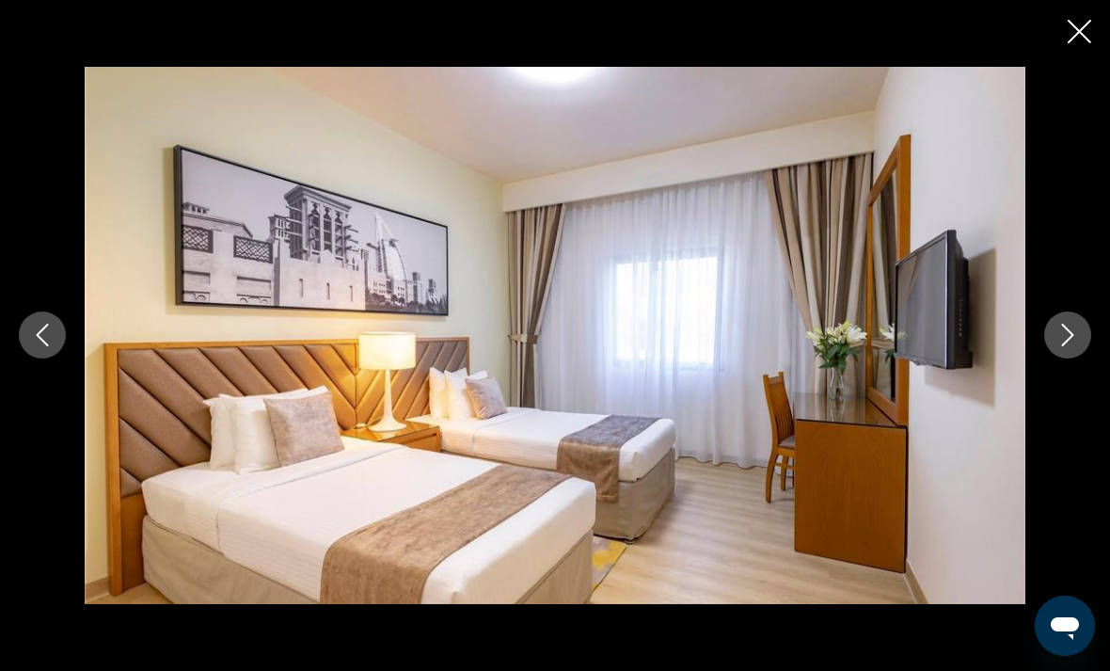
click at [1064, 330] on icon "Next image" at bounding box center [1067, 335] width 23 height 23
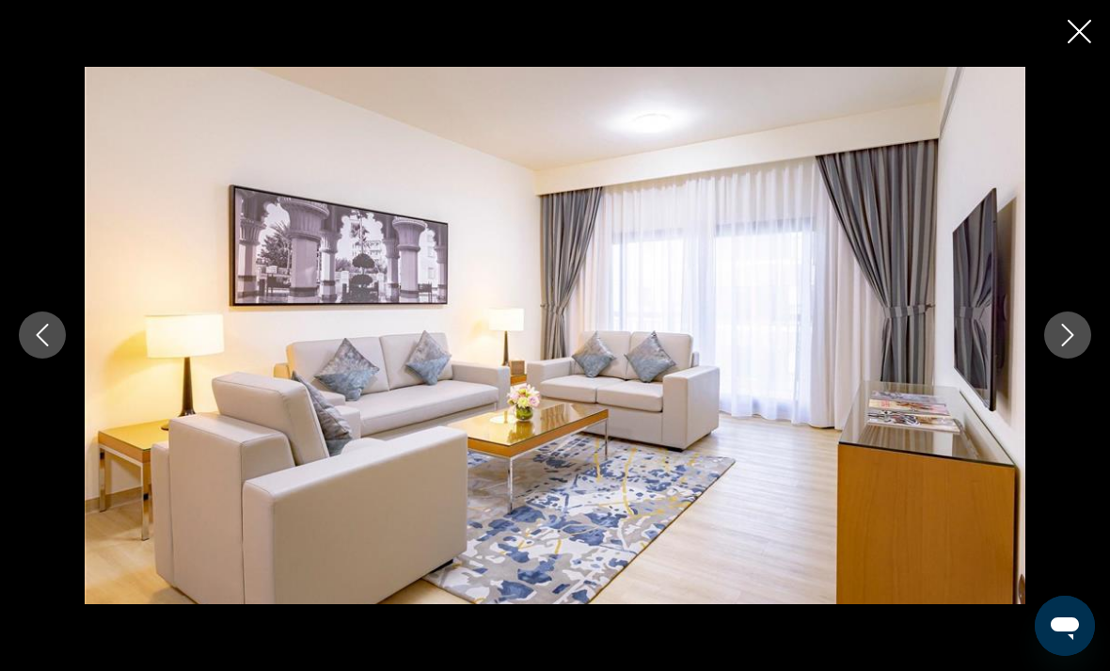
click at [1060, 336] on icon "Next image" at bounding box center [1067, 335] width 23 height 23
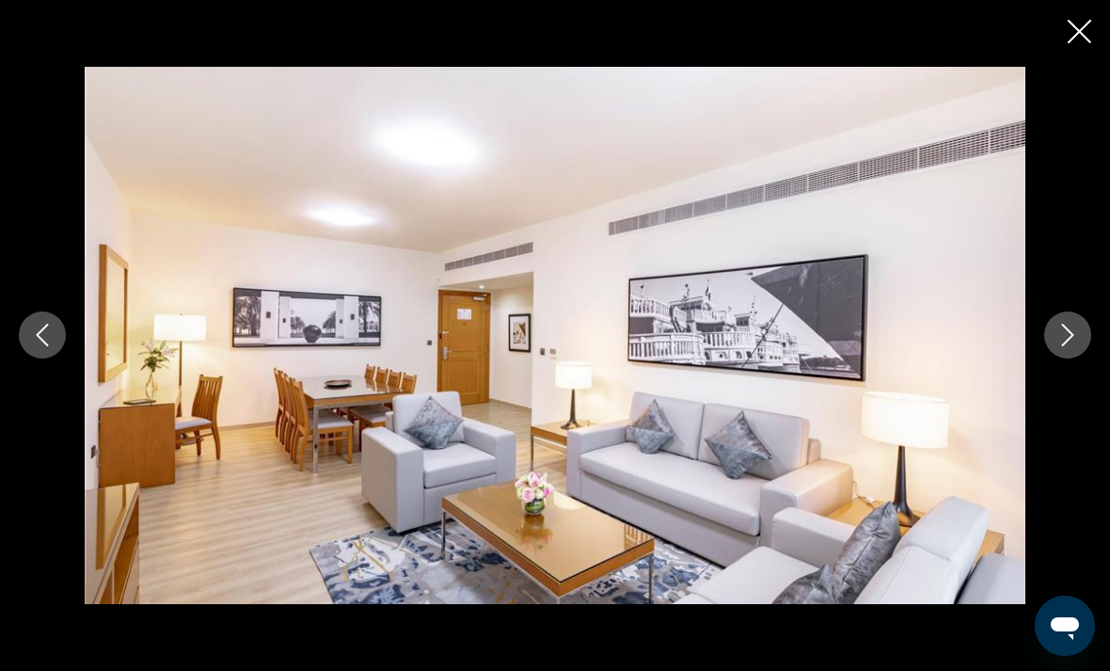
click at [1059, 333] on icon "Next image" at bounding box center [1067, 335] width 23 height 23
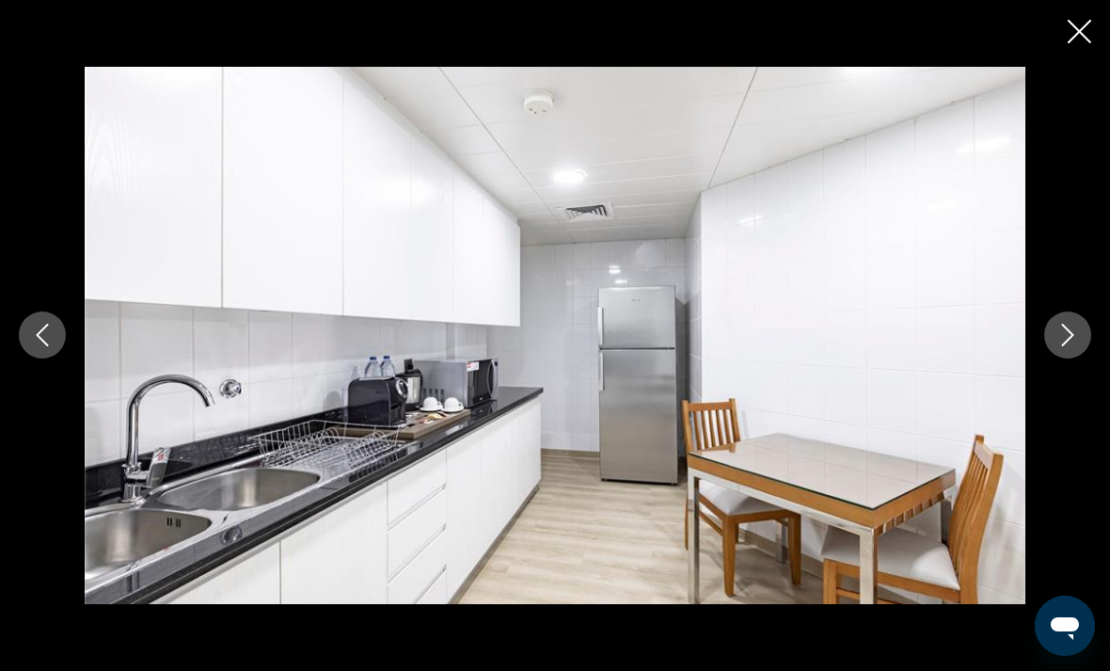
click at [1058, 331] on icon "Next image" at bounding box center [1067, 335] width 23 height 23
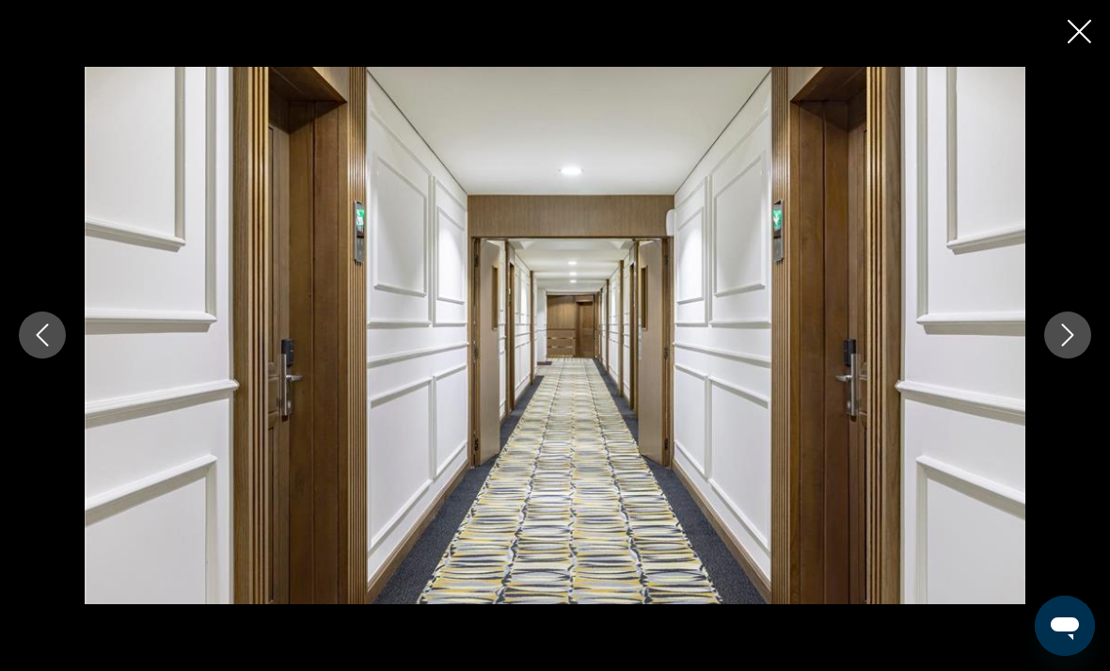
click at [1057, 331] on icon "Next image" at bounding box center [1067, 335] width 23 height 23
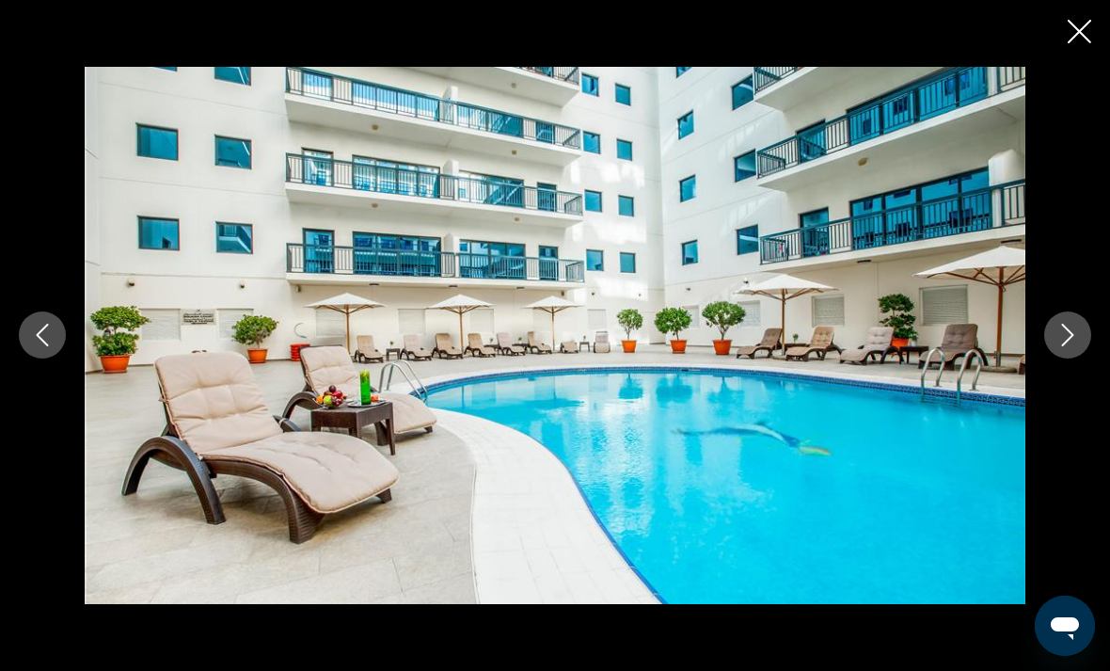
click at [1058, 331] on icon "Next image" at bounding box center [1067, 335] width 23 height 23
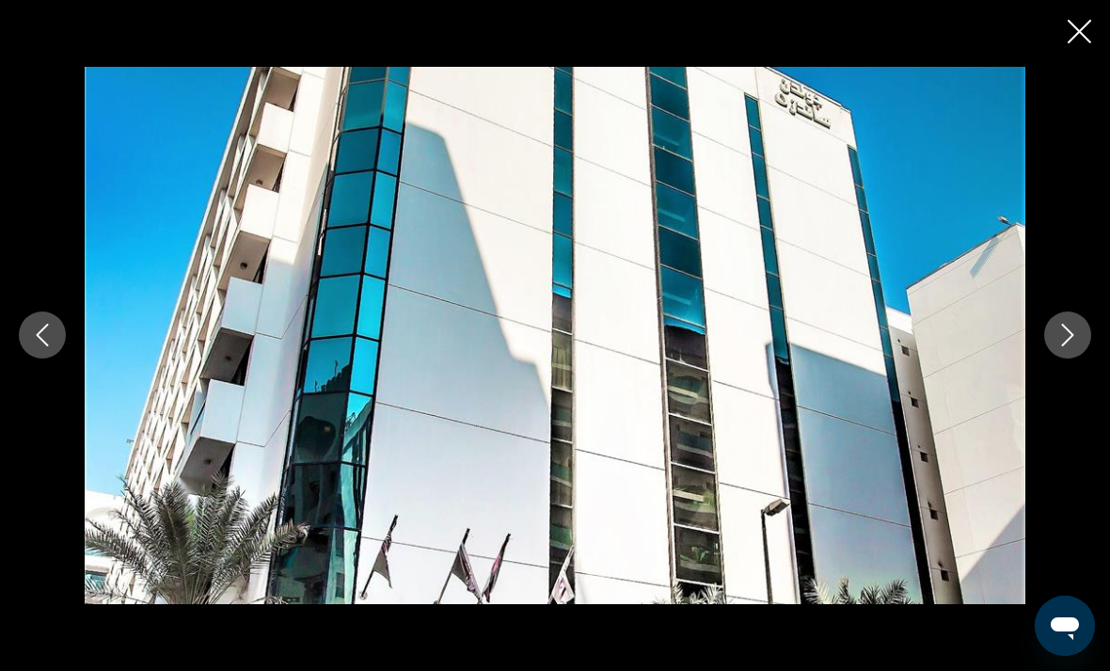
click at [1059, 330] on icon "Next image" at bounding box center [1067, 335] width 23 height 23
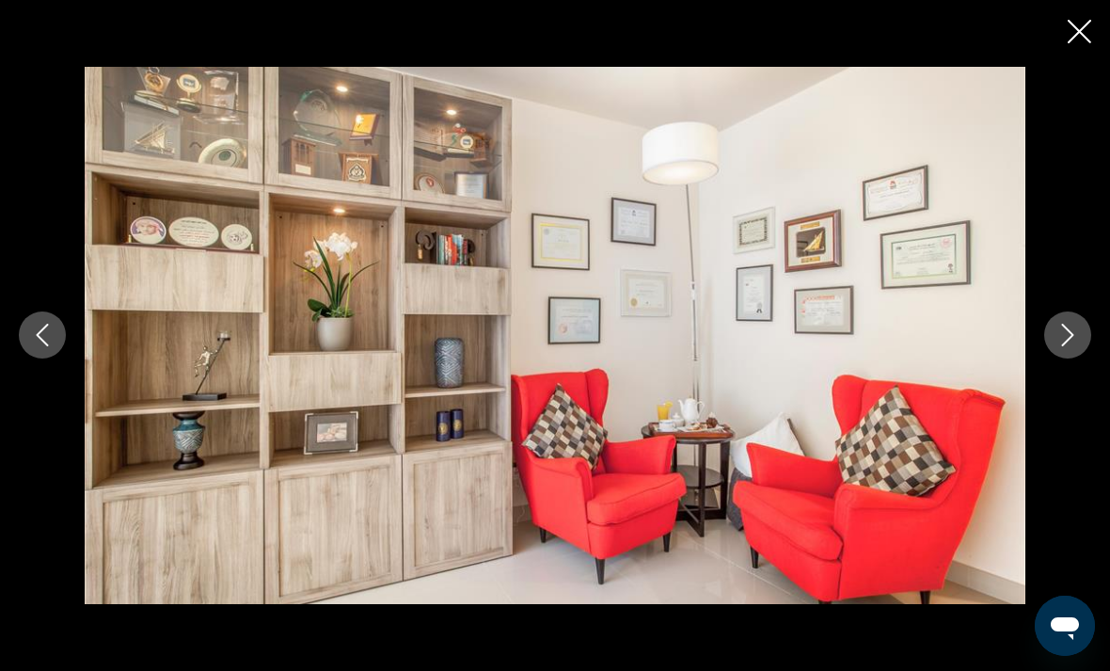
click at [1058, 331] on icon "Next image" at bounding box center [1067, 335] width 23 height 23
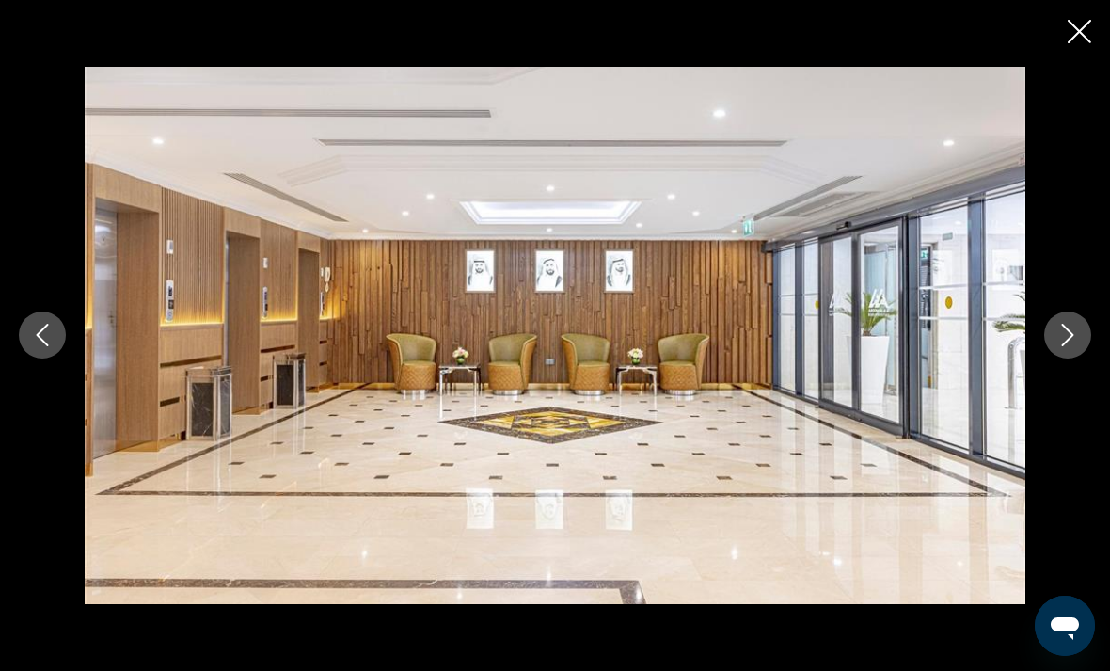
click at [1057, 330] on icon "Next image" at bounding box center [1067, 335] width 23 height 23
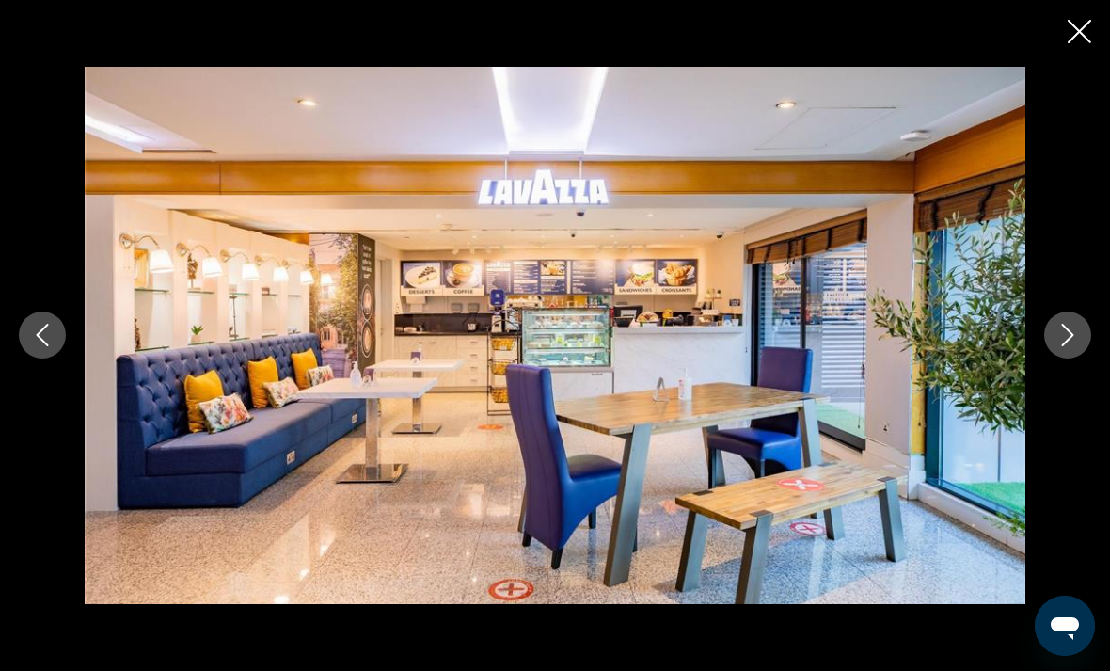
click at [1056, 330] on icon "Next image" at bounding box center [1067, 335] width 23 height 23
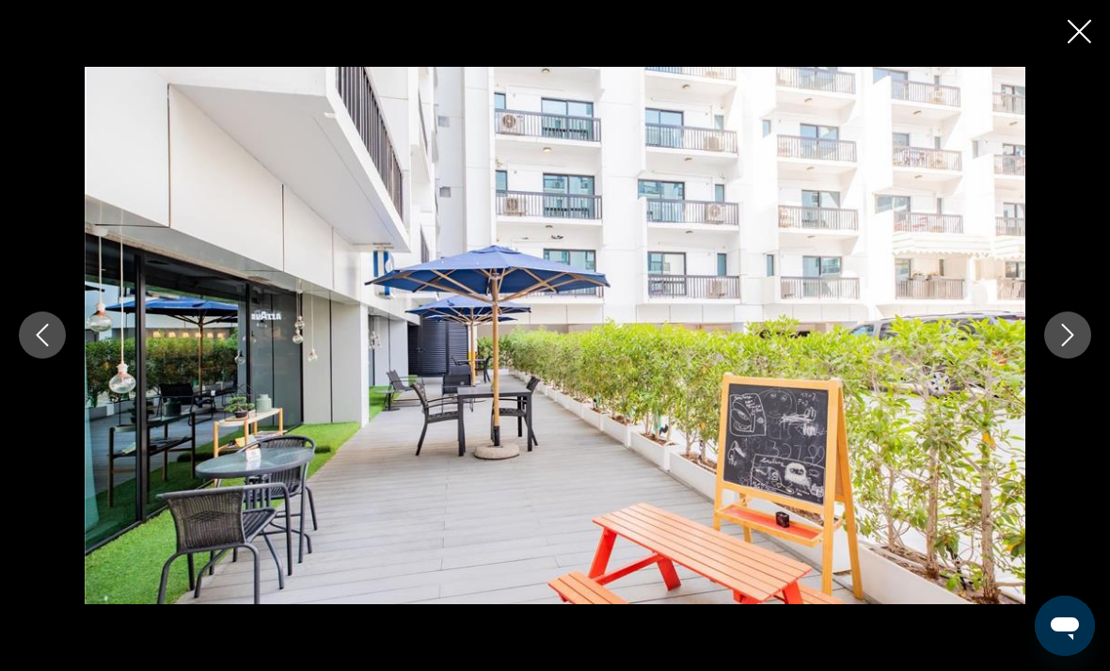
click at [1056, 330] on icon "Next image" at bounding box center [1067, 335] width 23 height 23
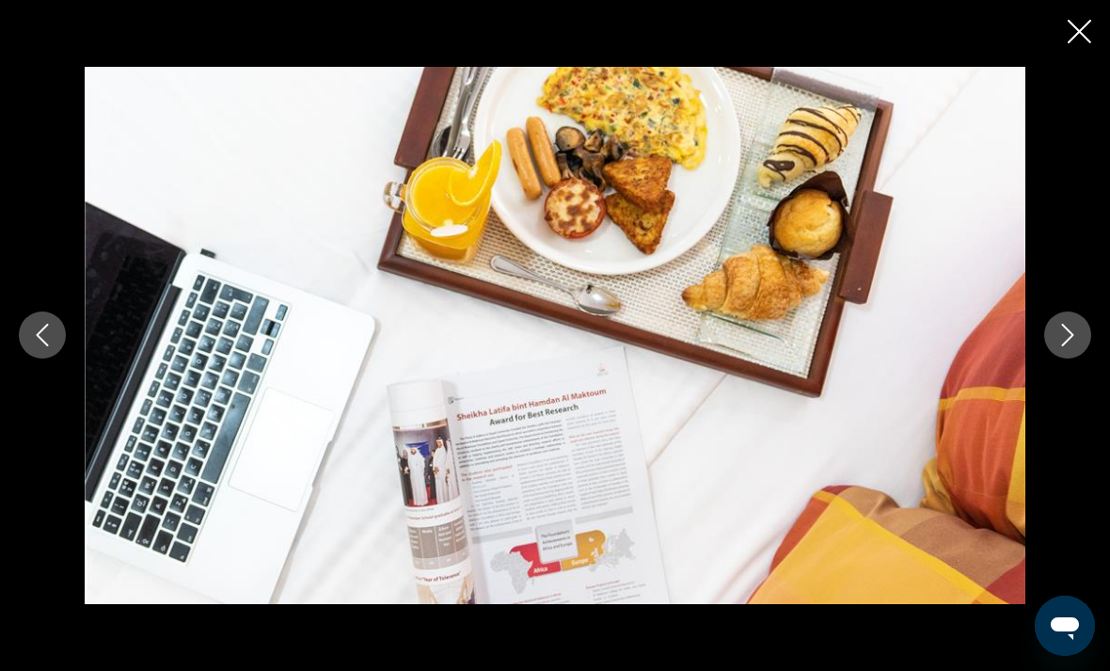
click at [1058, 327] on icon "Next image" at bounding box center [1067, 335] width 23 height 23
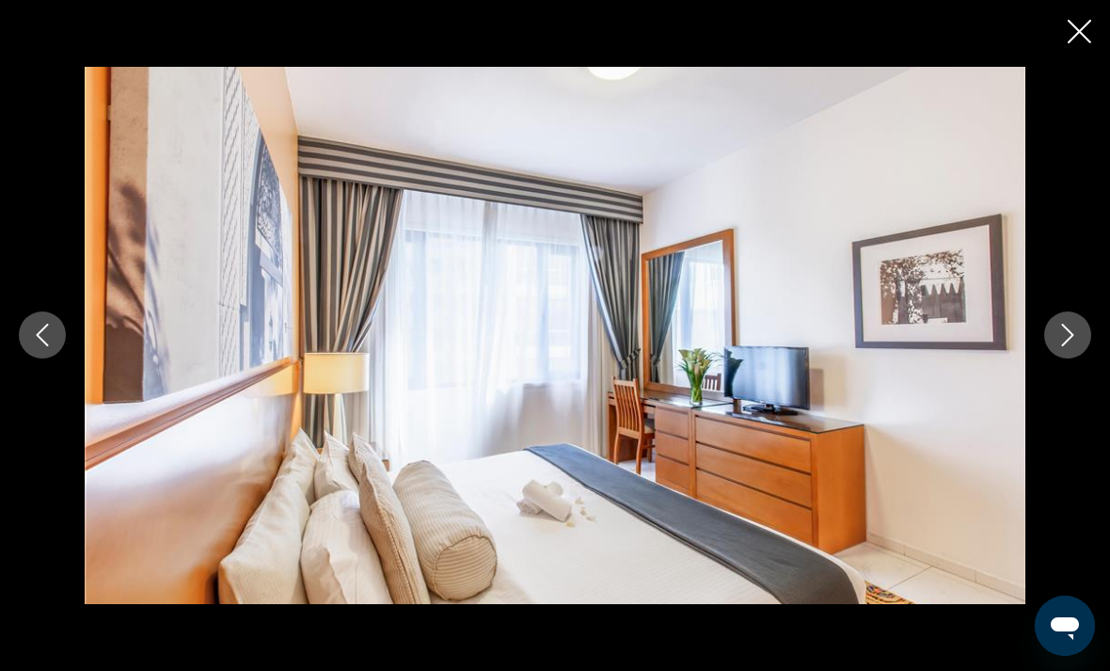
click at [1056, 328] on icon "Next image" at bounding box center [1067, 335] width 23 height 23
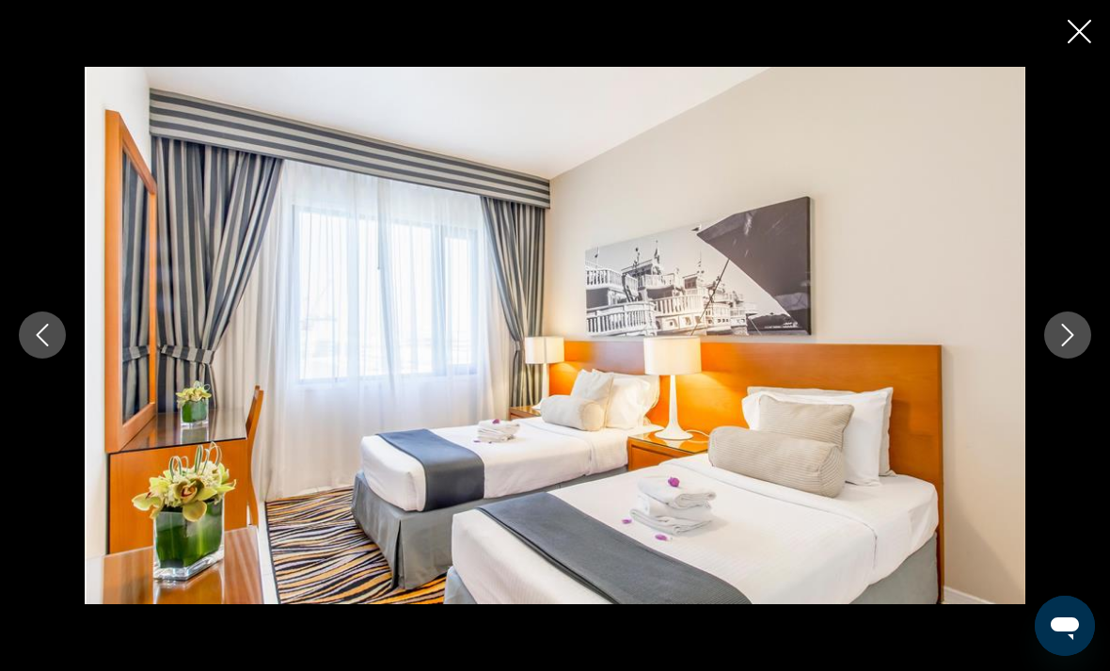
click at [1058, 325] on icon "Next image" at bounding box center [1067, 335] width 23 height 23
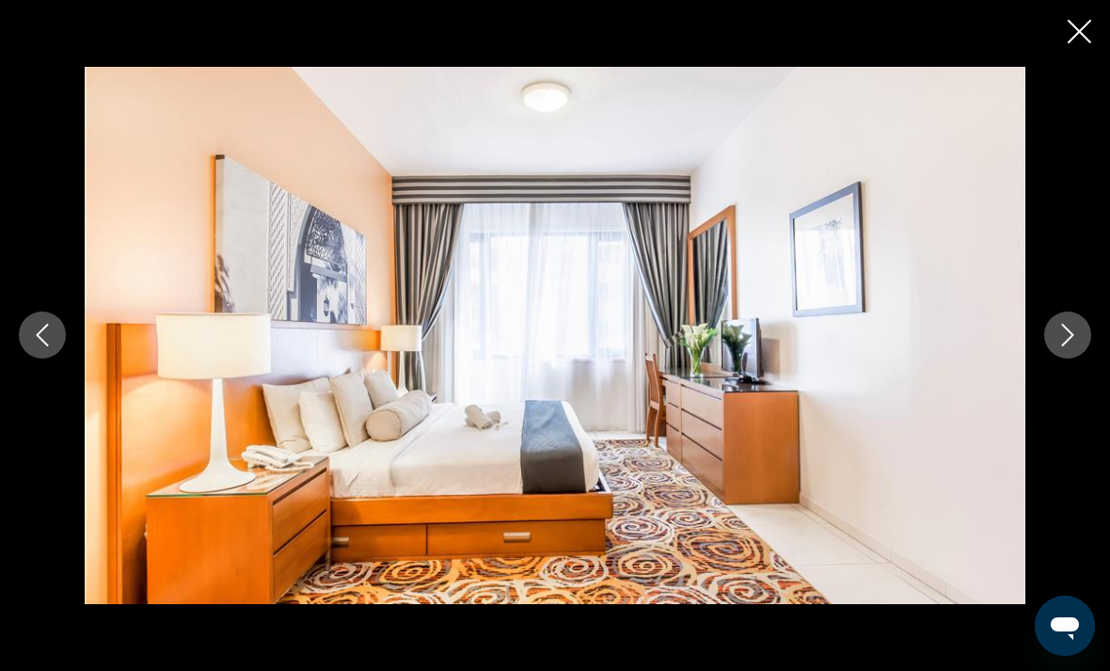
click at [1058, 325] on icon "Next image" at bounding box center [1067, 335] width 23 height 23
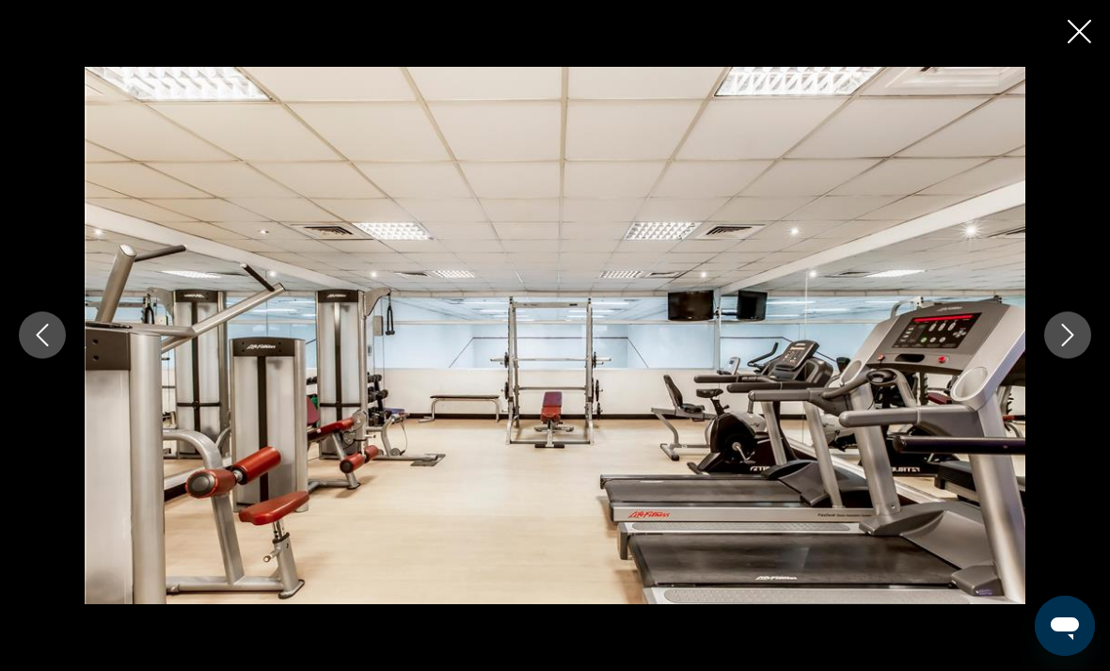
click at [1058, 326] on icon "Next image" at bounding box center [1067, 335] width 23 height 23
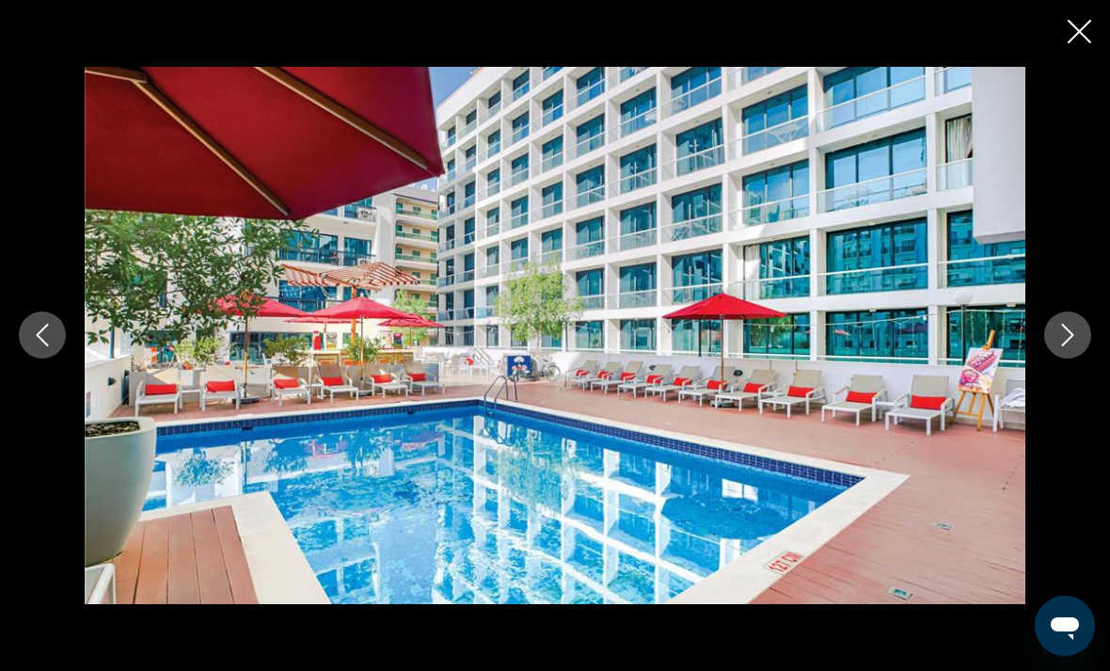
click at [1057, 326] on icon "Next image" at bounding box center [1067, 335] width 23 height 23
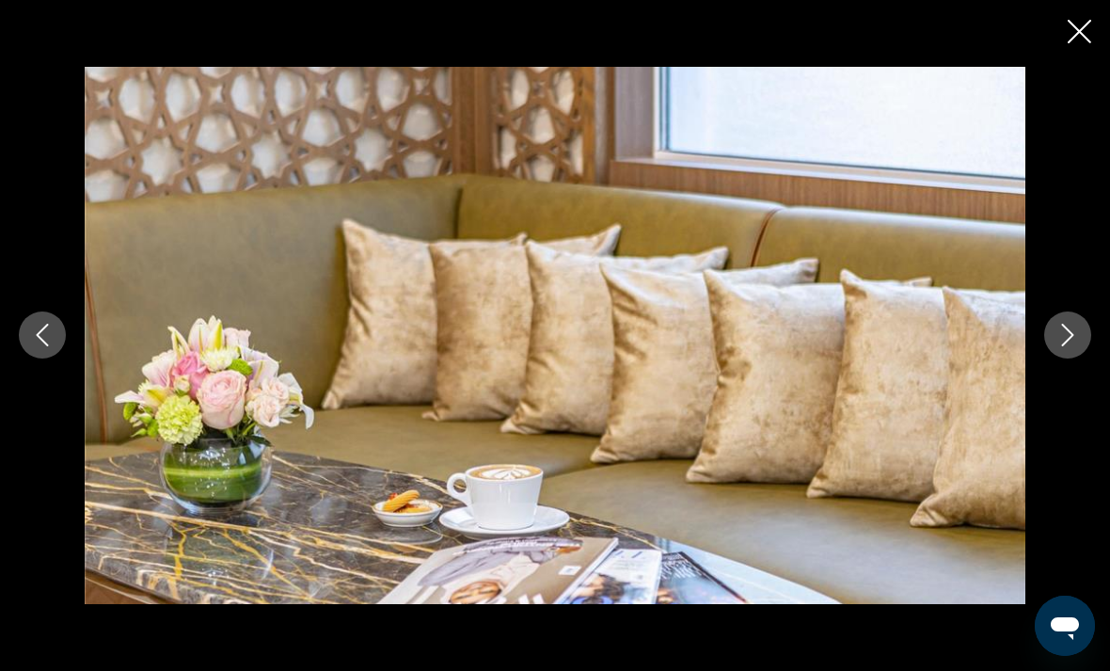
click at [1057, 326] on icon "Next image" at bounding box center [1067, 335] width 23 height 23
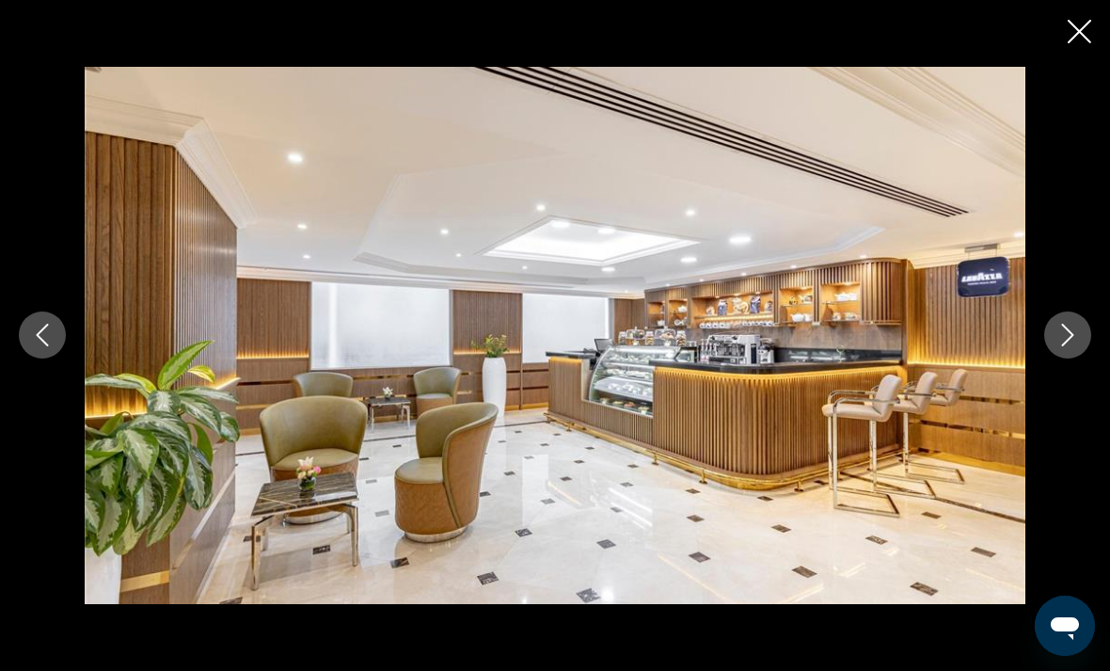
click at [1072, 32] on icon "Close slideshow" at bounding box center [1079, 32] width 24 height 24
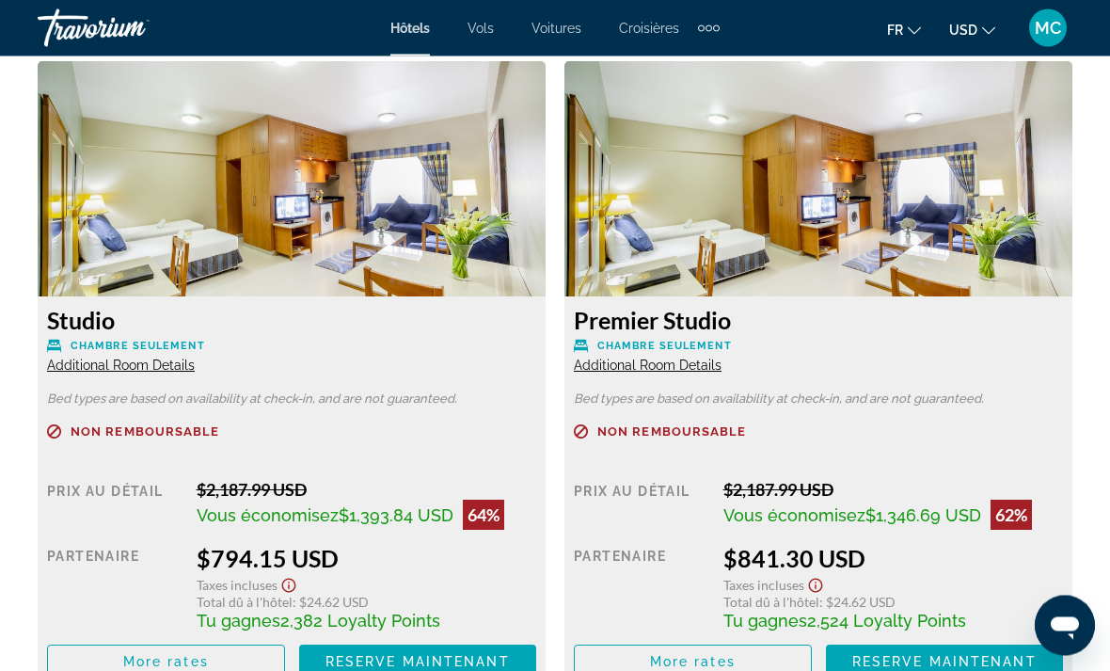
scroll to position [3576, 0]
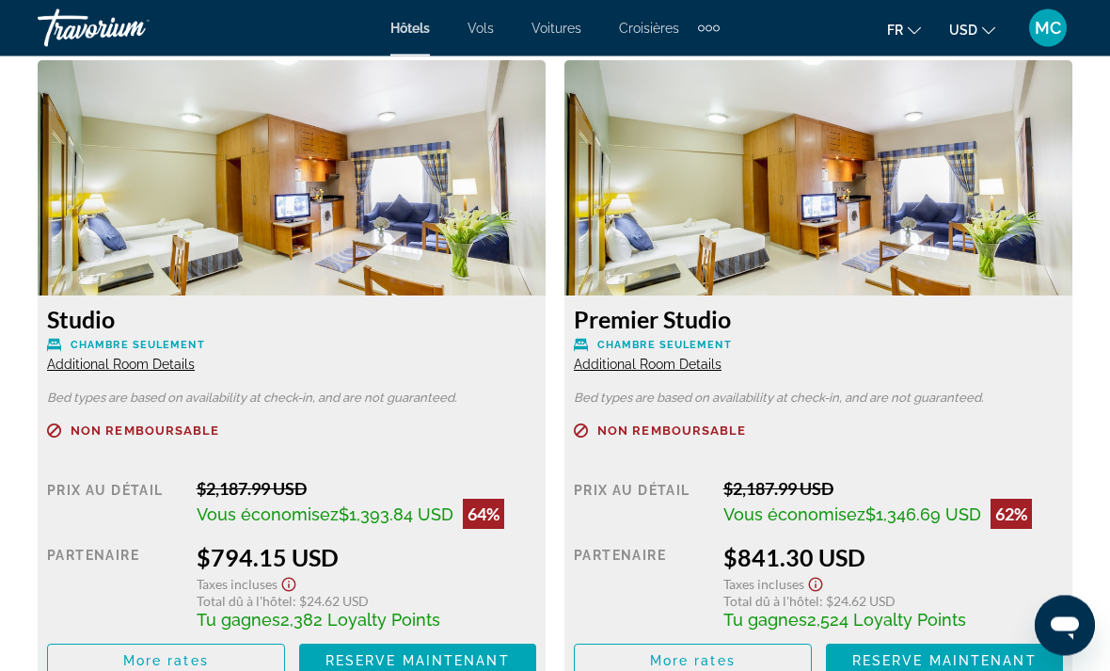
click at [1049, 24] on span "MC" at bounding box center [1048, 28] width 26 height 19
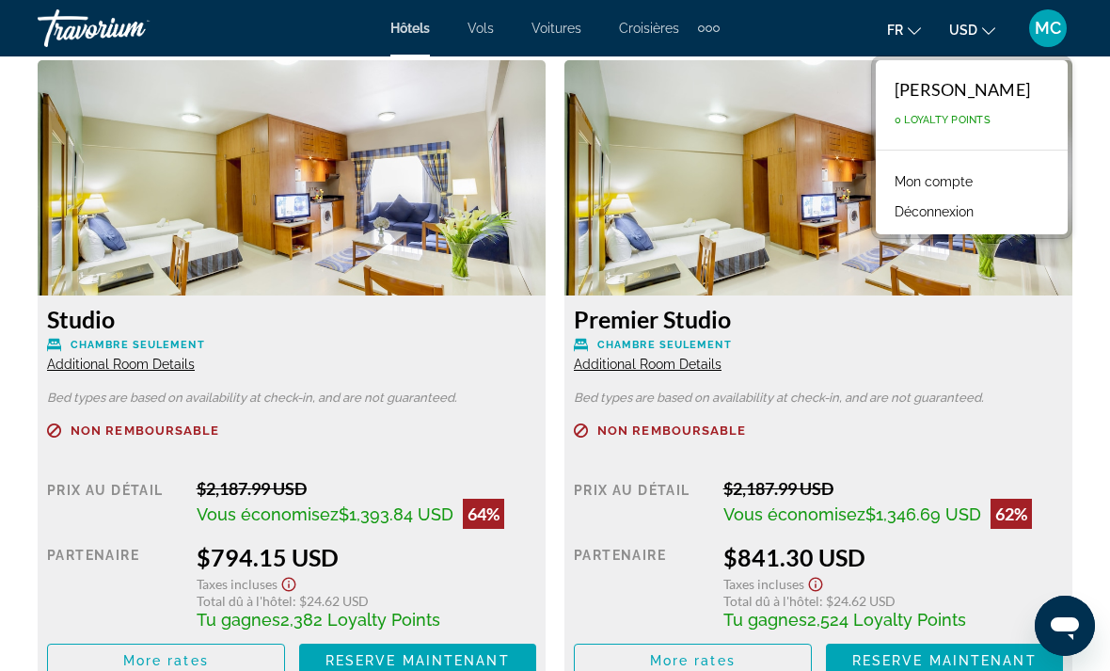
click at [951, 213] on button "Déconnexion" at bounding box center [934, 211] width 98 height 24
